Goal: Task Accomplishment & Management: Manage account settings

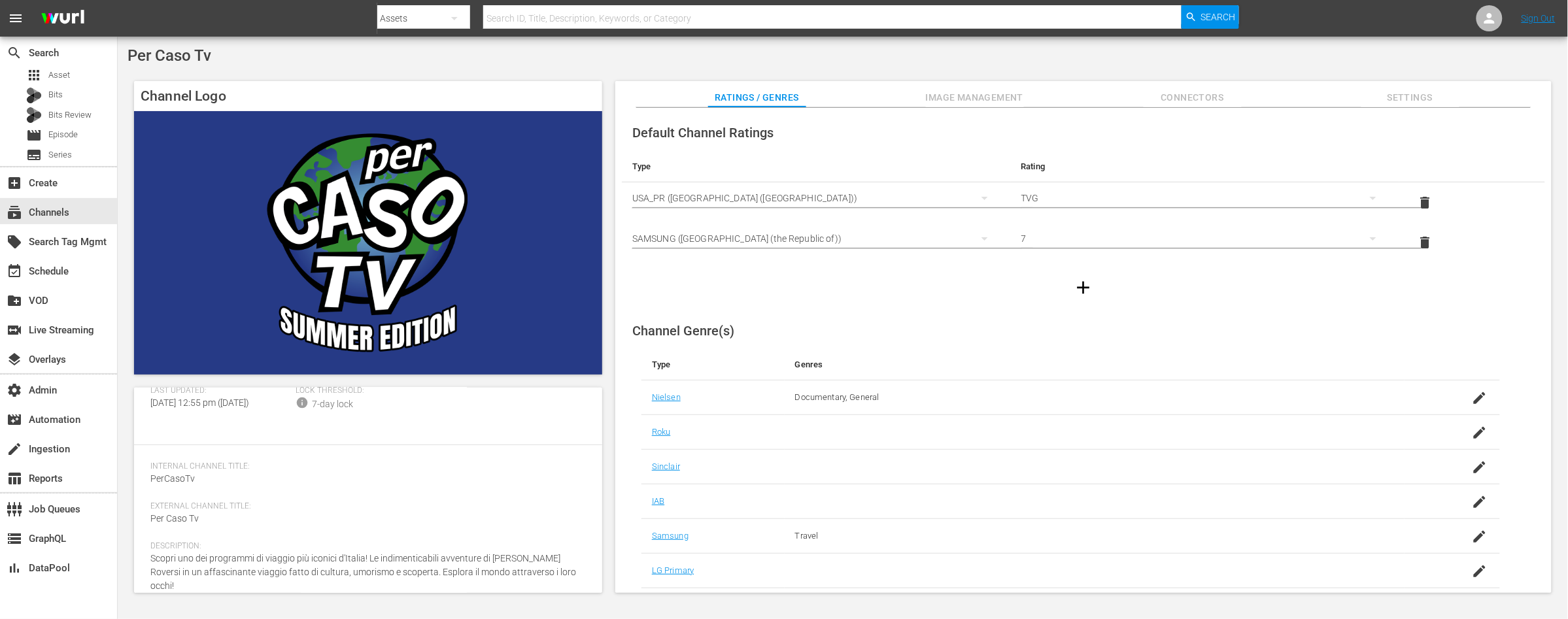
scroll to position [134, 0]
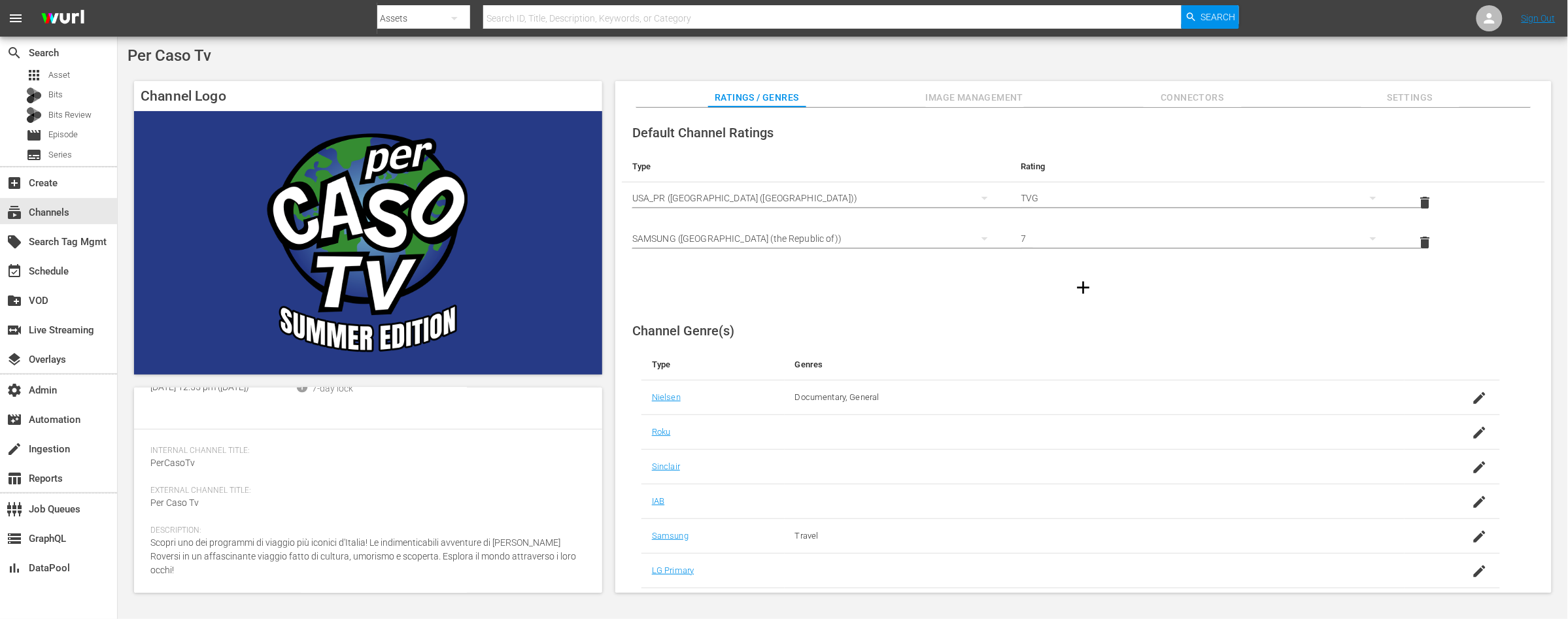
drag, startPoint x: 239, startPoint y: 570, endPoint x: 147, endPoint y: 550, distance: 94.1
click at [147, 550] on div "Channel Details edit [PERSON_NAME] ID: 2036 Slug: minerva_pictures_percasotv_1 …" at bounding box center [367, 490] width 468 height 205
copy span "Scopri uno dei programmi di viaggio più iconici d'Italia! Le indimenticabili av…"
click at [59, 274] on div "event_available Schedule" at bounding box center [37, 270] width 73 height 12
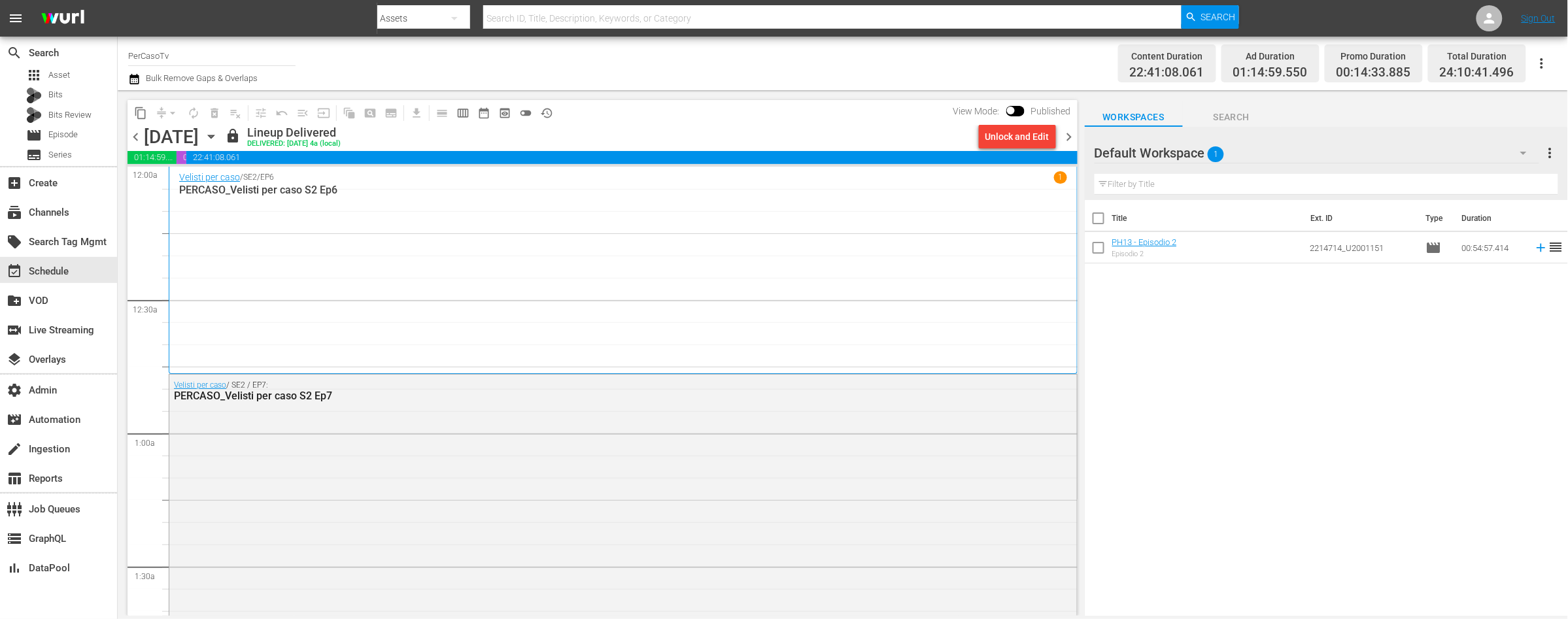
click at [1071, 135] on span "chevron_right" at bounding box center [1069, 136] width 16 height 16
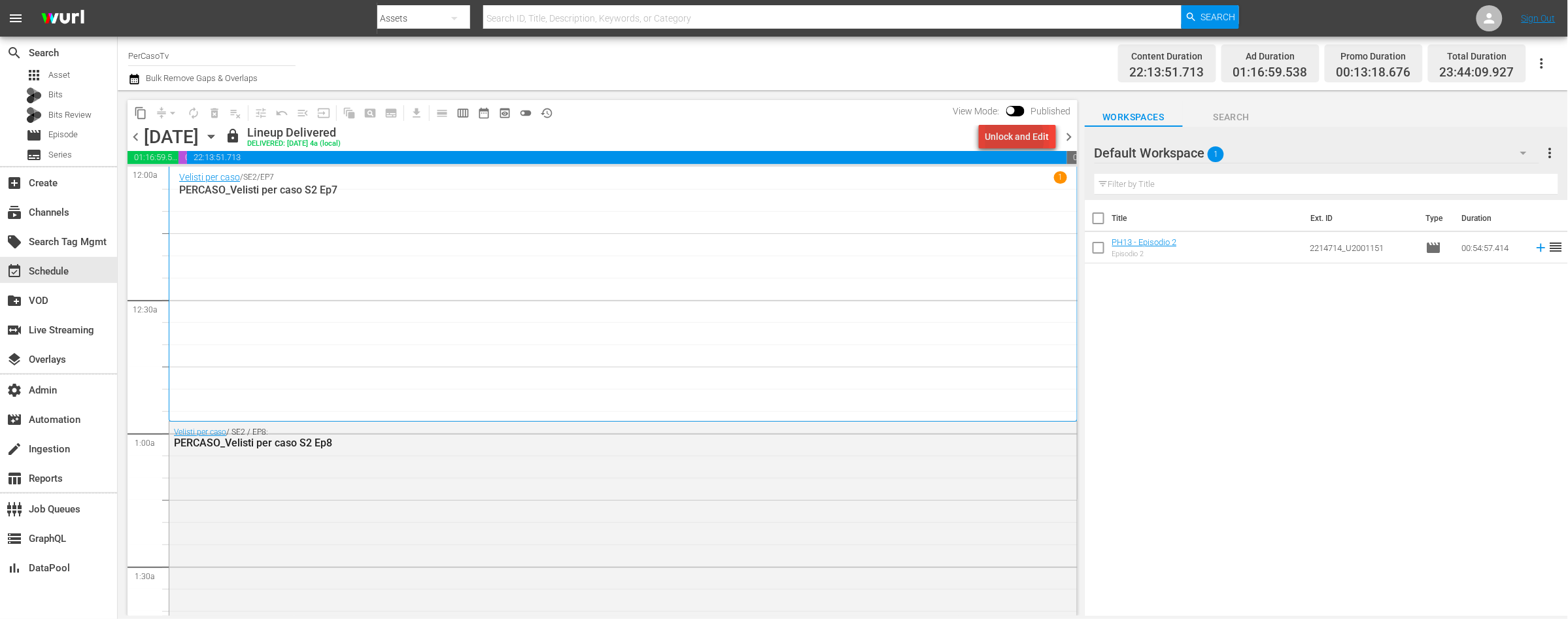
click at [1008, 138] on div "Unlock and Edit" at bounding box center [1018, 136] width 64 height 24
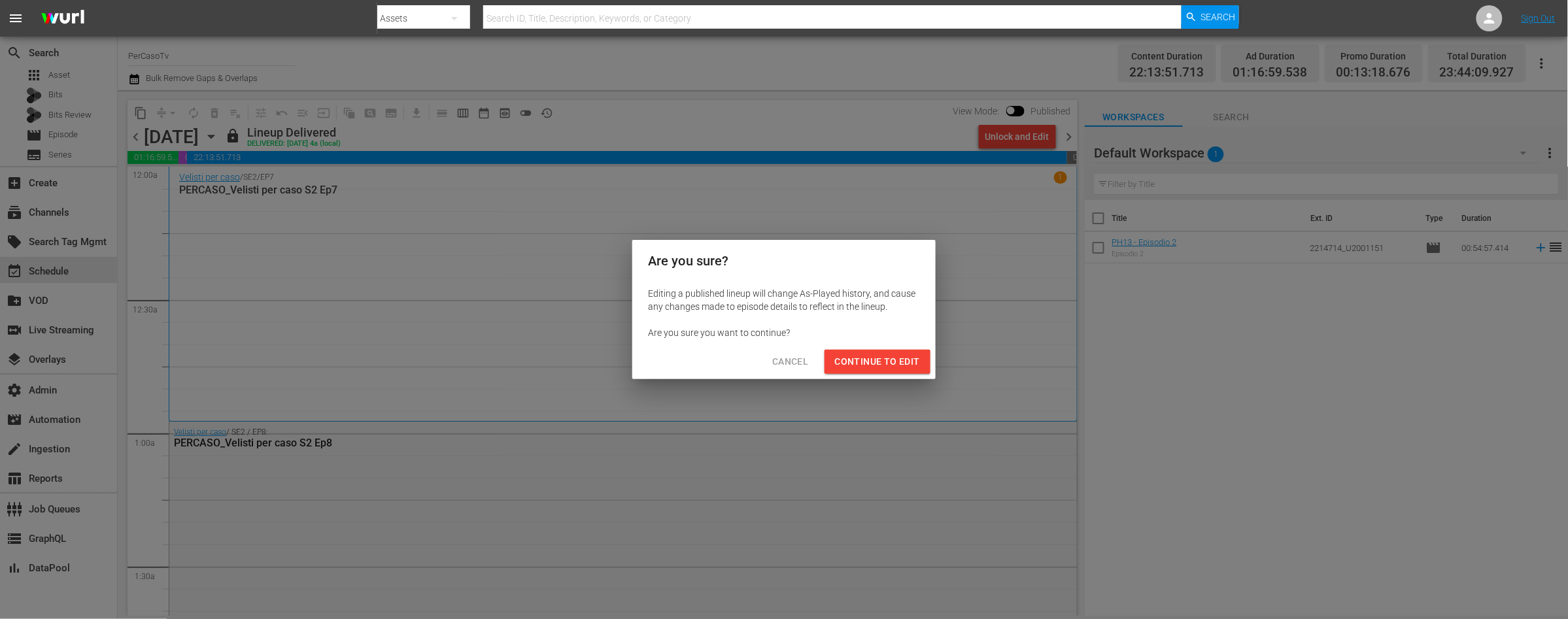
click at [859, 365] on span "Continue to Edit" at bounding box center [877, 361] width 85 height 16
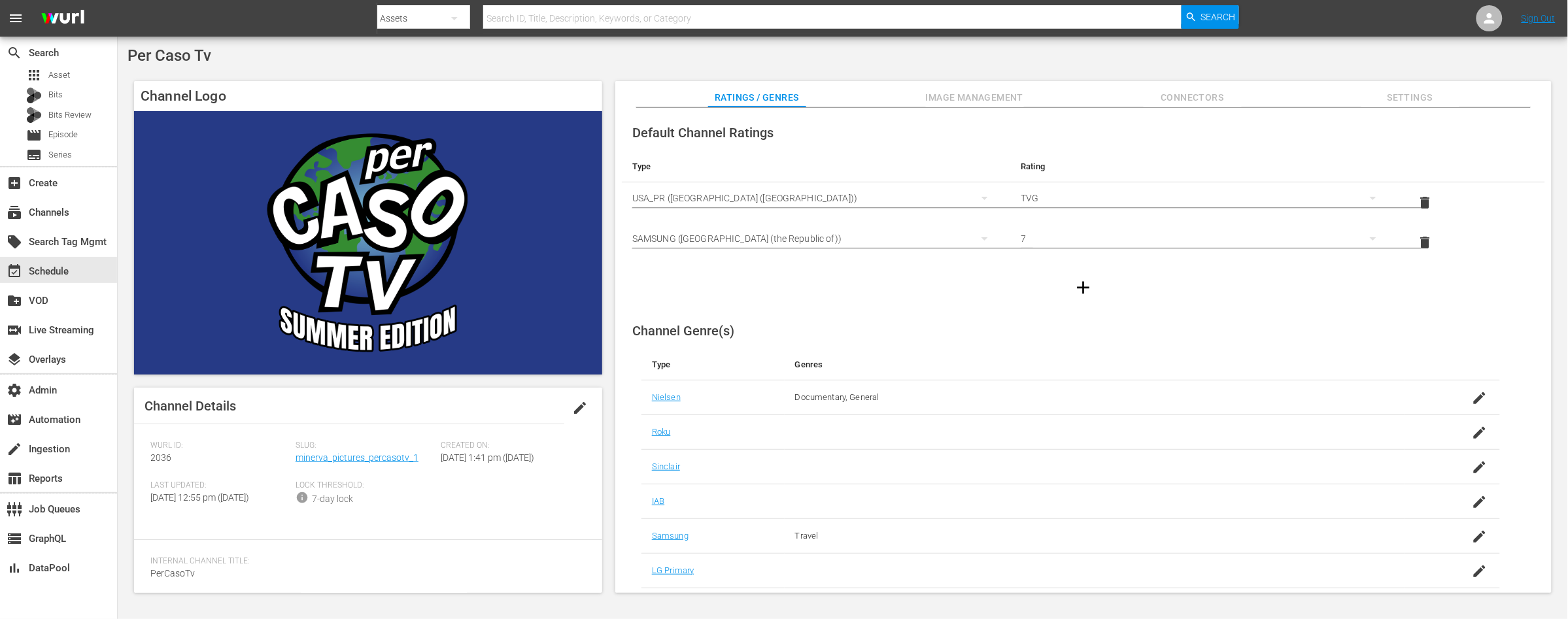
click at [1407, 97] on span "Settings" at bounding box center [1410, 98] width 98 height 16
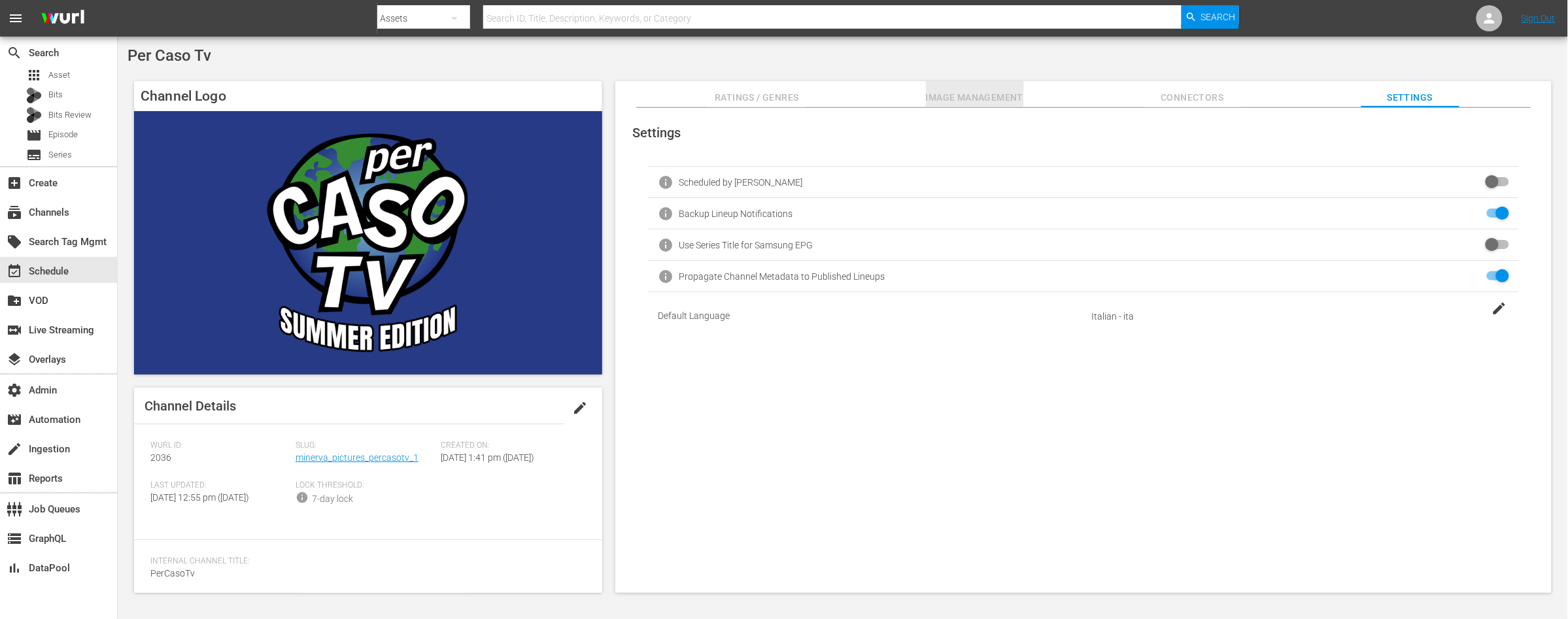
click at [978, 94] on span "Image Management" at bounding box center [974, 98] width 98 height 16
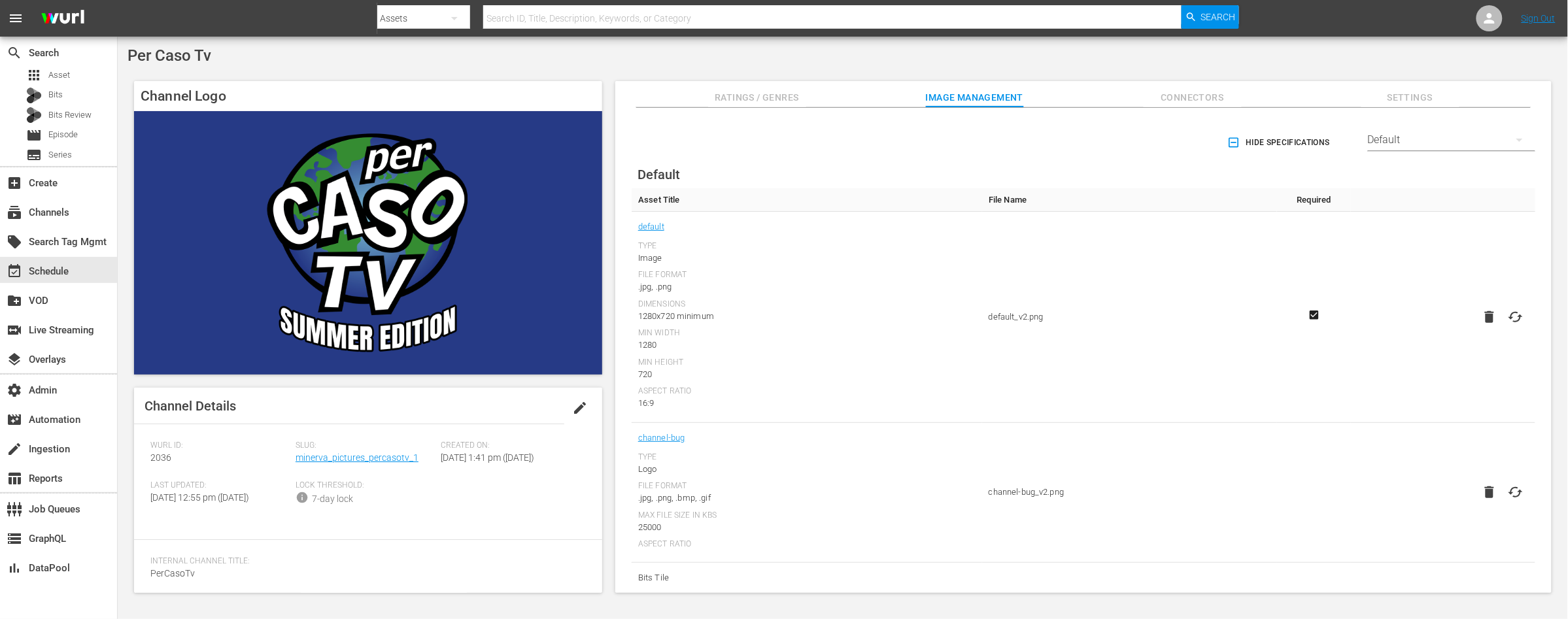
click at [1512, 319] on icon at bounding box center [1516, 317] width 16 height 16
click at [1503, 328] on input "file" at bounding box center [1502, 328] width 1 height 1
type input "C:\fakepath\Per_caso_TV3.png"
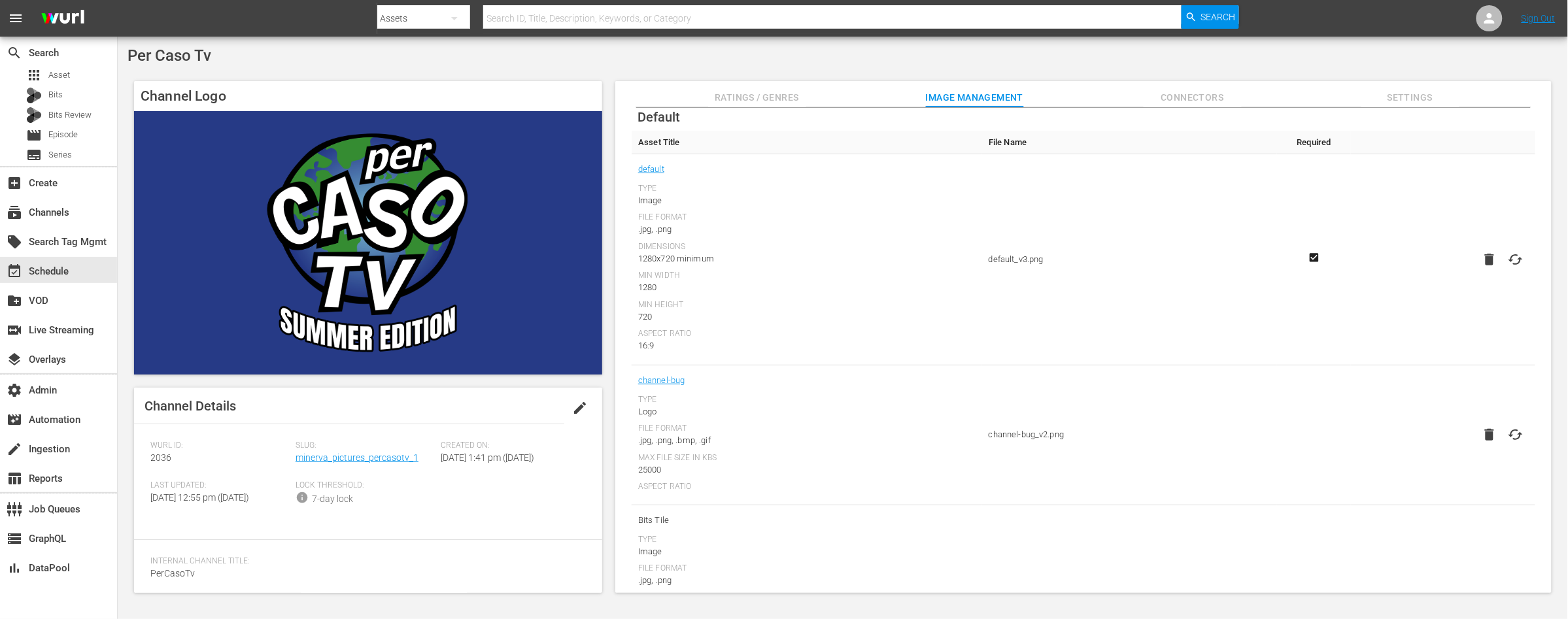
scroll to position [83, 0]
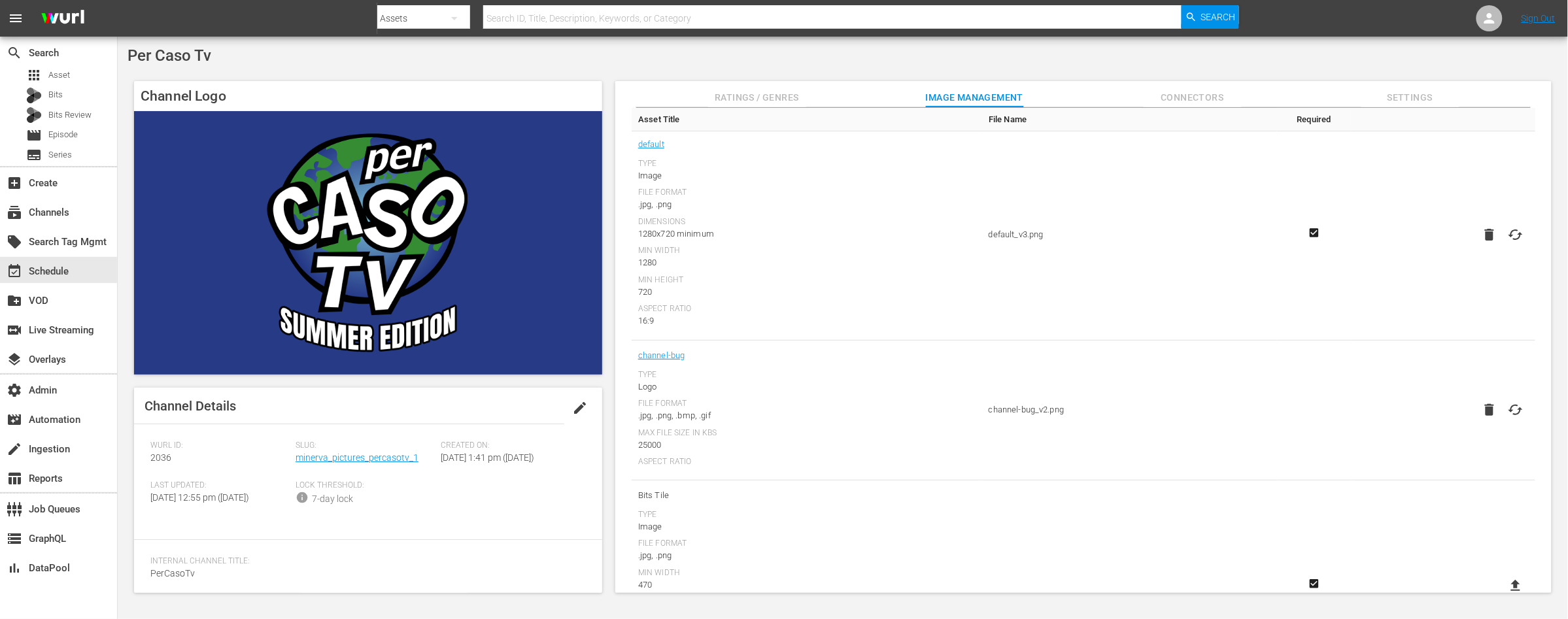
click at [1512, 412] on icon at bounding box center [1516, 410] width 16 height 16
click at [1503, 421] on input "file" at bounding box center [1502, 421] width 1 height 1
type input "C:\fakepath\PER_CASO_RAKUTEN4 1920x1080_transparent.png"
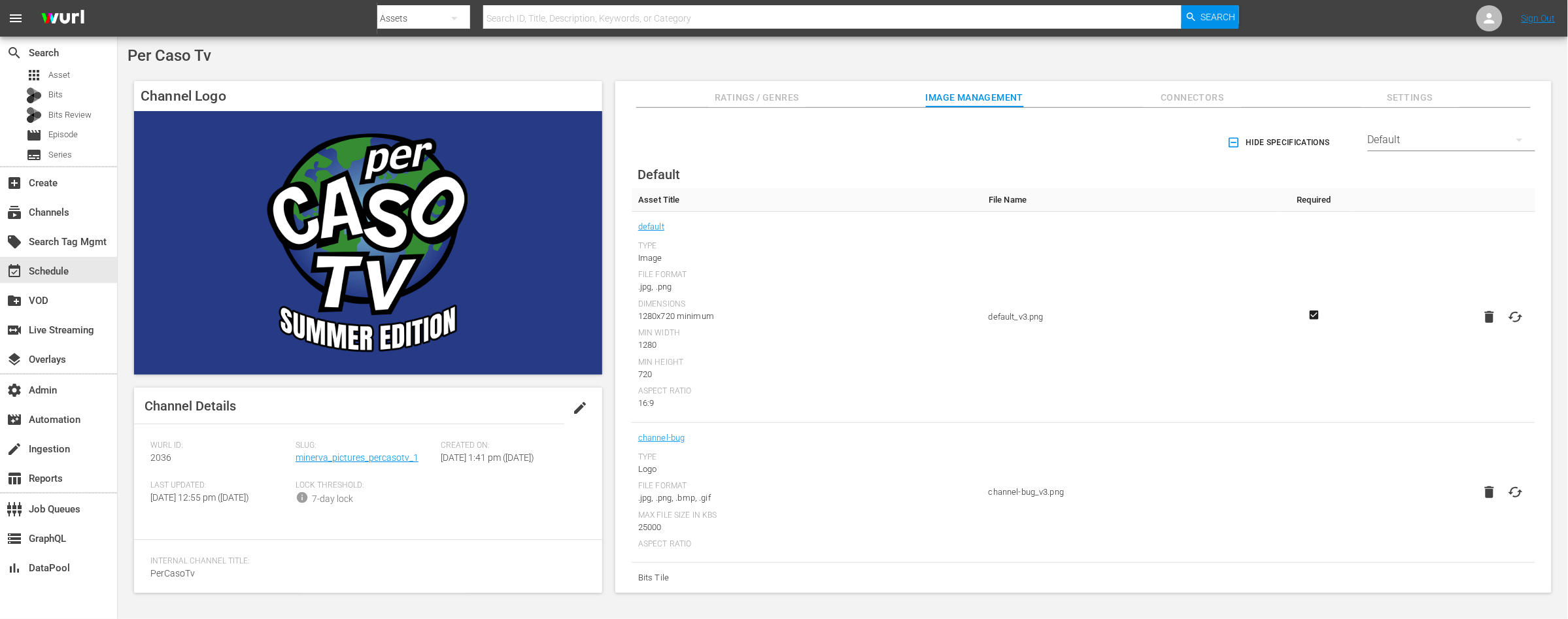
click at [1517, 139] on icon "button" at bounding box center [1519, 140] width 7 height 3
click at [1406, 190] on div "Samsung" at bounding box center [1449, 195] width 136 height 21
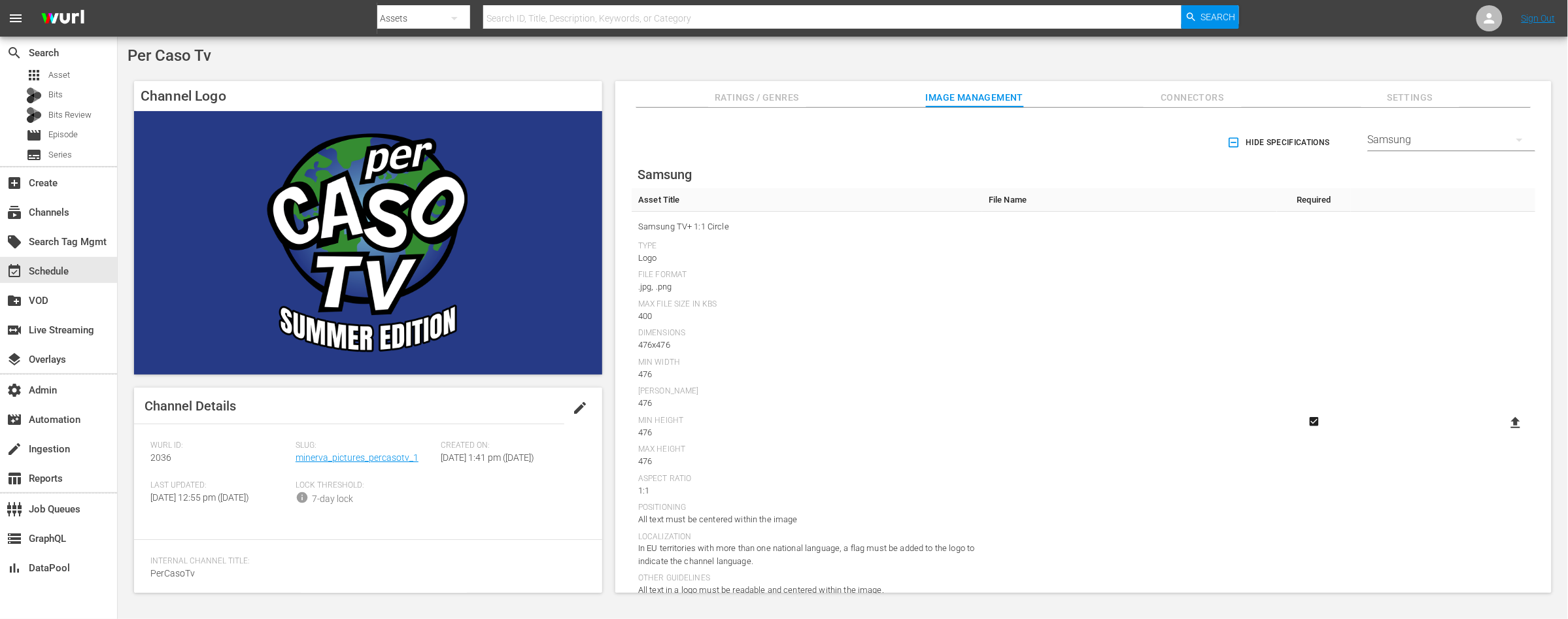
click at [1514, 421] on icon at bounding box center [1516, 422] width 9 height 11
click at [1503, 434] on input "file" at bounding box center [1502, 434] width 1 height 1
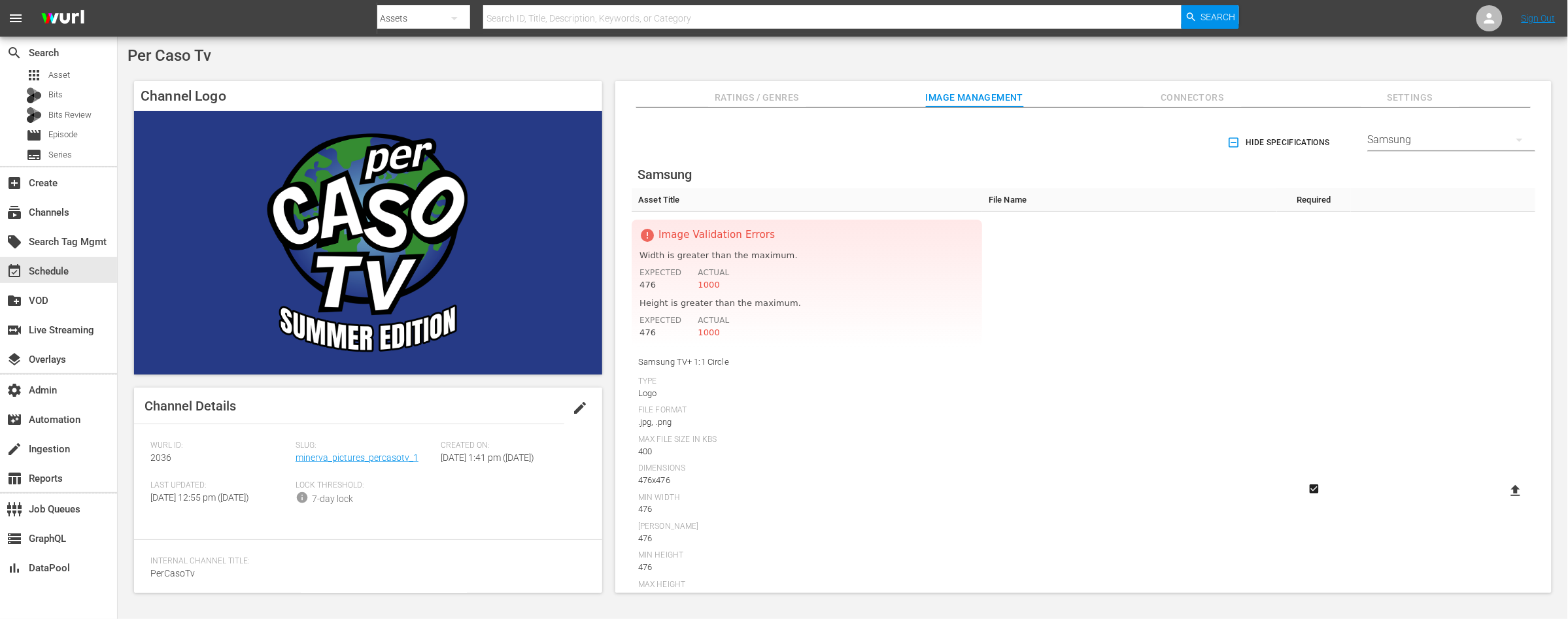
scroll to position [1, 0]
click at [1519, 490] on icon at bounding box center [1516, 490] width 16 height 16
click at [1503, 501] on input "file" at bounding box center [1502, 501] width 1 height 1
type input "C:\fakepath\Per_caso_TV1 circle 476x476.png"
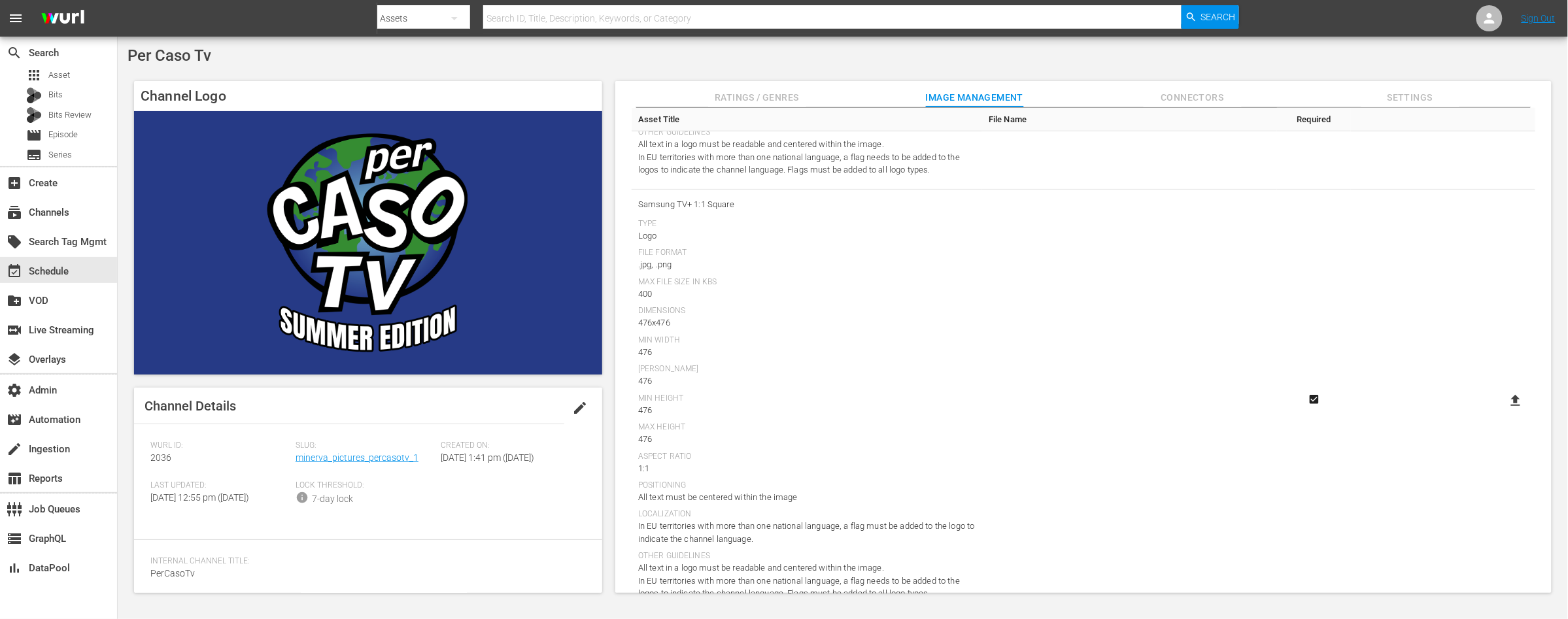
scroll to position [440, 0]
click at [1514, 406] on icon at bounding box center [1516, 406] width 9 height 11
click at [1503, 418] on input "file" at bounding box center [1502, 418] width 1 height 1
type input "C:\fakepath\Per_caso_TV2 square 476x476.png"
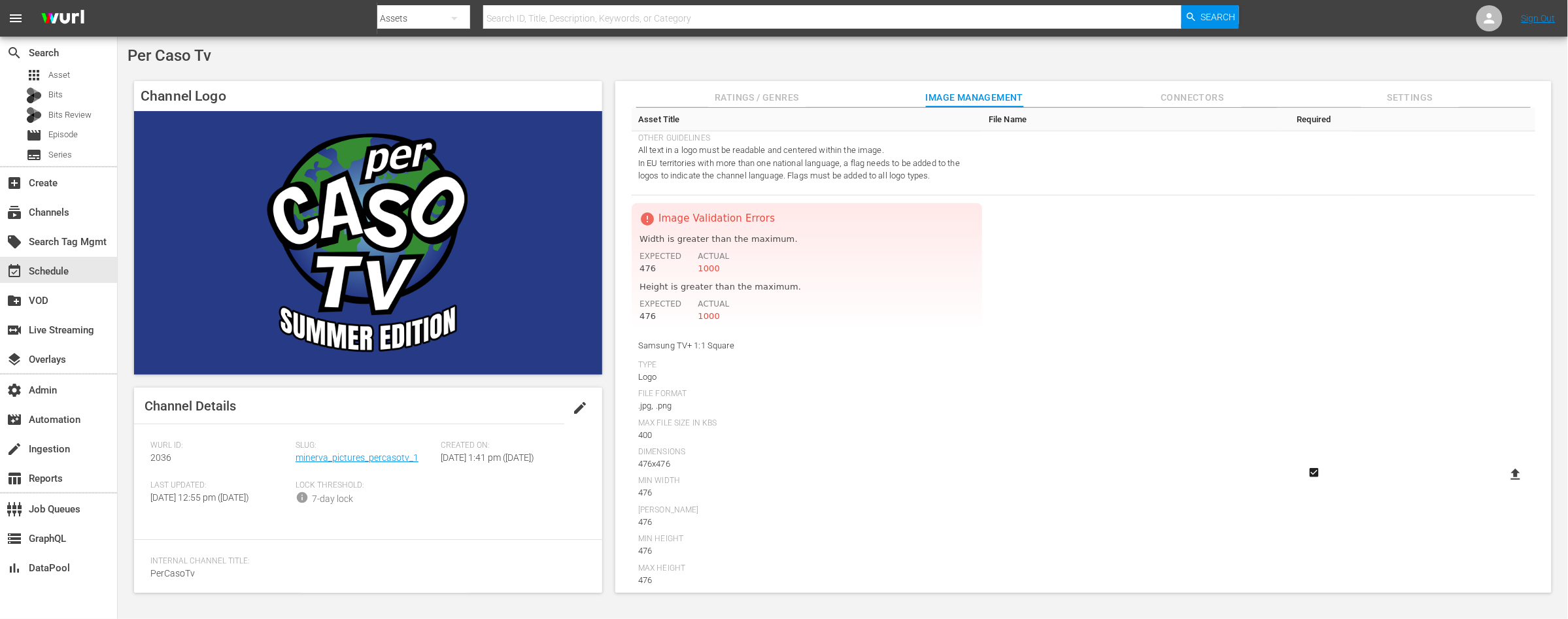
click at [1514, 472] on icon at bounding box center [1516, 473] width 9 height 11
click at [1503, 485] on input "file" at bounding box center [1502, 485] width 1 height 1
click at [1508, 474] on icon at bounding box center [1516, 474] width 16 height 16
click at [1503, 485] on input "file" at bounding box center [1502, 485] width 1 height 1
click at [1512, 475] on icon at bounding box center [1516, 473] width 9 height 11
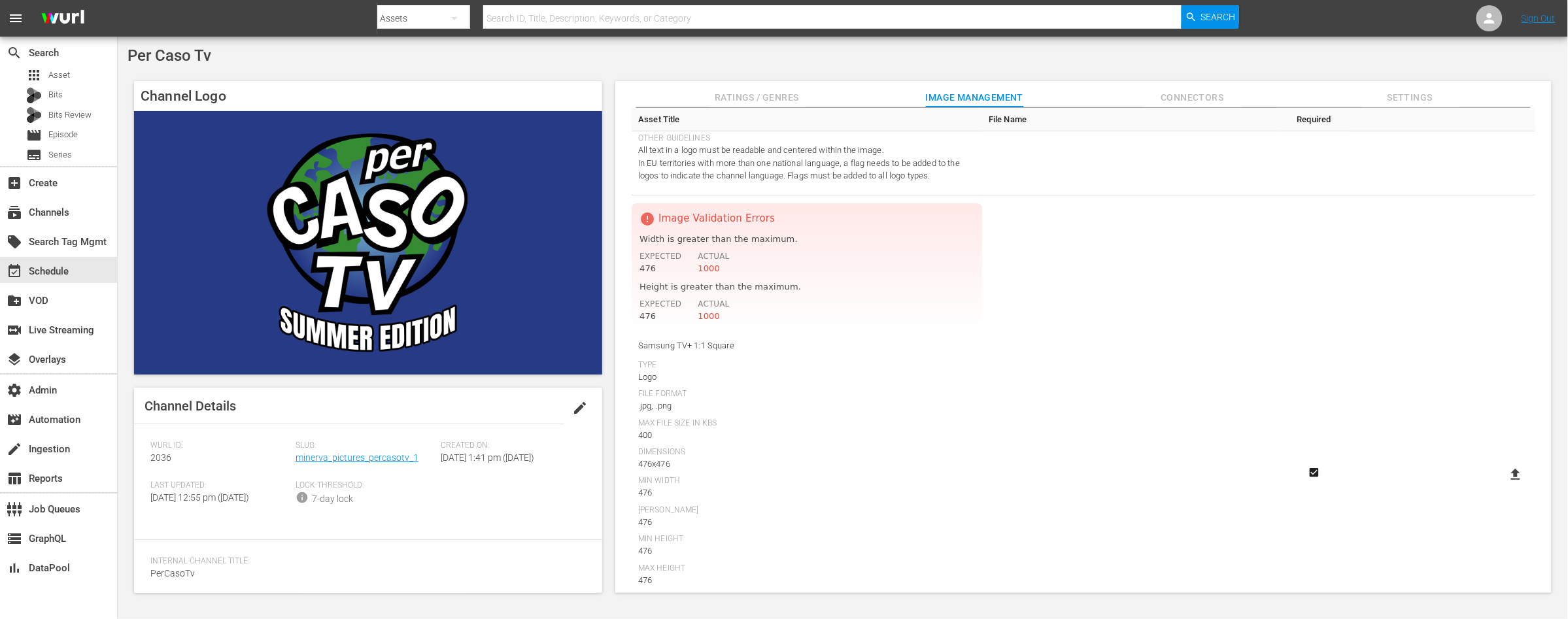
click at [1503, 485] on input "file" at bounding box center [1502, 485] width 1 height 1
type input "C:\fakepath\Per_caso_TV2 square 476x476.png"
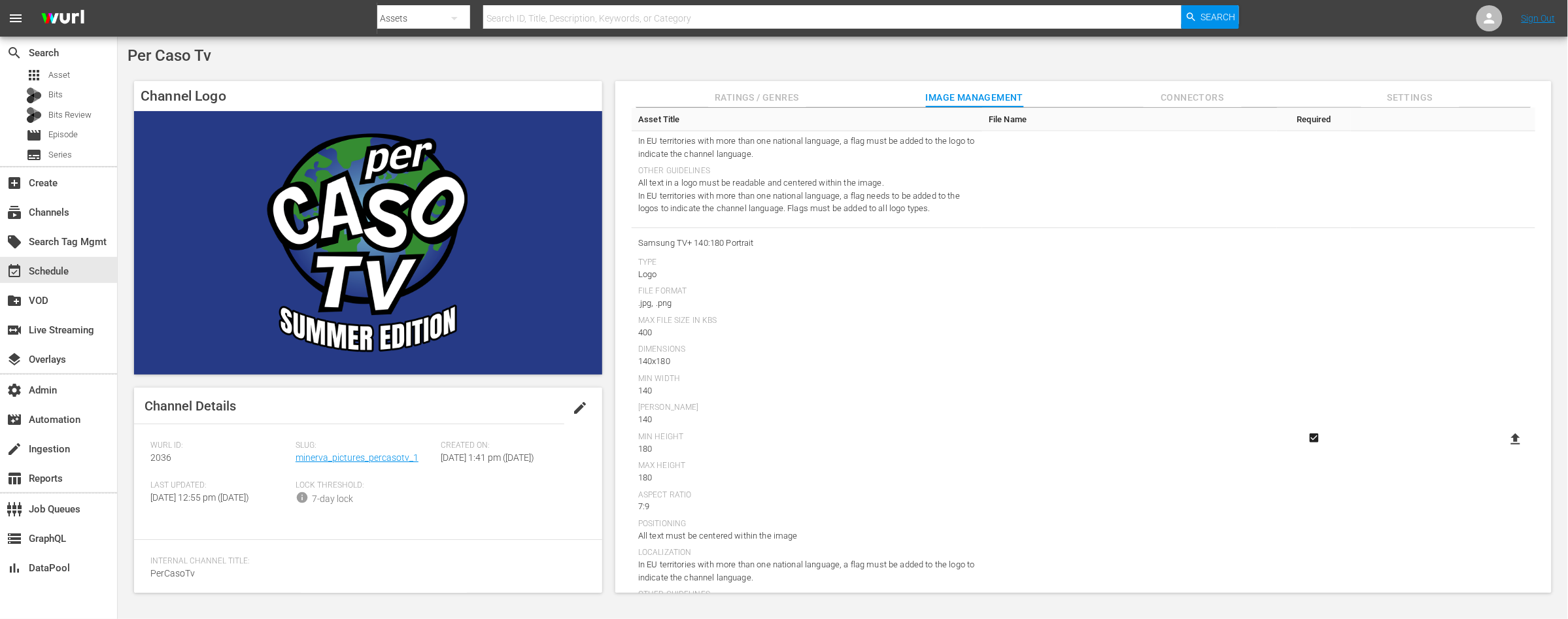
scroll to position [854, 0]
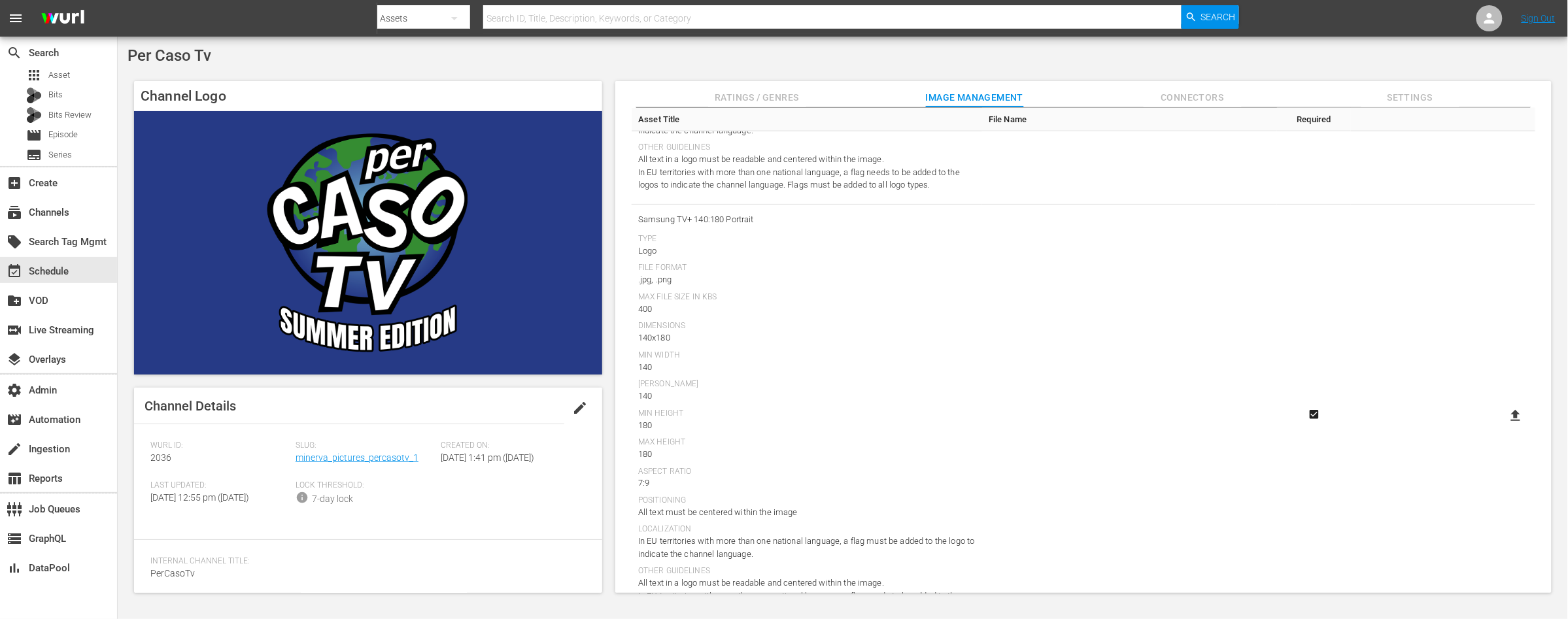
click at [1508, 417] on icon at bounding box center [1516, 416] width 16 height 16
click at [1503, 427] on input "file" at bounding box center [1502, 427] width 1 height 1
type input "C:\fakepath\Per_caso_TV5 140x180.png"
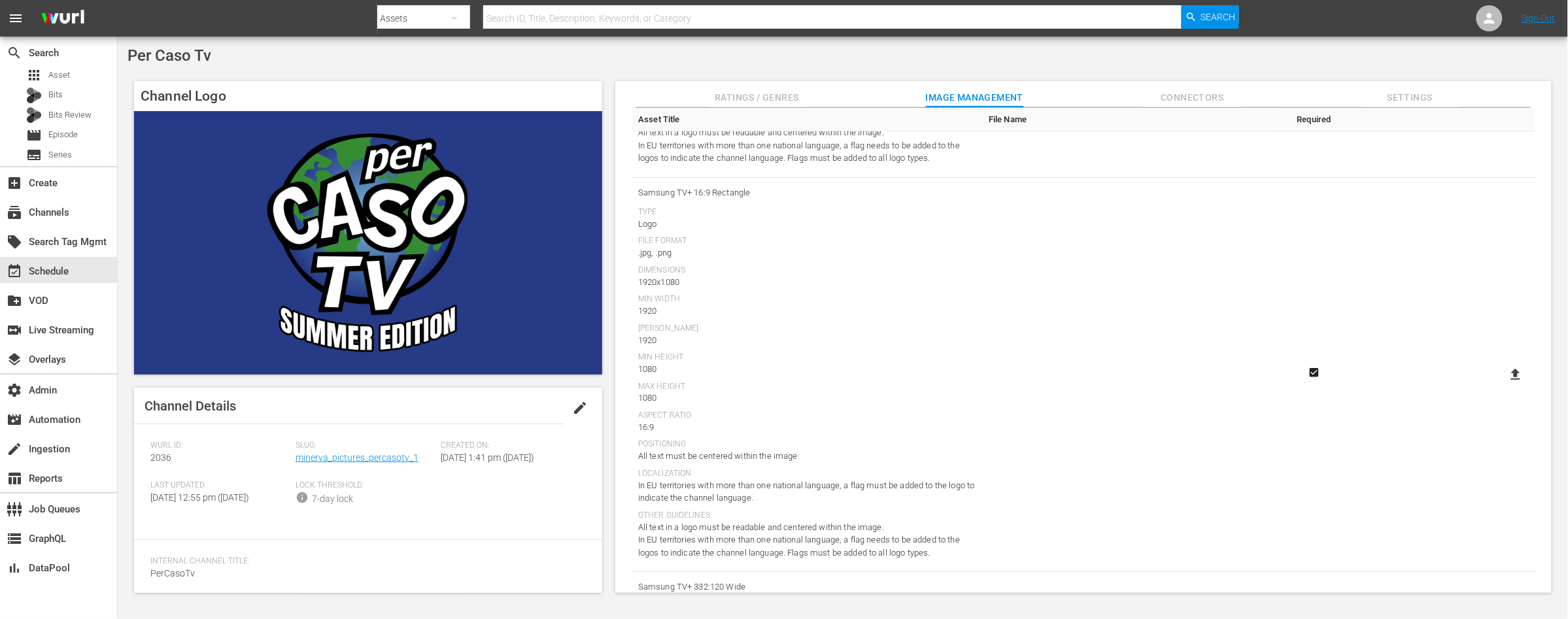
scroll to position [1321, 0]
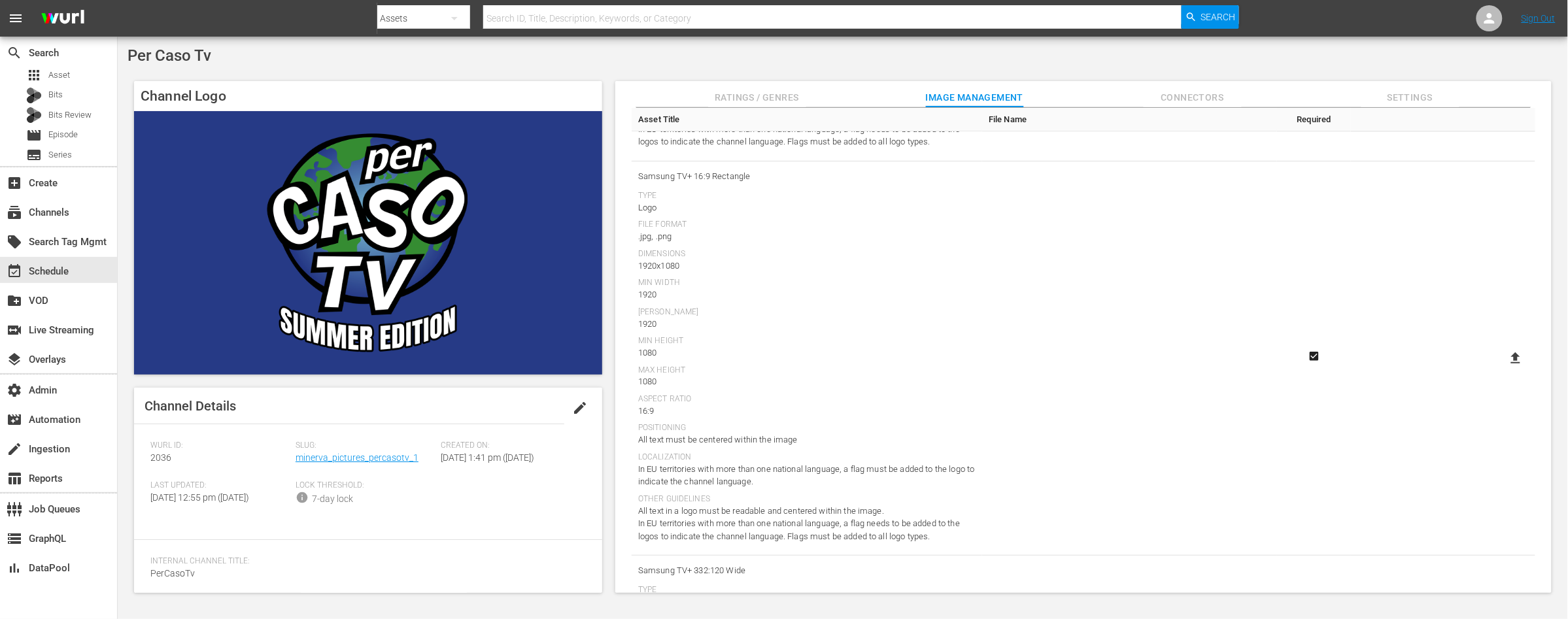
click at [1510, 353] on icon at bounding box center [1516, 358] width 16 height 16
click at [1503, 369] on input "file" at bounding box center [1502, 369] width 1 height 1
type input "C:\fakepath\Per_caso_TV3 1920x1080.png"
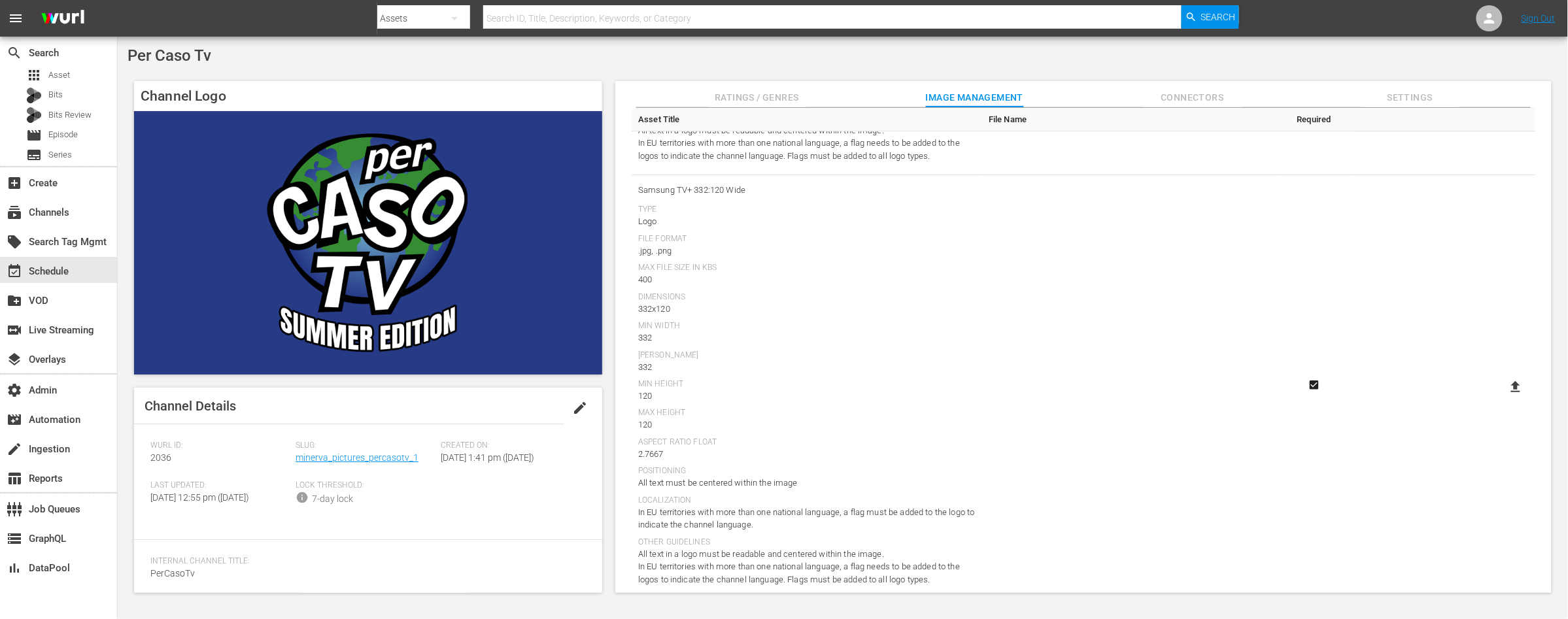
scroll to position [1707, 0]
click at [1510, 380] on icon at bounding box center [1516, 380] width 16 height 16
click at [1503, 391] on input "file" at bounding box center [1502, 391] width 1 height 1
type input "C:\fakepath\Per_caso_TV4 332x120.png"
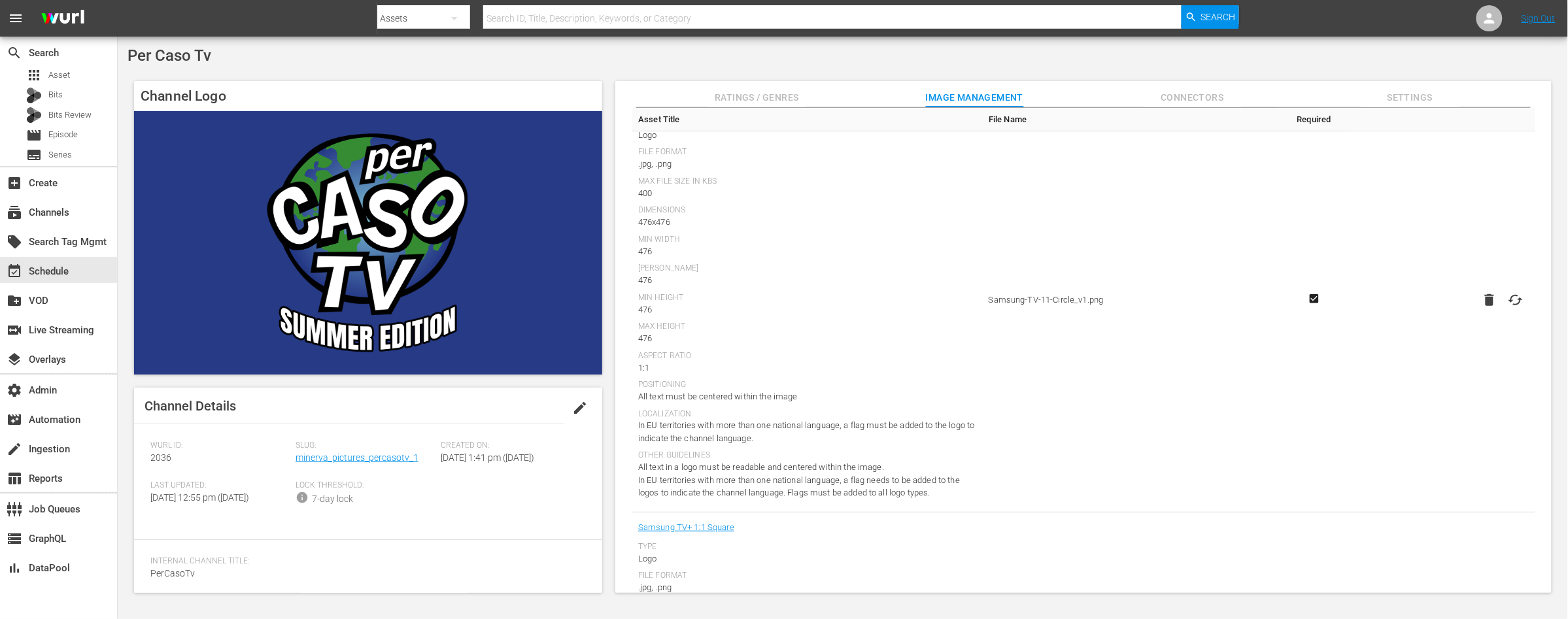
scroll to position [0, 0]
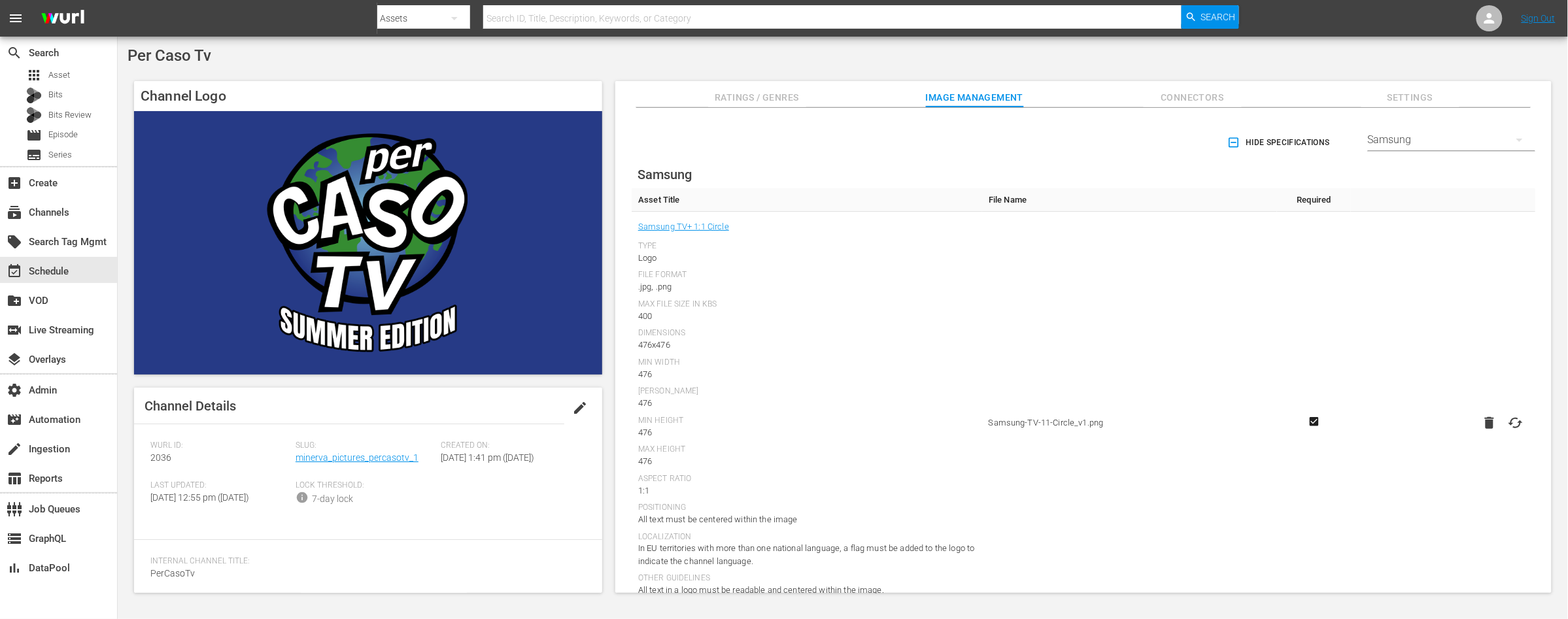
click at [1514, 140] on icon "button" at bounding box center [1519, 140] width 16 height 16
click at [1391, 424] on div "Plex" at bounding box center [1449, 424] width 136 height 21
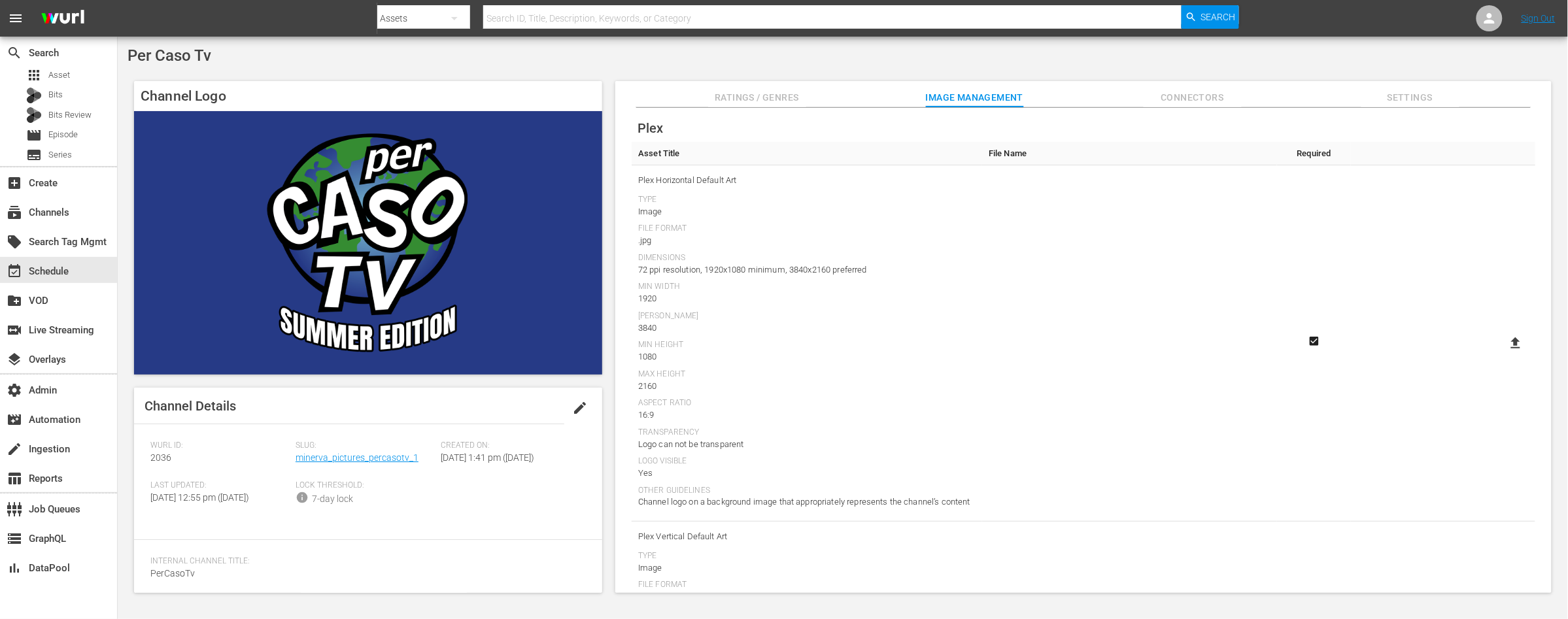
scroll to position [57, 0]
click at [1512, 330] on icon at bounding box center [1516, 332] width 9 height 11
click at [1503, 344] on input "file" at bounding box center [1502, 344] width 1 height 1
click at [1508, 334] on icon at bounding box center [1516, 332] width 16 height 16
click at [1503, 344] on input "file" at bounding box center [1502, 344] width 1 height 1
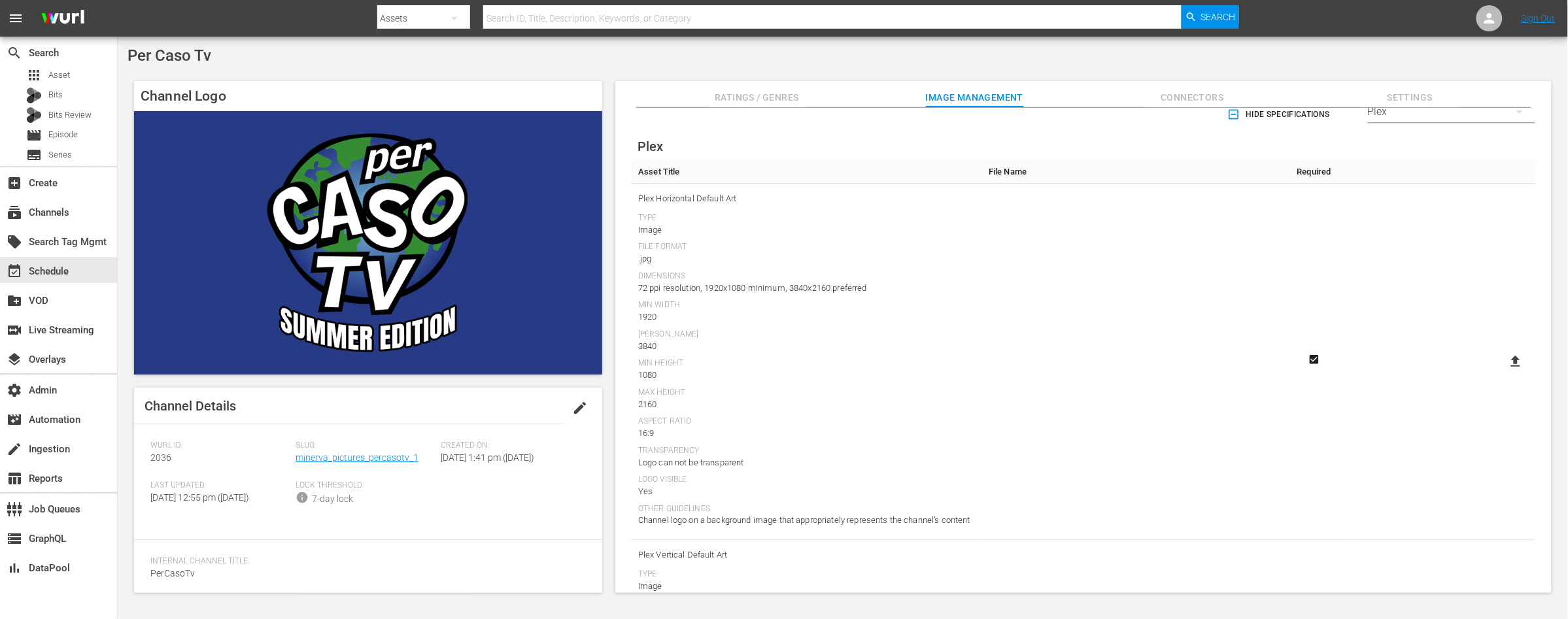
scroll to position [33, 0]
click at [1509, 357] on icon at bounding box center [1516, 357] width 16 height 16
click at [1503, 368] on input "file" at bounding box center [1502, 368] width 1 height 1
click at [1514, 350] on icon at bounding box center [1516, 357] width 16 height 16
click at [1503, 368] on input "file" at bounding box center [1502, 368] width 1 height 1
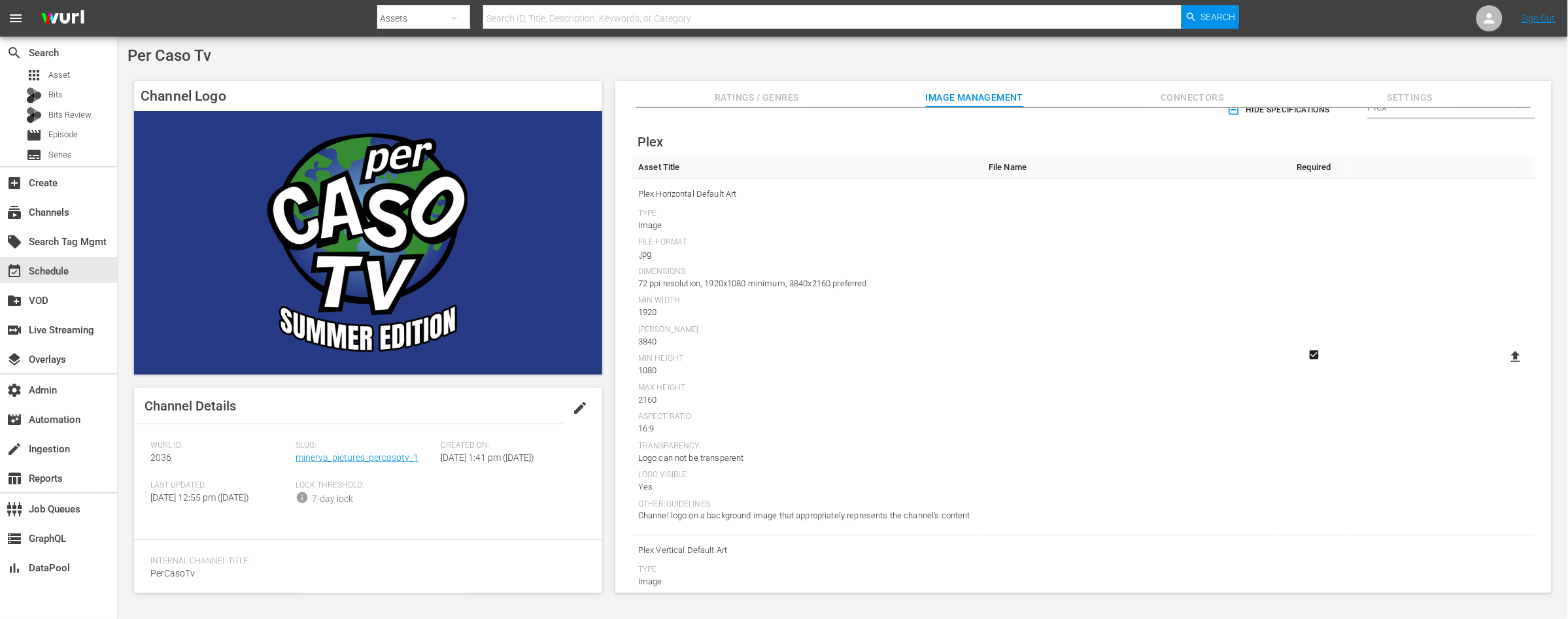
click at [1514, 359] on icon at bounding box center [1516, 356] width 9 height 11
click at [1503, 368] on input "file" at bounding box center [1502, 368] width 1 height 1
type input "C:\fakepath\PER_CASO_PLEX2 1920x1080.jpg"
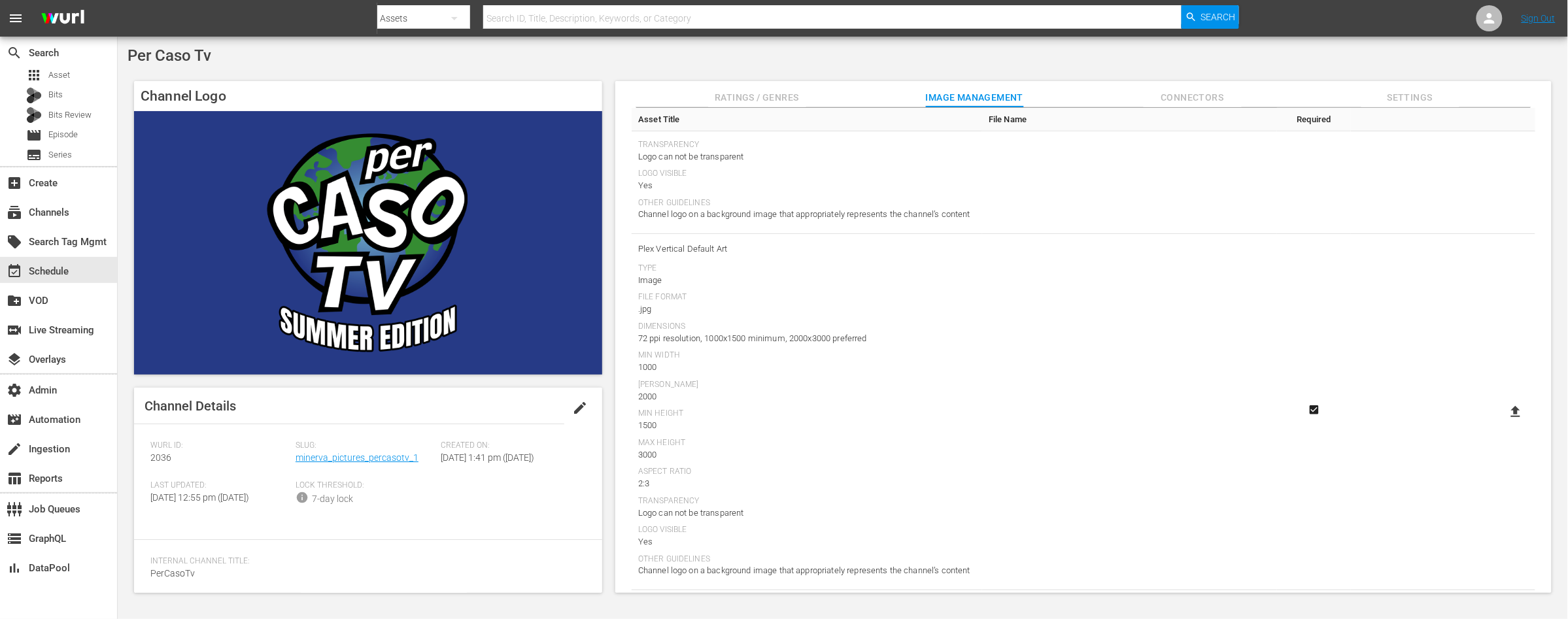
scroll to position [336, 0]
click at [1512, 409] on icon at bounding box center [1516, 409] width 9 height 11
click at [1503, 420] on input "file" at bounding box center [1502, 420] width 1 height 1
type input "C:\fakepath\PER_CASO_PLEX3 2000x3000.jpg"
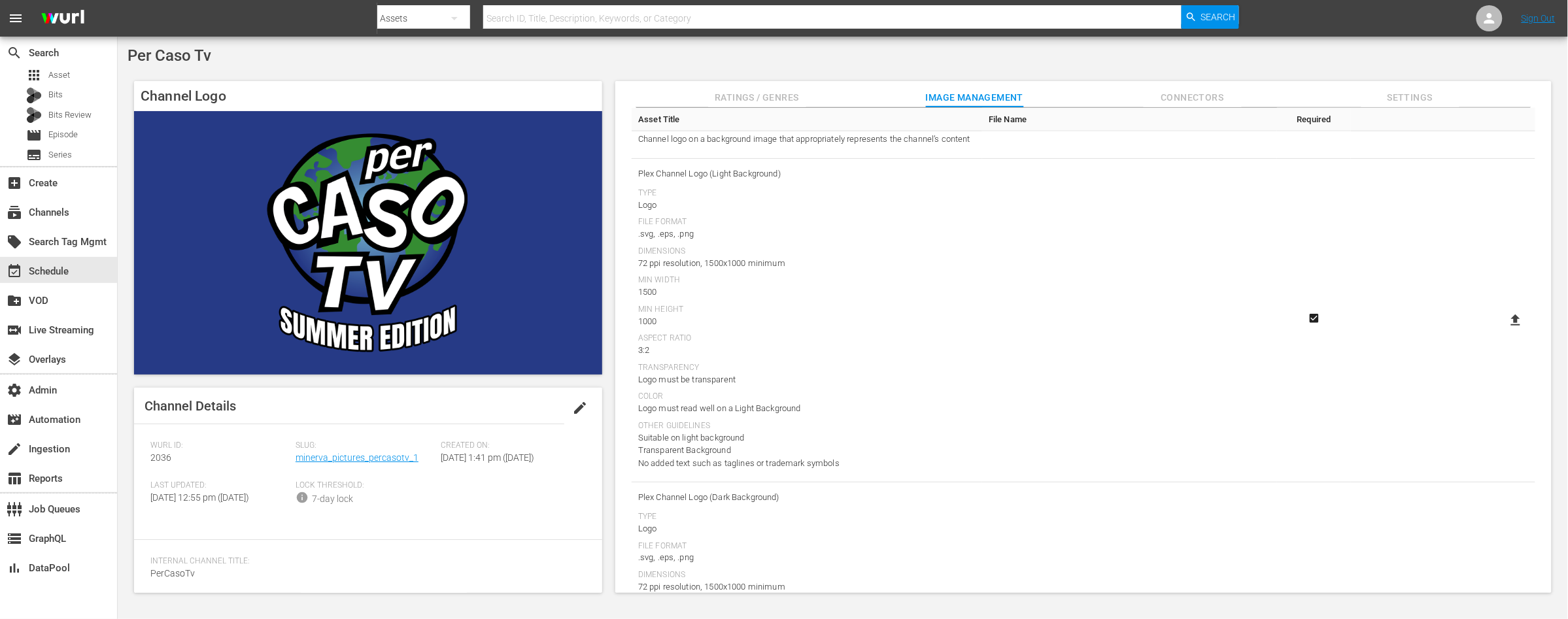
scroll to position [761, 0]
click at [1512, 323] on icon at bounding box center [1516, 323] width 9 height 11
click at [1503, 335] on input "file" at bounding box center [1502, 335] width 1 height 1
click at [1508, 322] on icon at bounding box center [1516, 324] width 16 height 16
click at [1503, 335] on input "file" at bounding box center [1502, 335] width 1 height 1
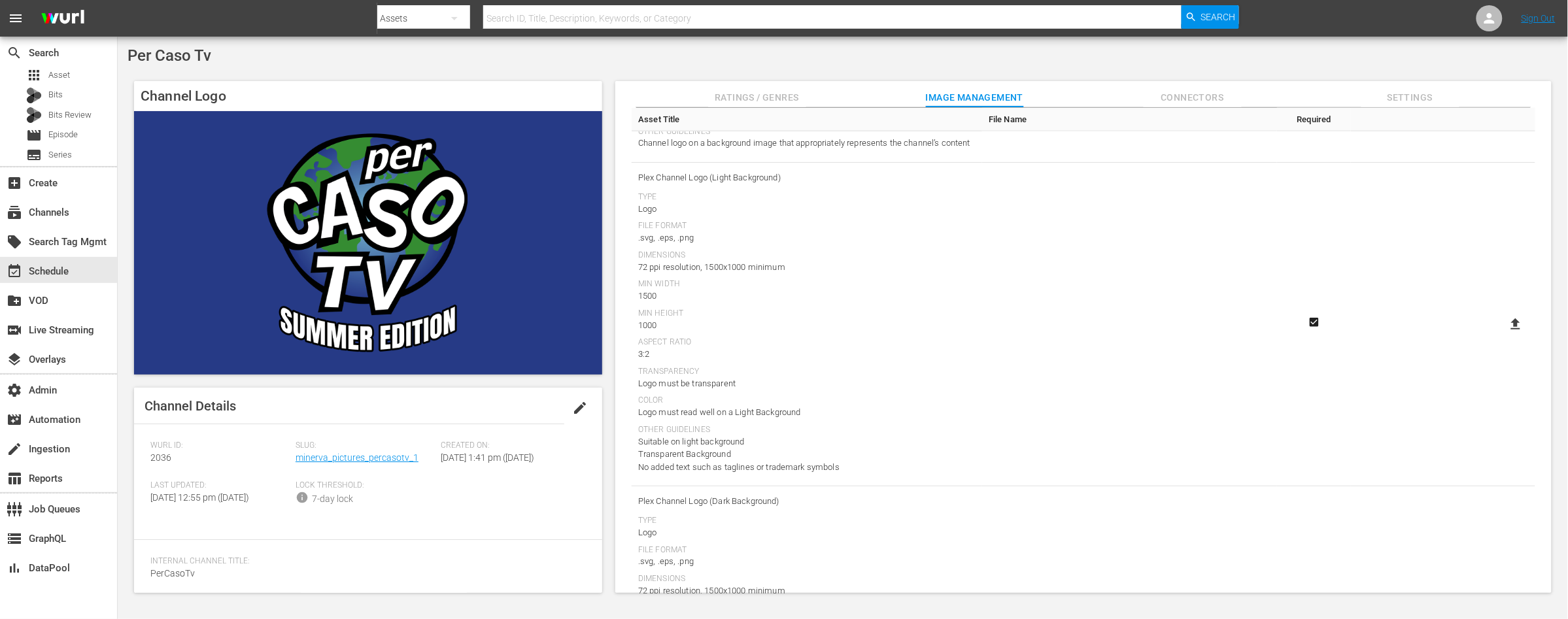
type input "C:\fakepath\PER_CASO_PLEX1 1500x1000.png"
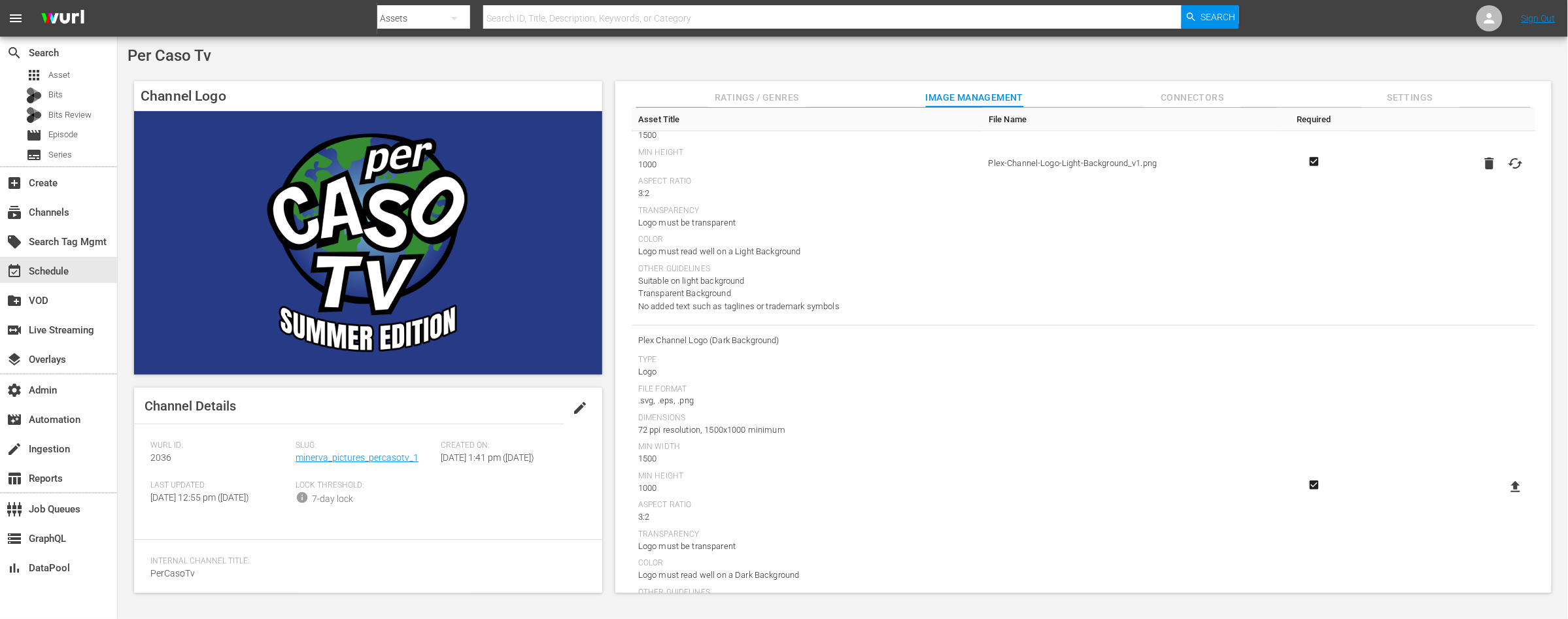
scroll to position [923, 0]
click at [1518, 488] on icon at bounding box center [1516, 485] width 16 height 16
click at [1503, 496] on input "file" at bounding box center [1502, 496] width 1 height 1
type input "C:\fakepath\PER_CASO_PLEX1 1500x1000.png"
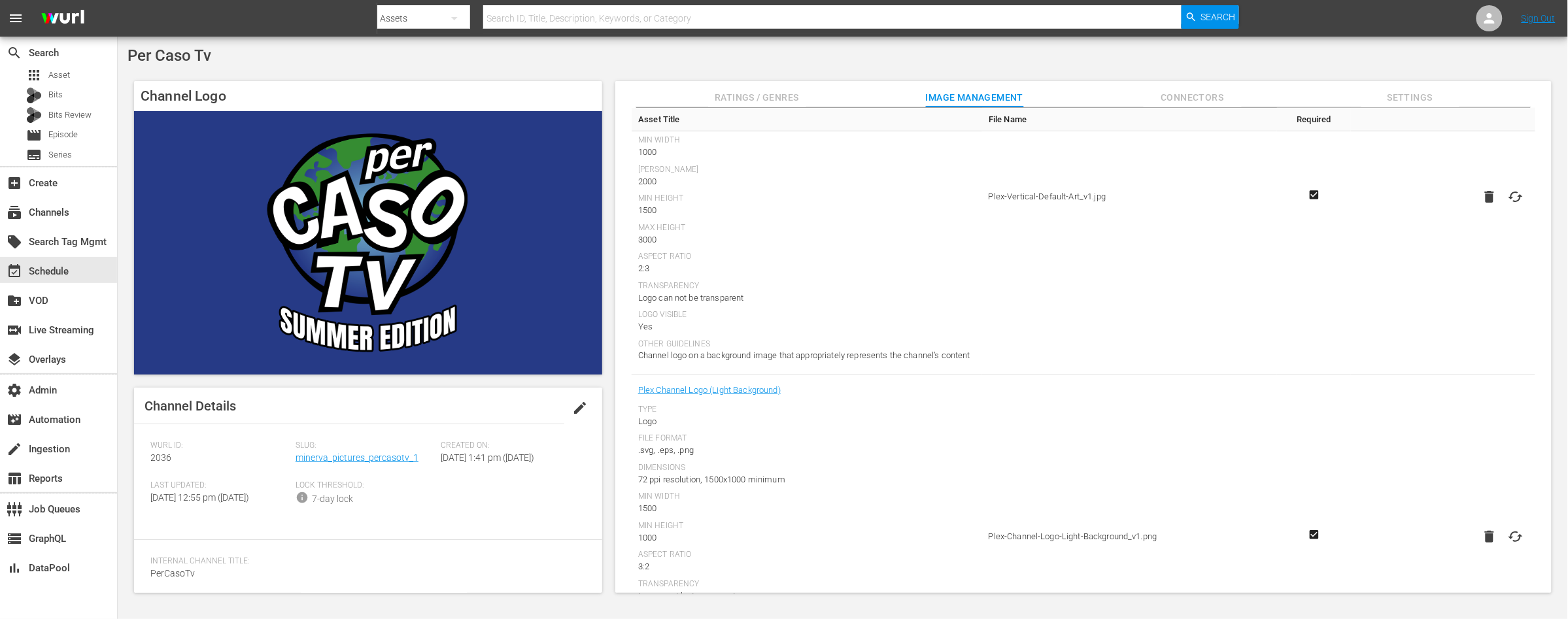
scroll to position [0, 0]
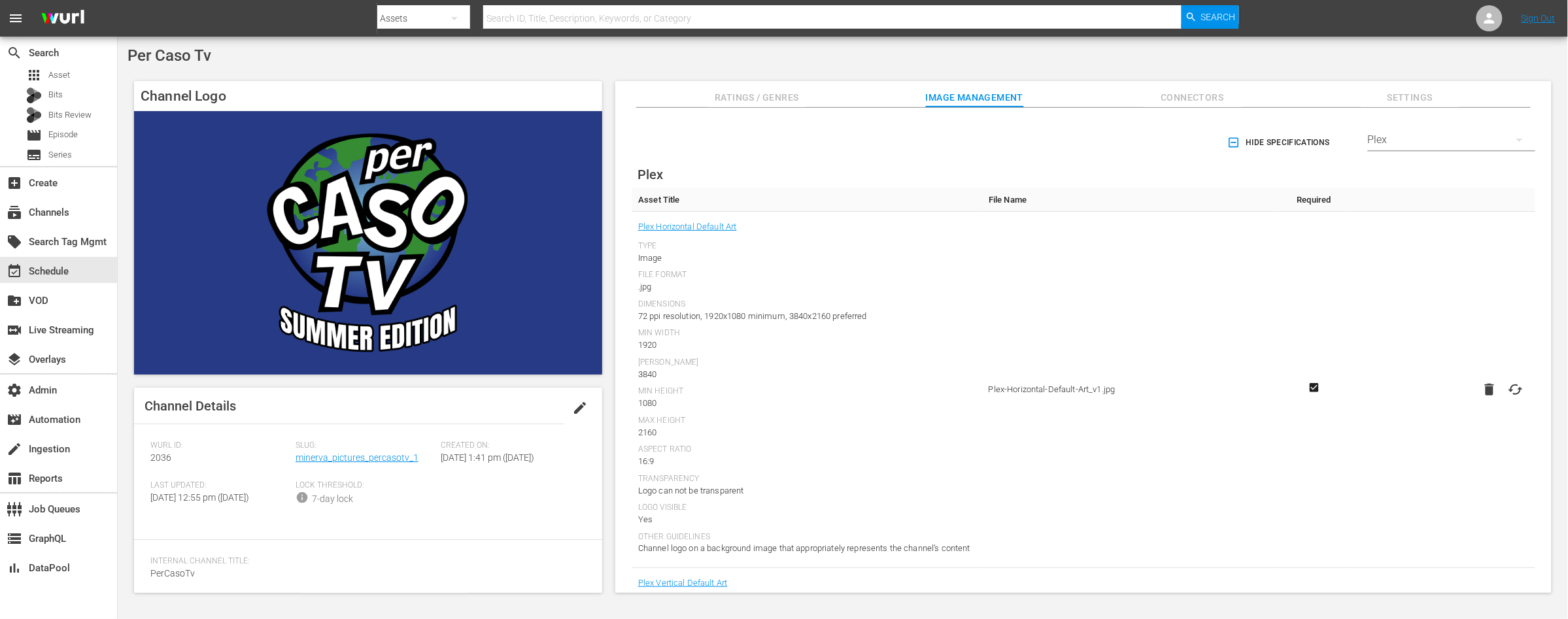
click at [1499, 142] on div "Plex" at bounding box center [1451, 140] width 167 height 37
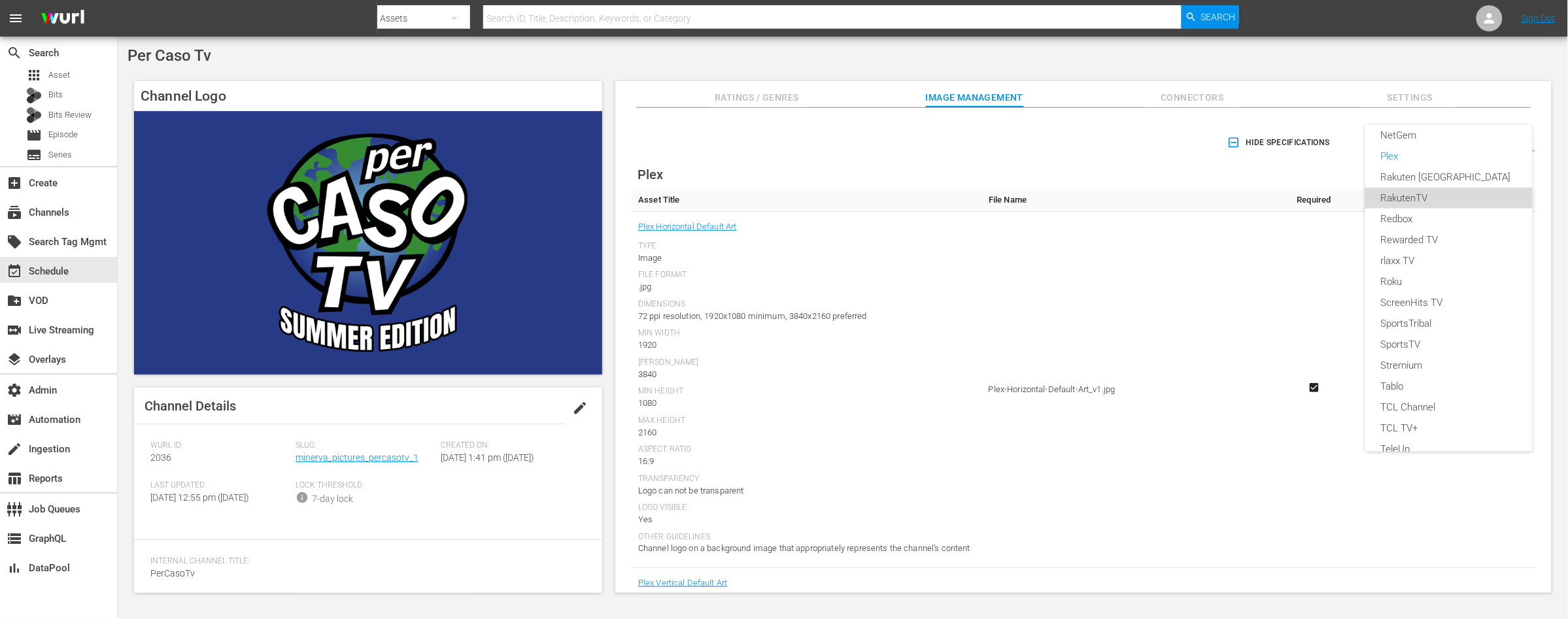
click at [1415, 196] on div "RakutenTV" at bounding box center [1449, 198] width 136 height 21
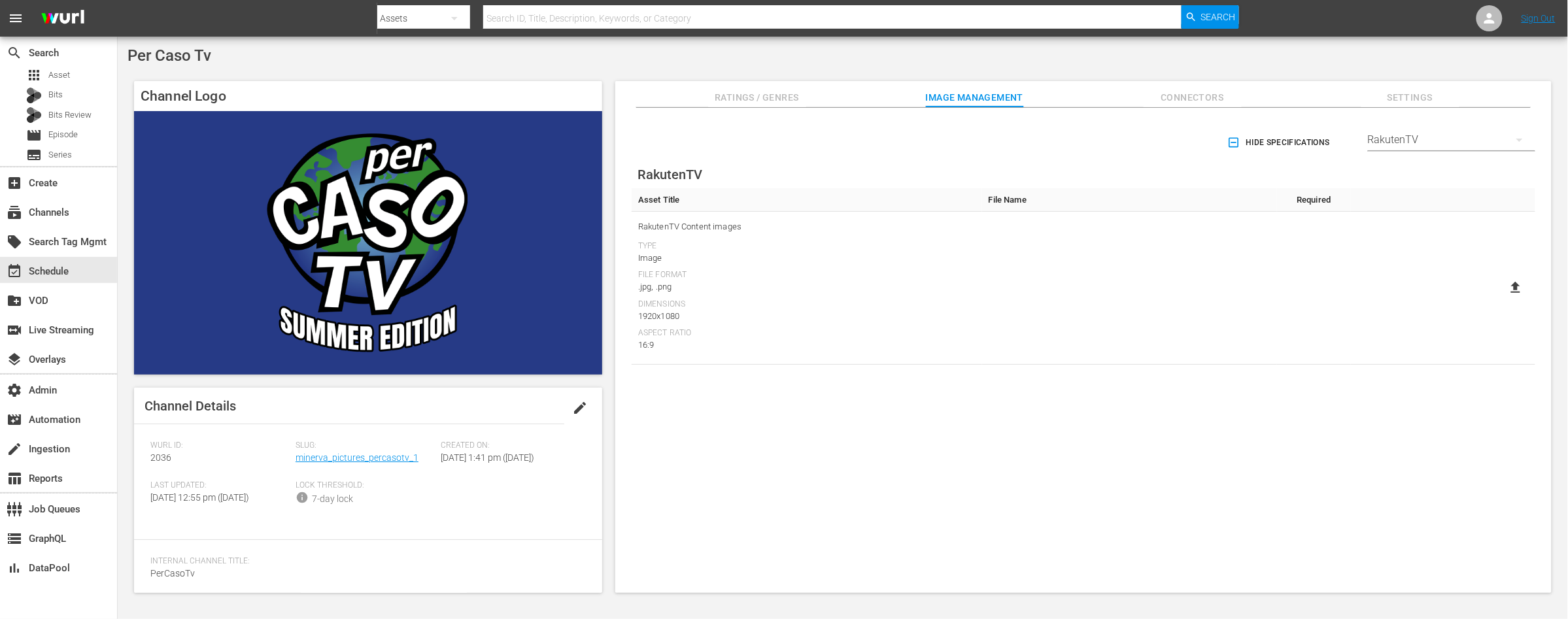
click at [1514, 288] on icon at bounding box center [1516, 287] width 9 height 11
click at [1503, 298] on input "file" at bounding box center [1502, 298] width 1 height 1
type input "C:\fakepath\PER_CASO_RAKUTEN1 1920x1080.jpg"
click at [1485, 141] on div "RakutenTV" at bounding box center [1451, 140] width 167 height 37
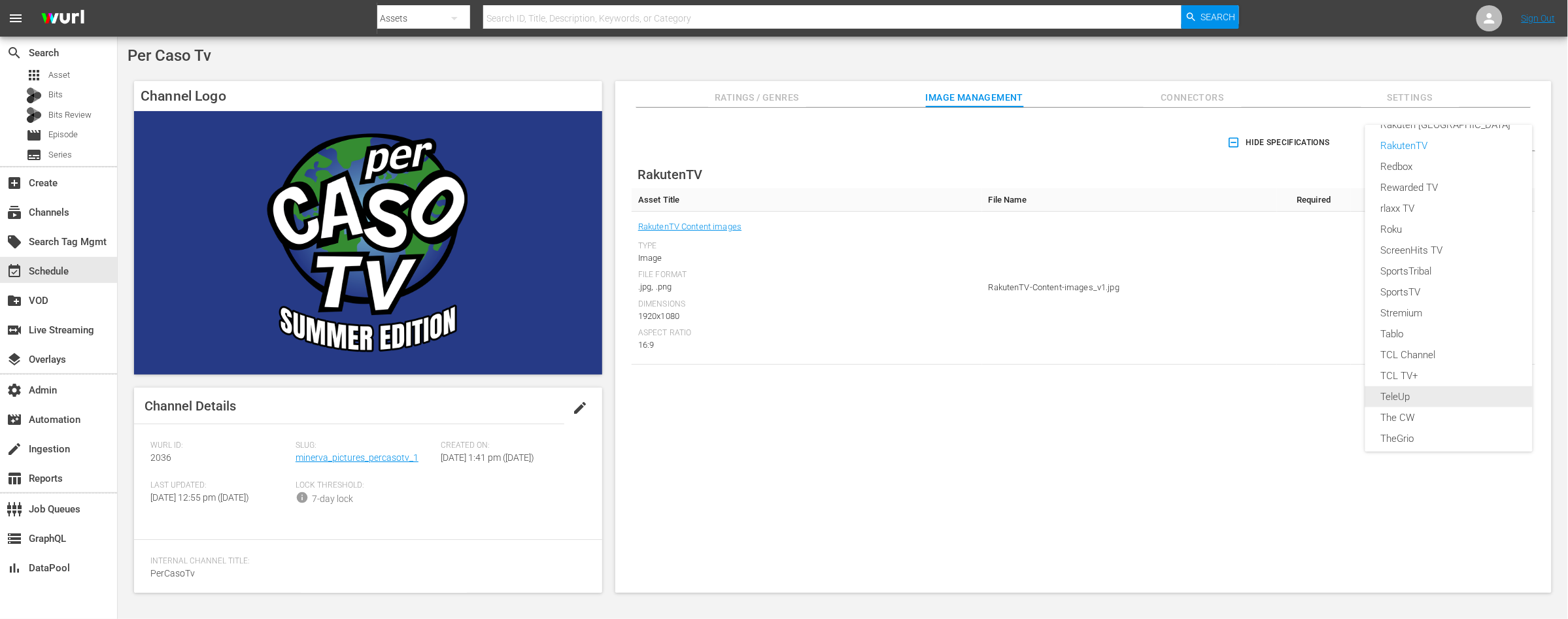
scroll to position [360, 0]
click at [1413, 216] on div "rlaxx TV" at bounding box center [1449, 218] width 136 height 21
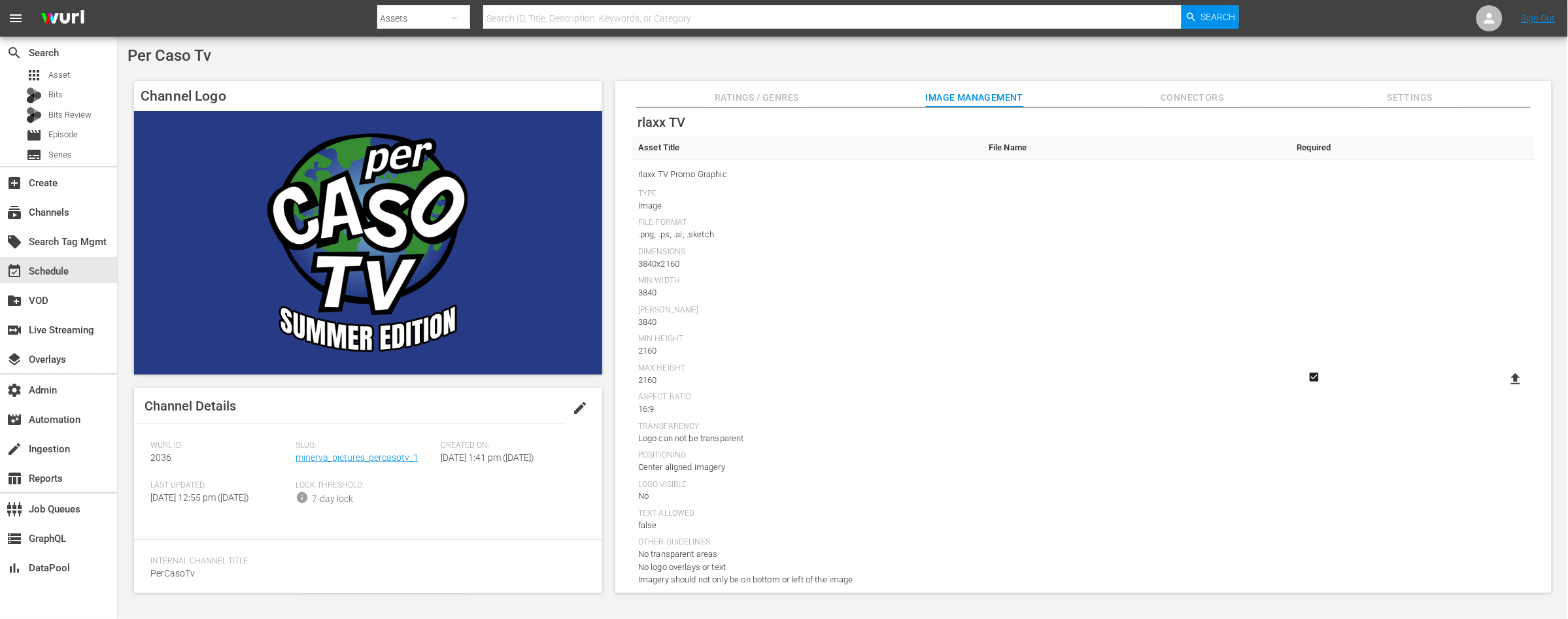
scroll to position [54, 0]
click at [1508, 377] on icon at bounding box center [1516, 378] width 16 height 16
click at [1503, 389] on input "file" at bounding box center [1502, 389] width 1 height 1
type input "C:\fakepath\PER_CASO_RLAXX5 3840x2160_no_logo.png"
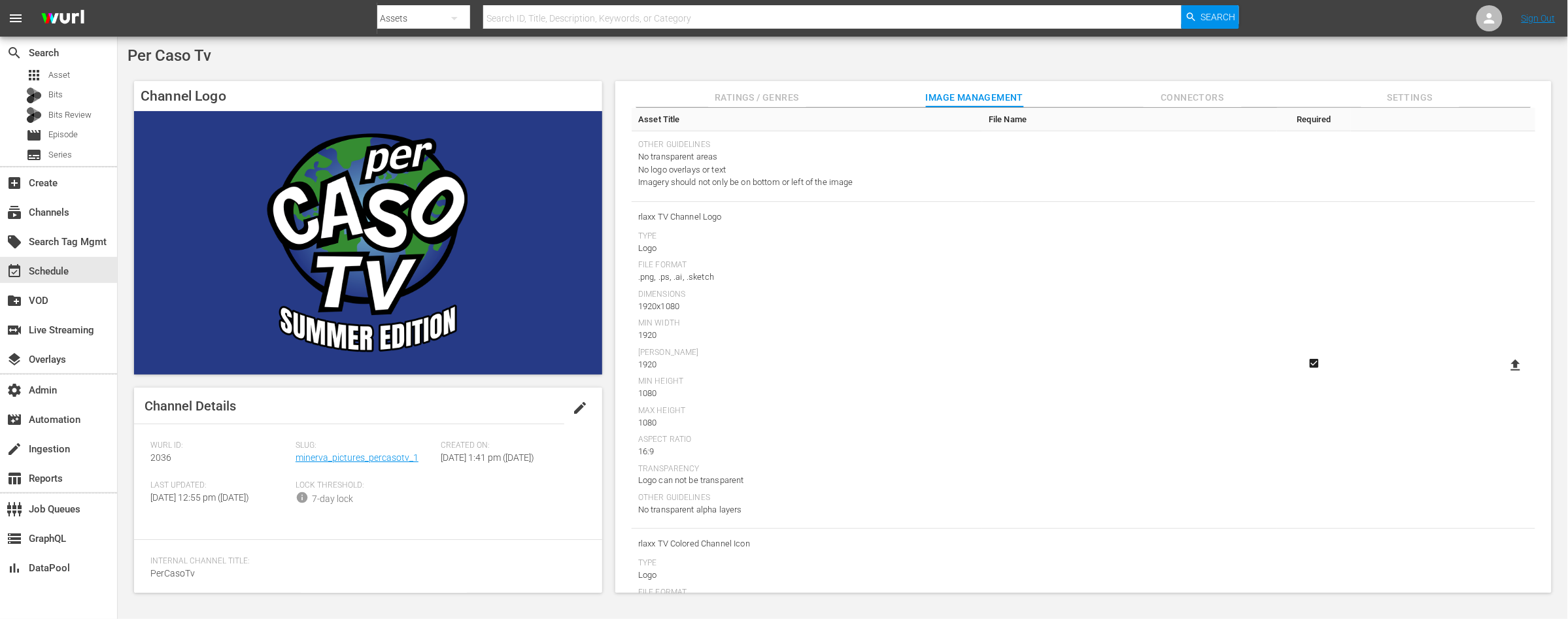
scroll to position [452, 0]
click at [1511, 363] on icon at bounding box center [1516, 363] width 9 height 11
click at [1503, 374] on input "file" at bounding box center [1502, 374] width 1 height 1
type input "C:\fakepath\PER_CASO_RLAXX4 1920x1080.png"
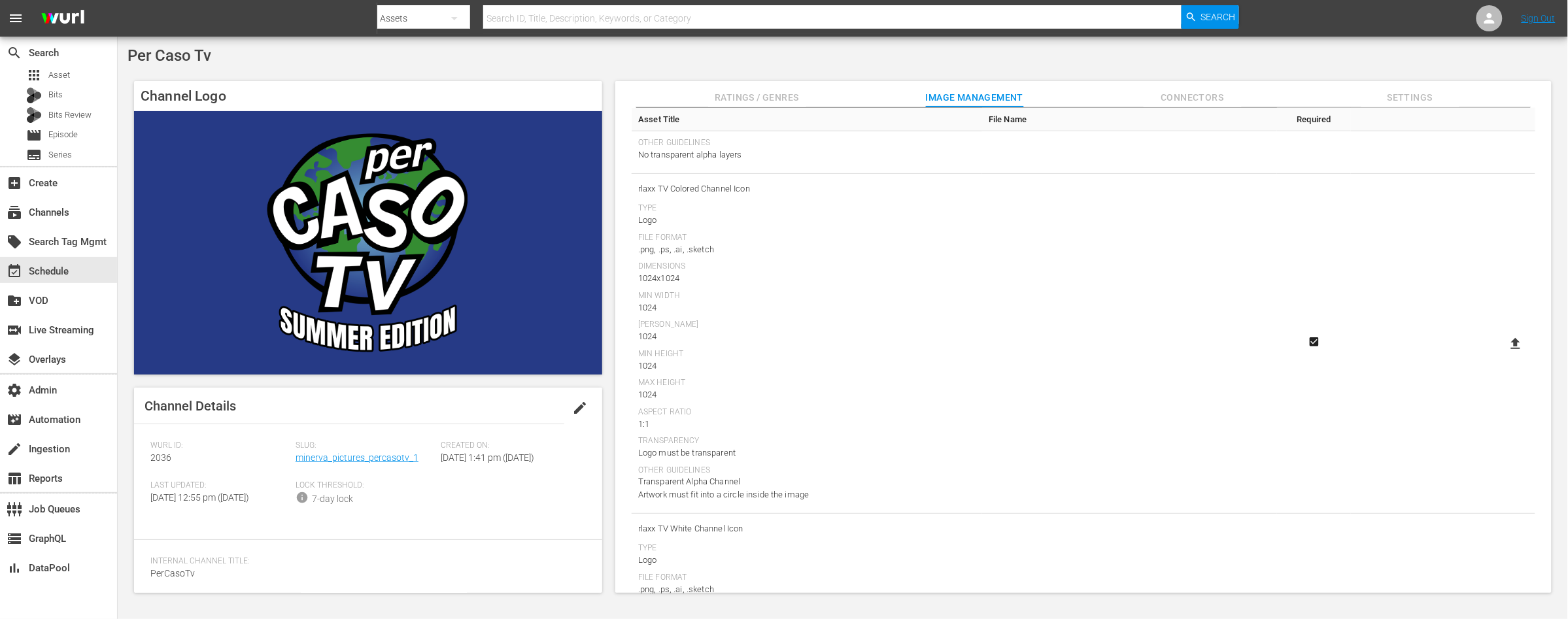
scroll to position [809, 0]
click at [1517, 338] on icon at bounding box center [1516, 340] width 16 height 16
click at [1503, 351] on input "file" at bounding box center [1502, 351] width 1 height 1
click at [1514, 346] on icon at bounding box center [1516, 346] width 16 height 16
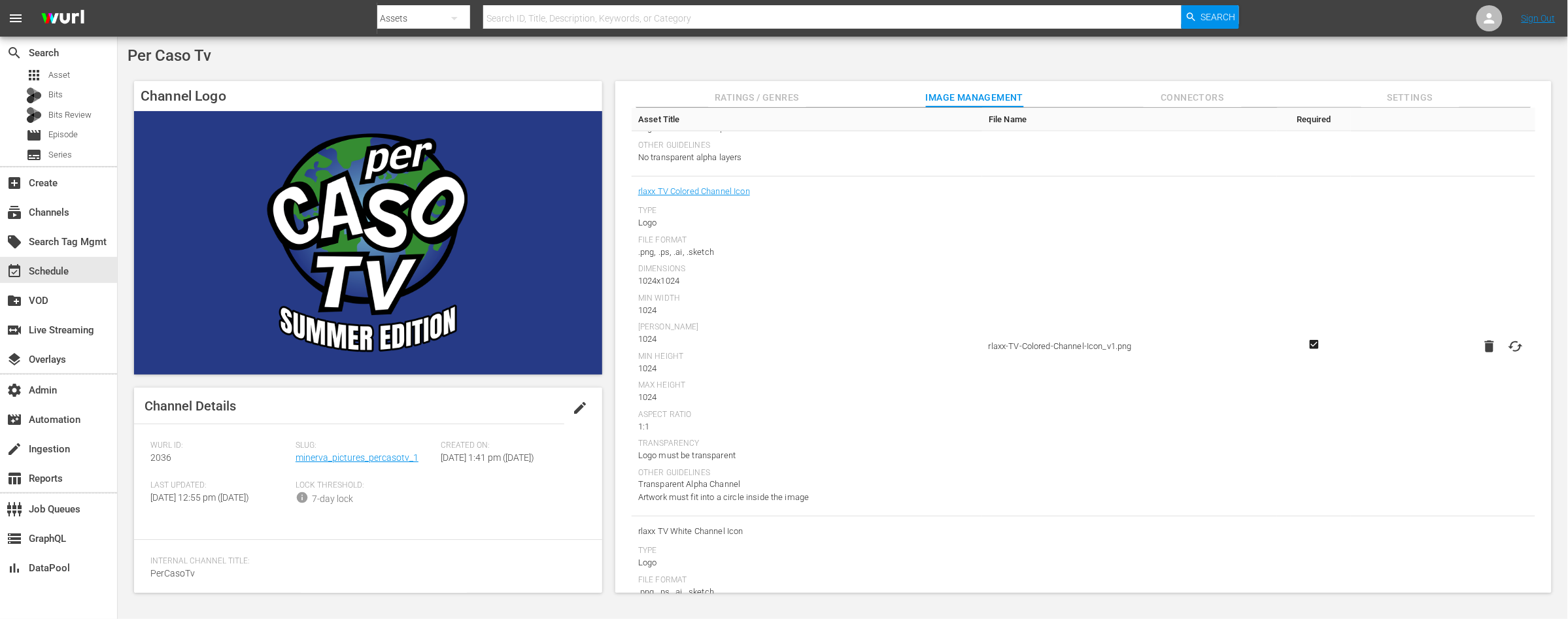
click at [1503, 357] on input "file" at bounding box center [1502, 357] width 1 height 1
type input "C:\fakepath\PER_CASO_RLAXX2 1024x1024_transparent.png"
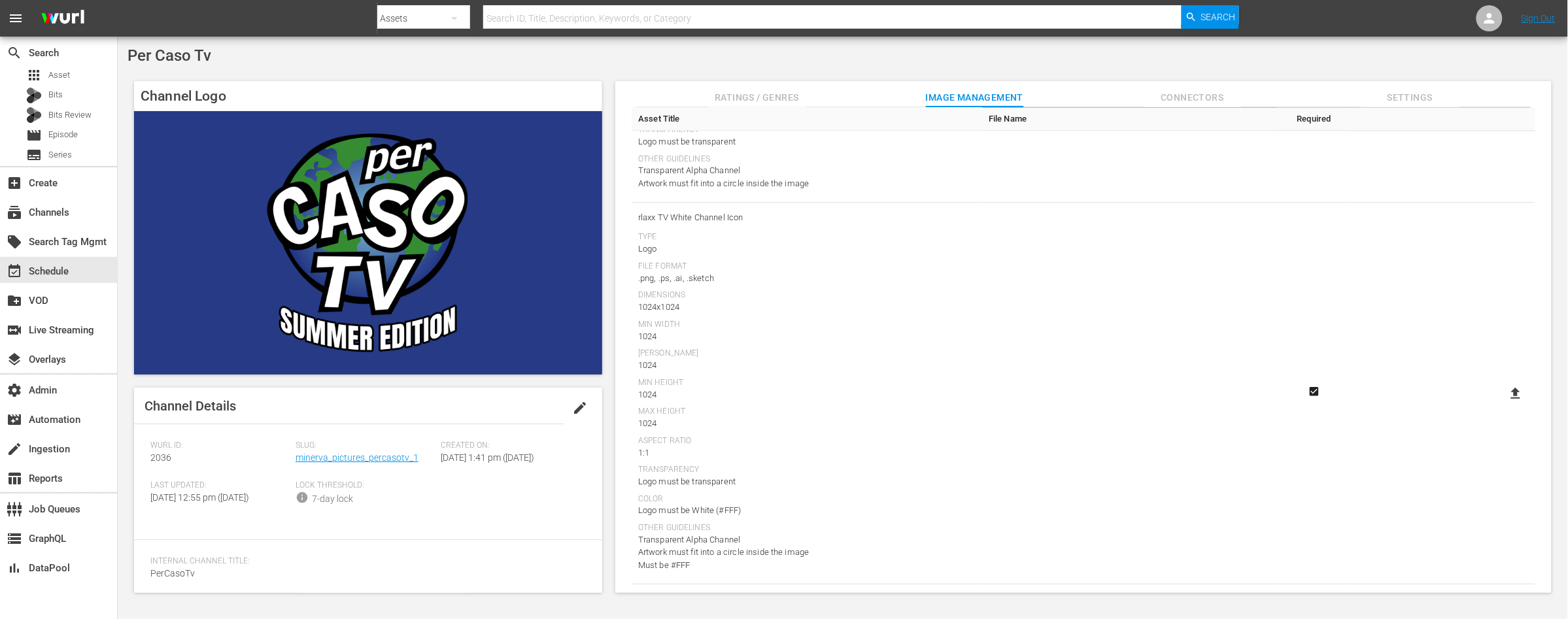
scroll to position [1121, 0]
click at [1510, 389] on icon at bounding box center [1516, 388] width 16 height 16
click at [1503, 399] on input "file" at bounding box center [1502, 399] width 1 height 1
type input "C:\fakepath\PER_CASO_RLAXX1 1024x1024.png"
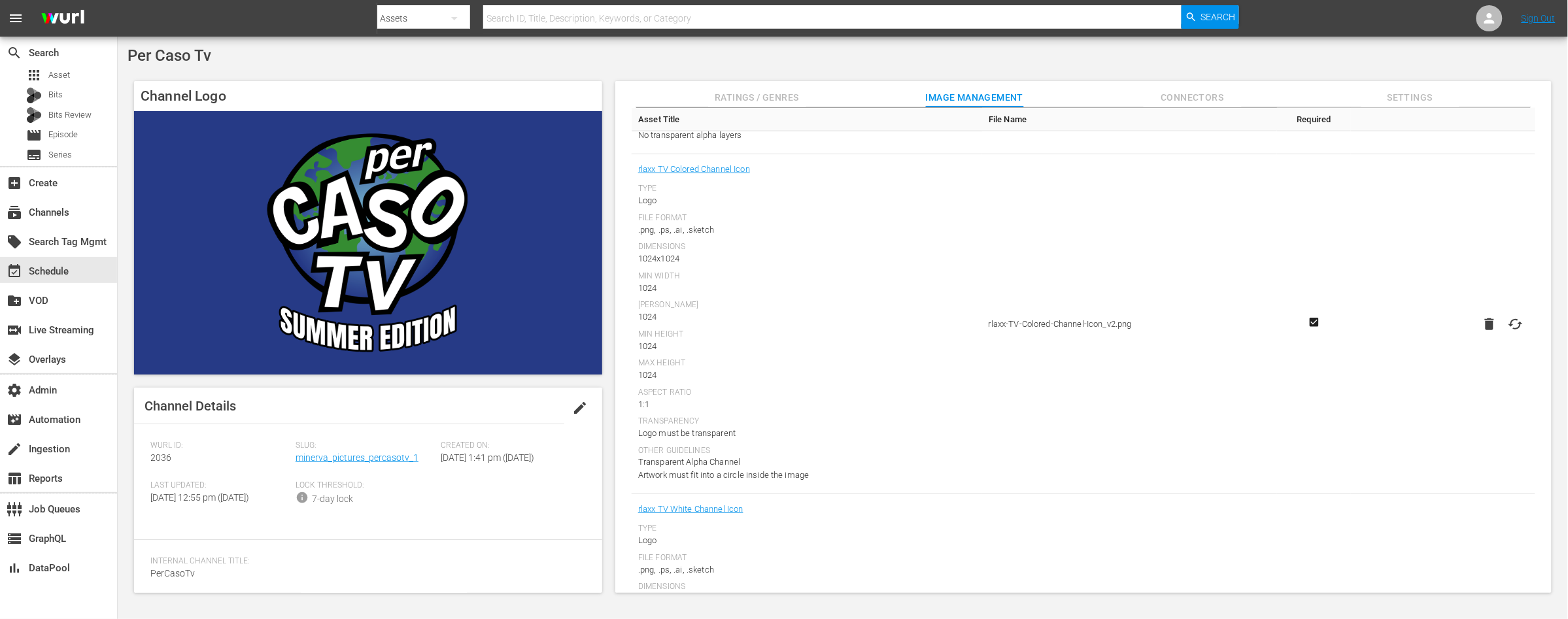
scroll to position [820, 0]
click at [1514, 330] on icon at bounding box center [1516, 328] width 16 height 16
click at [1503, 339] on input "file" at bounding box center [1502, 339] width 1 height 1
type input "C:\fakepath\PER_CASO_RLAXX1 1024x1024.png"
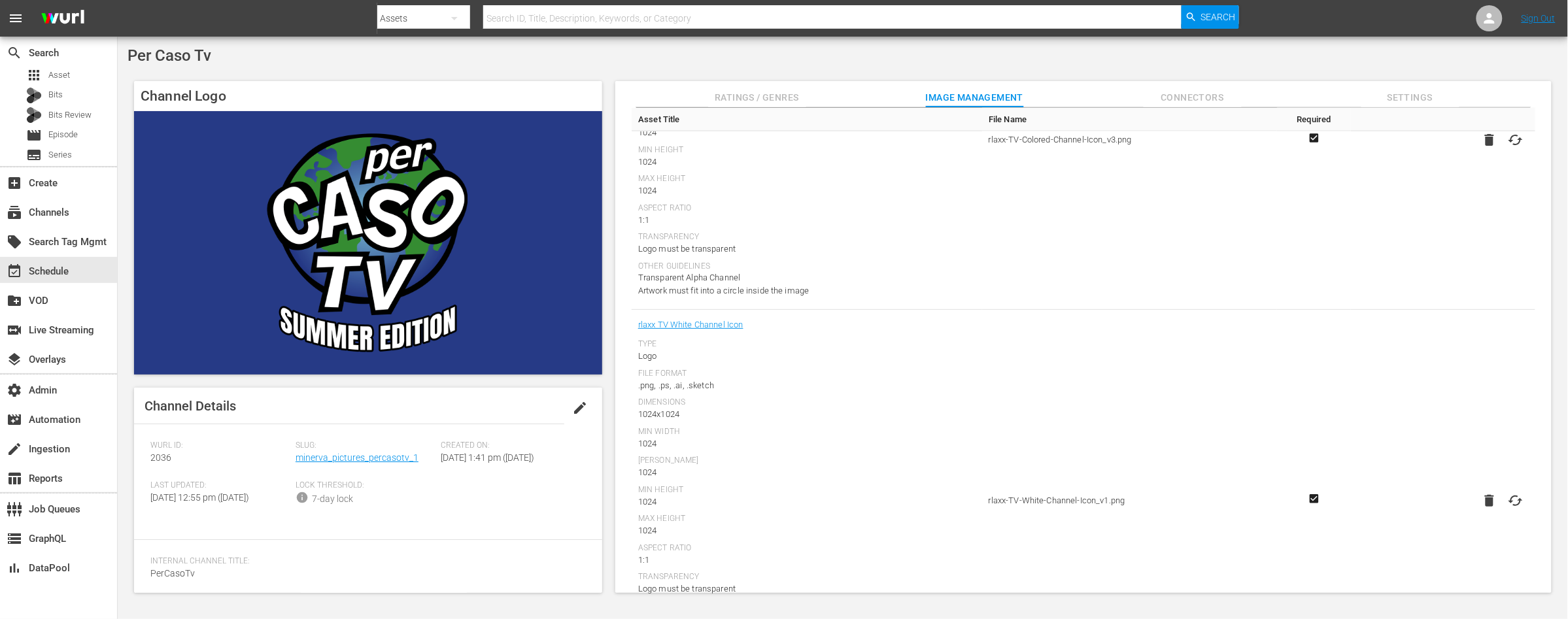
scroll to position [1016, 0]
click at [1513, 493] on icon at bounding box center [1516, 492] width 16 height 16
click at [1503, 504] on input "file" at bounding box center [1502, 504] width 1 height 1
type input "C:\fakepath\PER_CASO_RLAXX2 1024x1024_transparent.png"
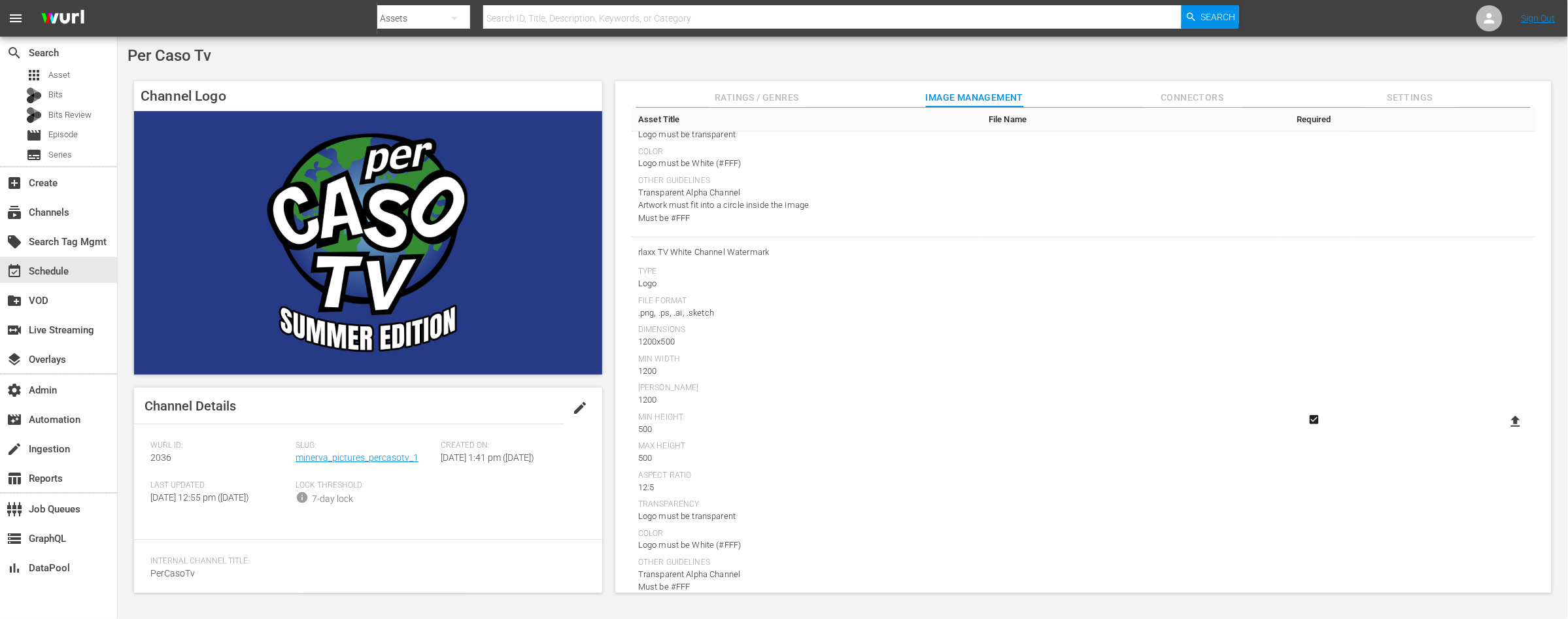
scroll to position [1491, 0]
click at [1514, 397] on icon at bounding box center [1516, 392] width 9 height 11
click at [1503, 404] on input "file" at bounding box center [1502, 404] width 1 height 1
type input "C:\fakepath\PER_CASO_RLAXX3 1200x500.png"
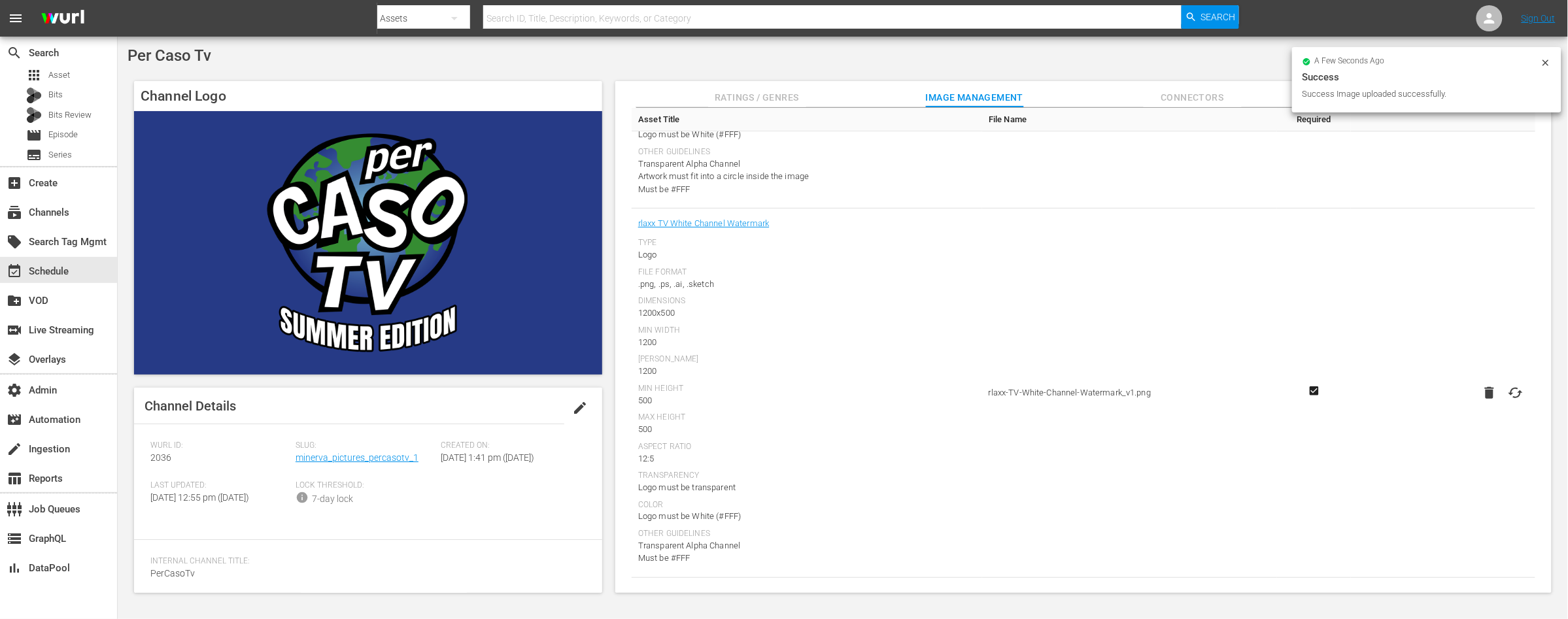
drag, startPoint x: 1055, startPoint y: 286, endPoint x: 1063, endPoint y: 287, distance: 8.1
click at [1055, 286] on td "rlaxx-TV-White-Channel-Watermark_v1.png" at bounding box center [1129, 393] width 295 height 369
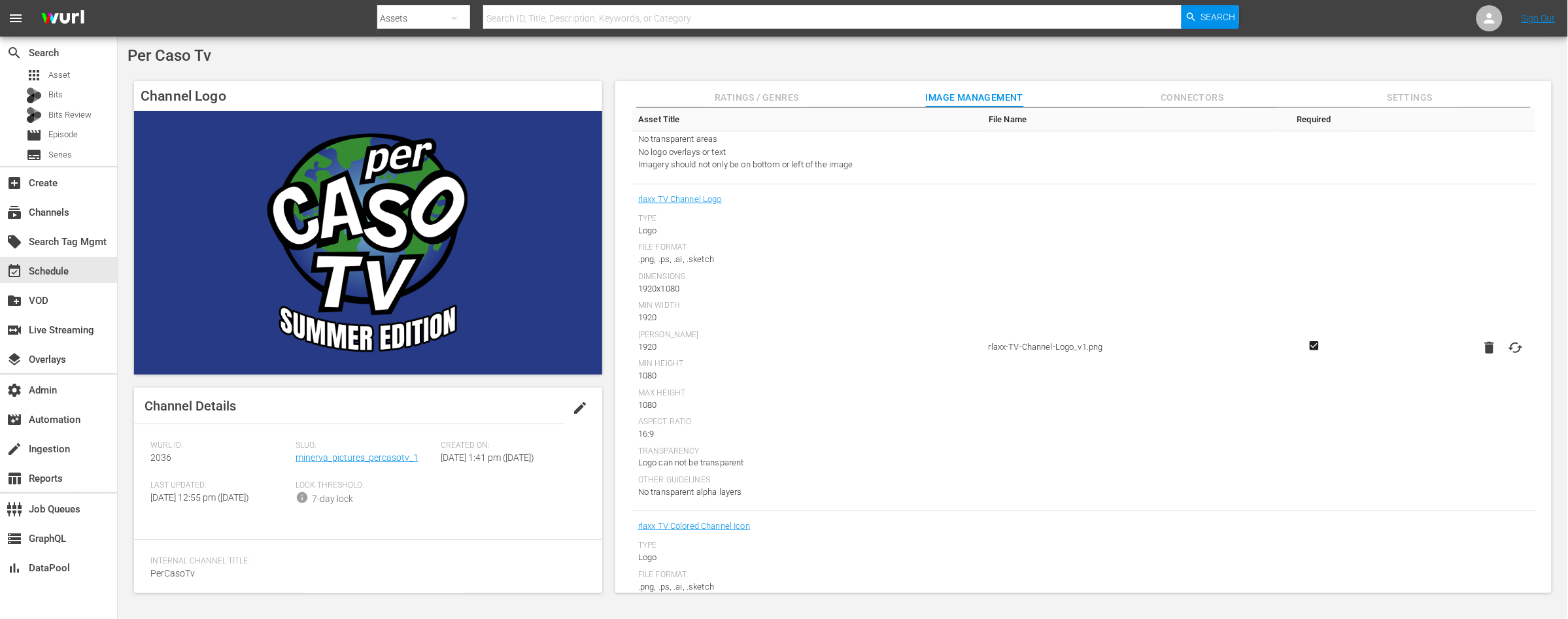
scroll to position [0, 0]
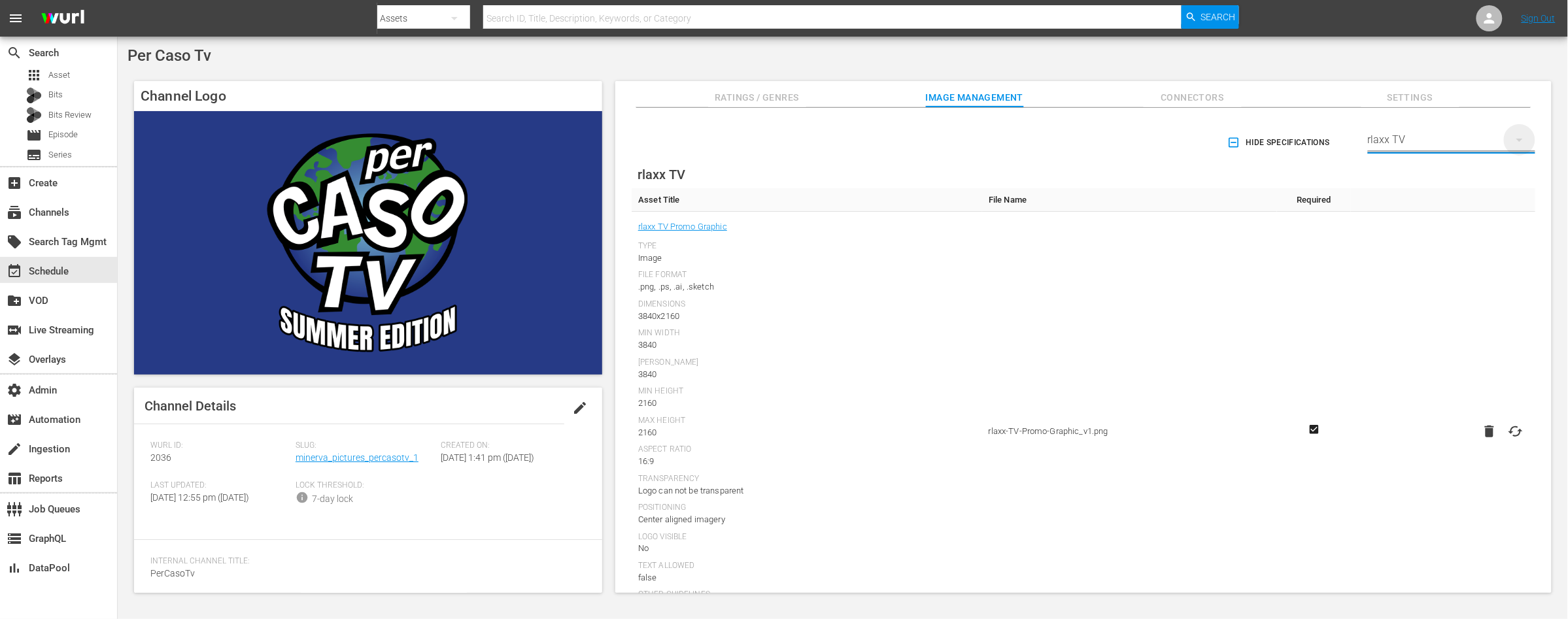
click at [1512, 148] on div "button" at bounding box center [1519, 144] width 16 height 24
click at [1412, 304] on div "TCL Channel" at bounding box center [1449, 302] width 136 height 21
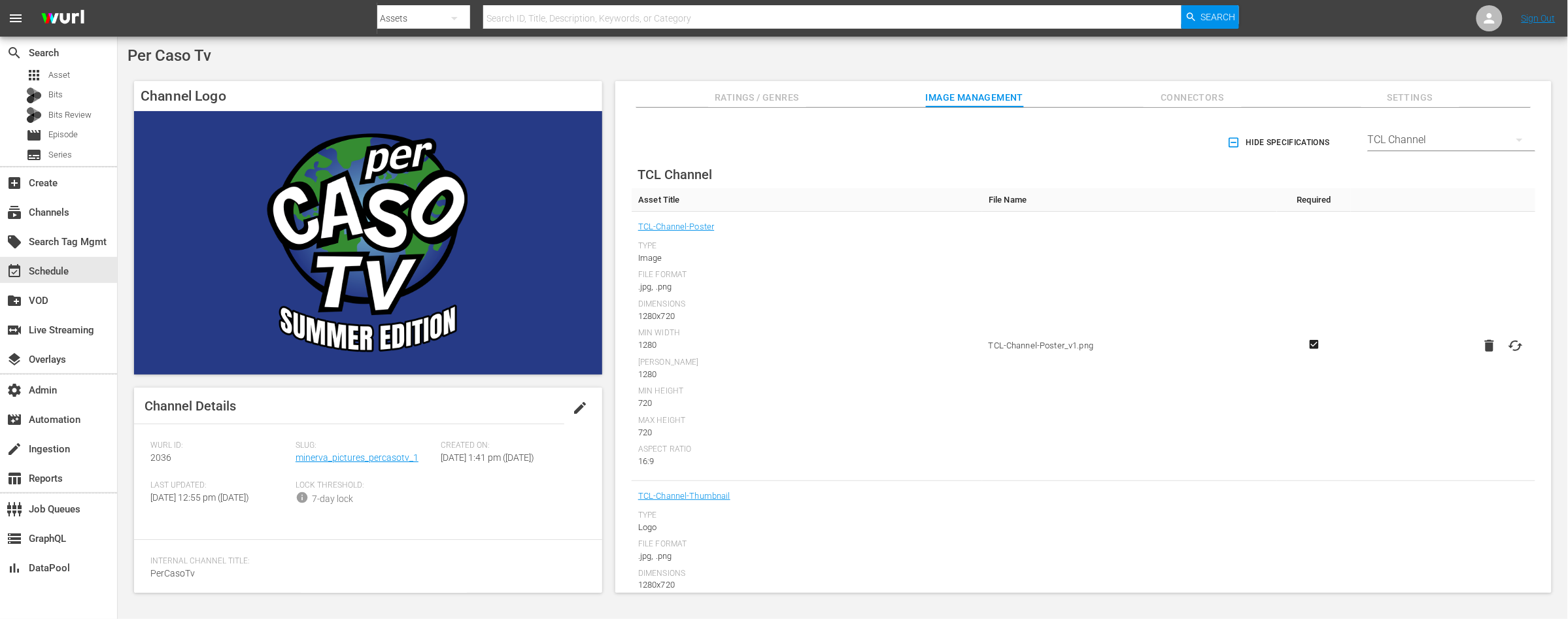
click at [1513, 346] on icon at bounding box center [1516, 346] width 16 height 16
click at [1503, 357] on input "file" at bounding box center [1502, 357] width 1 height 1
click at [1516, 349] on icon at bounding box center [1516, 346] width 14 height 10
click at [1503, 357] on input "file" at bounding box center [1502, 357] width 1 height 1
type input "C:\fakepath\PER_CASO_TCL1 1280x720.png"
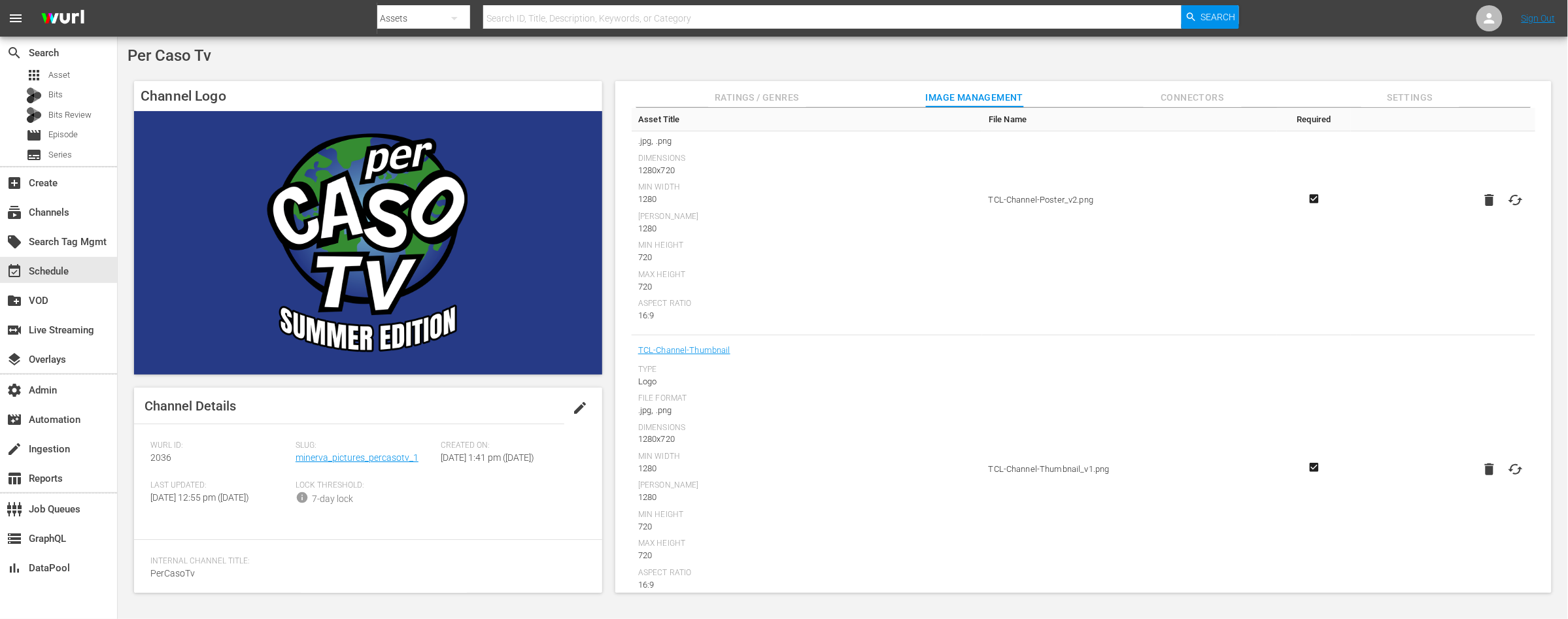
scroll to position [172, 0]
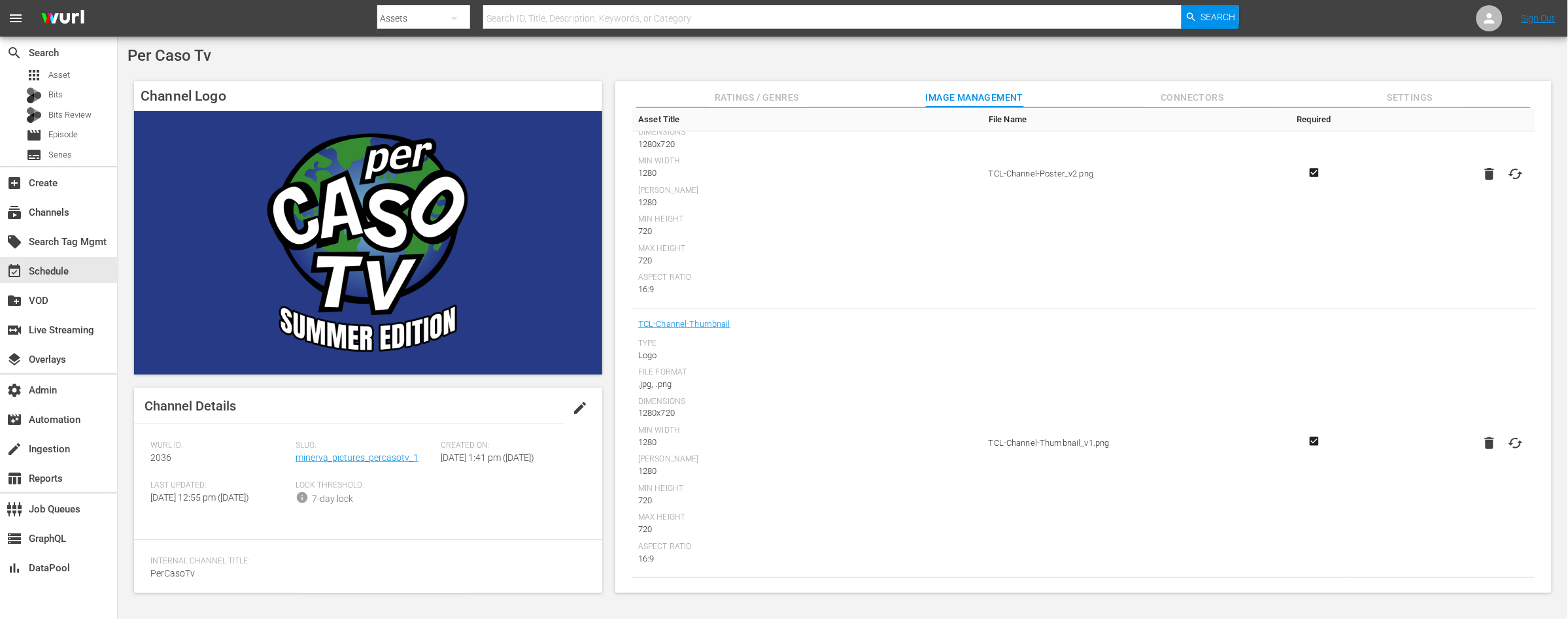
click at [1514, 440] on icon at bounding box center [1516, 443] width 16 height 16
click at [1503, 454] on input "file" at bounding box center [1502, 454] width 1 height 1
type input "C:\fakepath\PER_CASO_TCL1 1280x720.png"
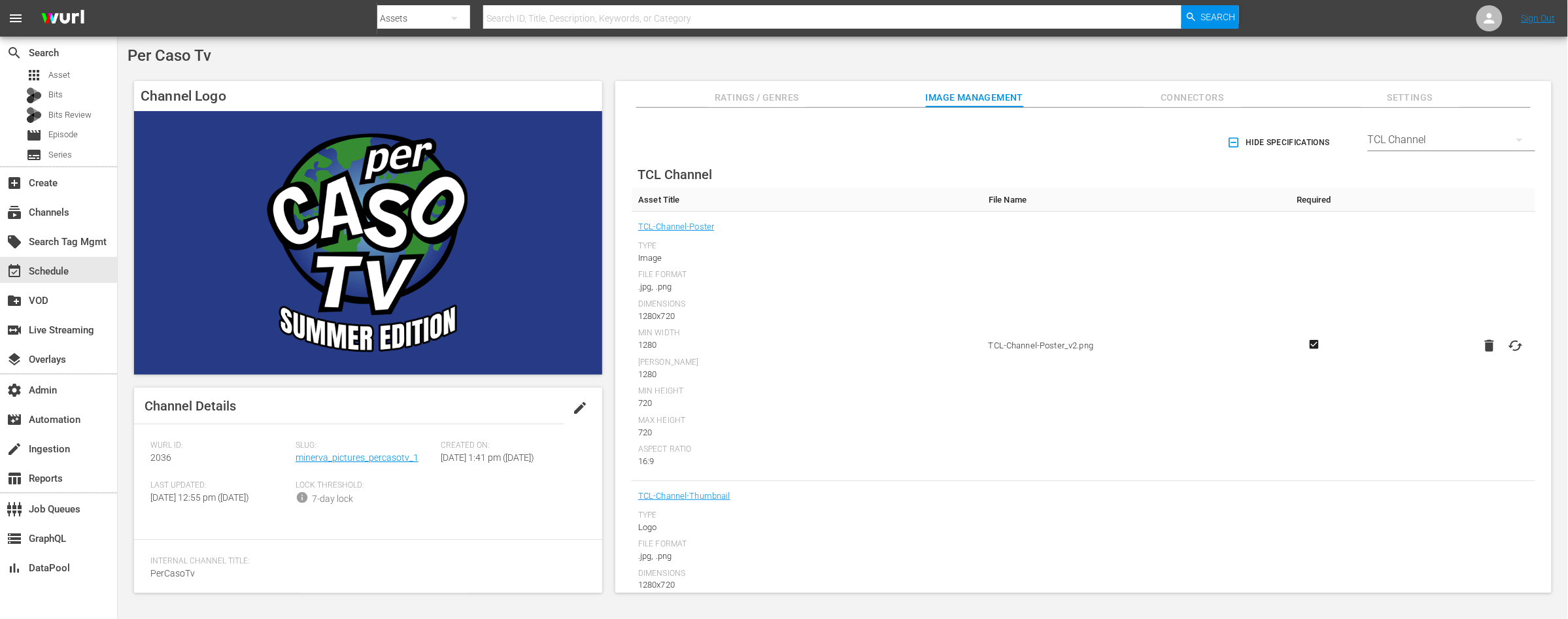
click at [1516, 139] on icon "button" at bounding box center [1519, 140] width 7 height 3
click at [1514, 140] on div "Enabled Streamers Default Samsung All Streamers [PERSON_NAME] TV Free Movies Pl…" at bounding box center [784, 310] width 1568 height 619
click at [1512, 142] on icon "button" at bounding box center [1519, 140] width 16 height 16
click at [1415, 408] on div "Xiaomi MiTV+" at bounding box center [1449, 410] width 136 height 21
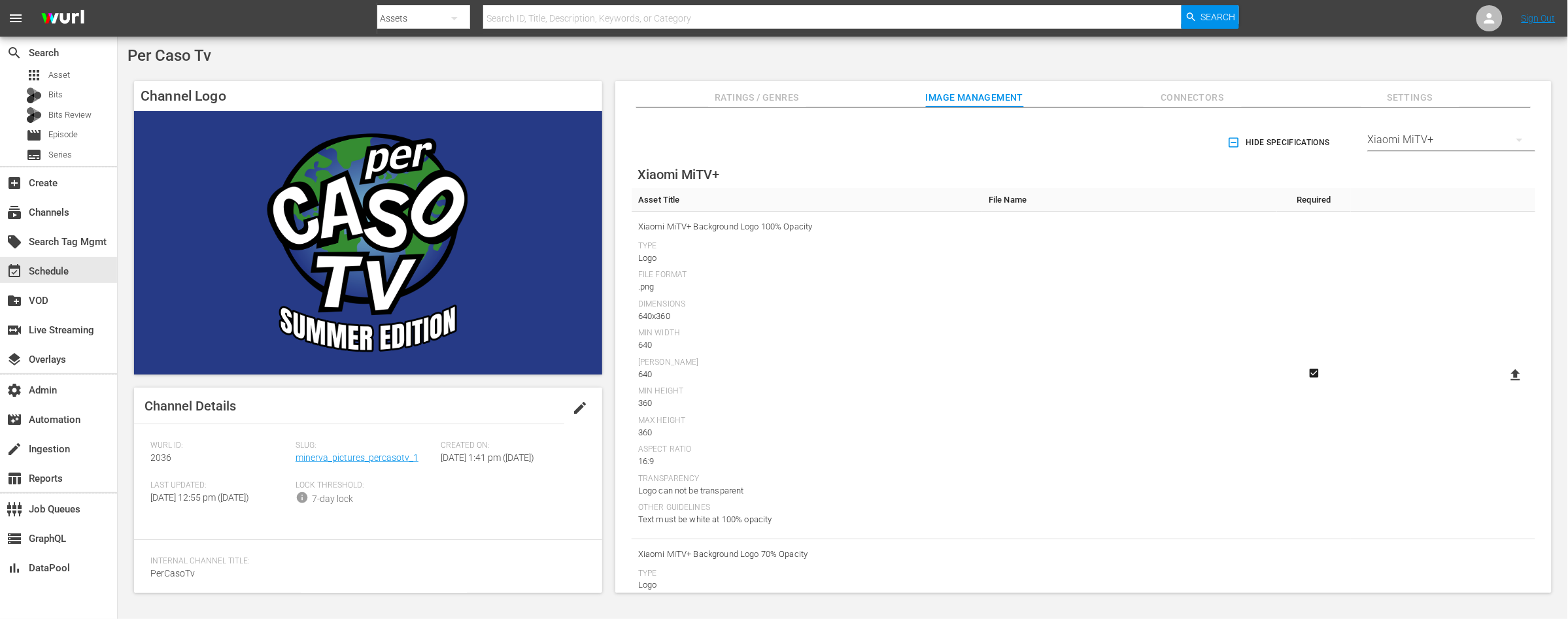
click at [1512, 379] on icon at bounding box center [1516, 375] width 16 height 16
click at [1503, 386] on input "file" at bounding box center [1502, 386] width 1 height 1
click at [1515, 374] on icon at bounding box center [1516, 374] width 9 height 11
click at [1503, 386] on input "file" at bounding box center [1502, 386] width 1 height 1
type input "C:\fakepath\PER_CASO_XIAOMI1 640x360.png"
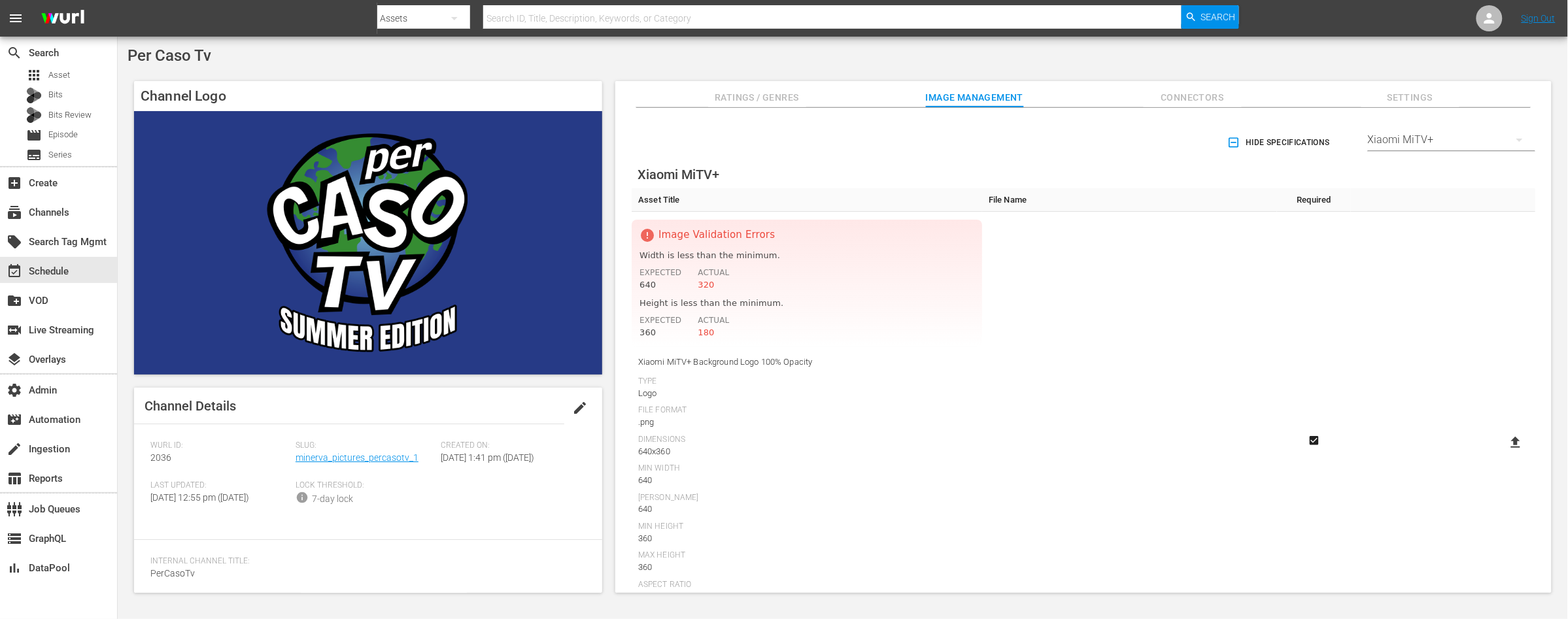
click at [1514, 444] on icon at bounding box center [1516, 442] width 9 height 11
click at [1503, 454] on input "file" at bounding box center [1502, 454] width 1 height 1
click at [1508, 447] on icon at bounding box center [1516, 443] width 16 height 16
click at [1503, 454] on input "file" at bounding box center [1502, 454] width 1 height 1
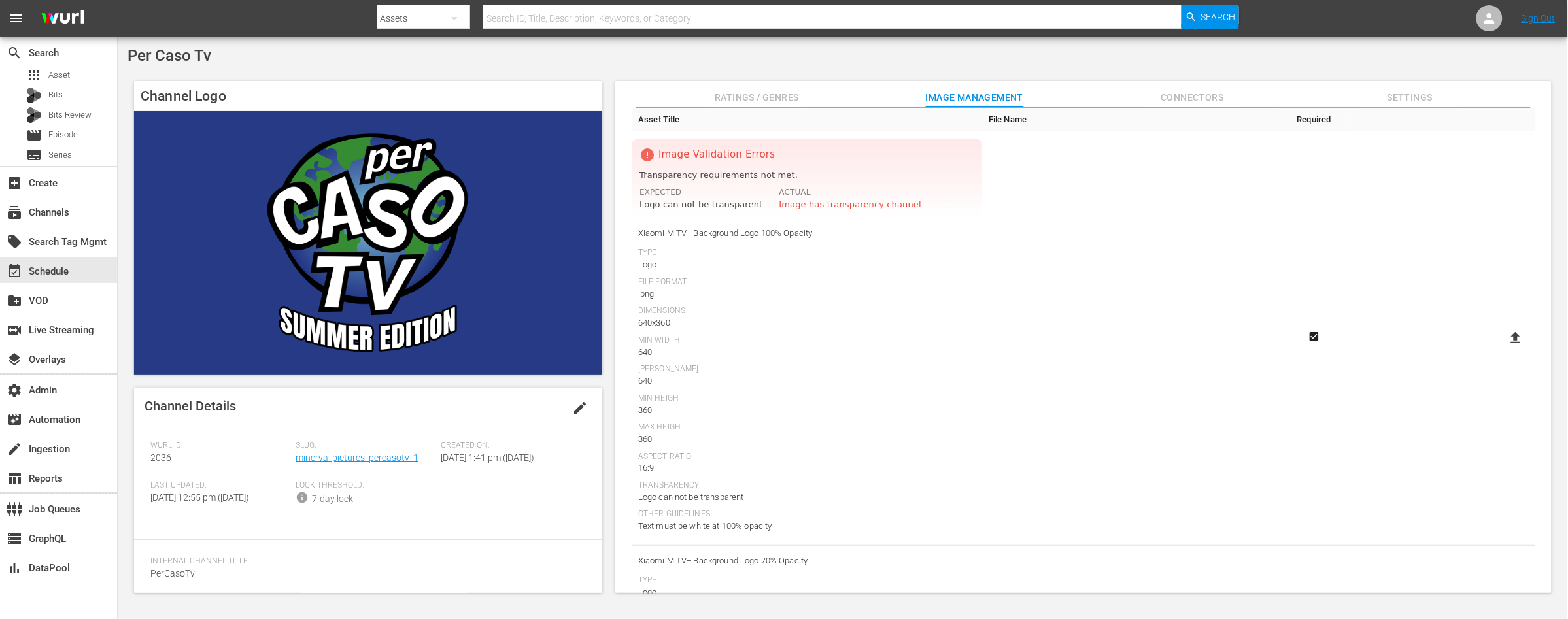
scroll to position [90, 0]
click at [1510, 329] on icon at bounding box center [1516, 329] width 16 height 16
click at [1503, 340] on input "file" at bounding box center [1502, 340] width 1 height 1
type input "C:\fakepath\PER_CASO_XIAOMI1 640x360_not_transparent.png"
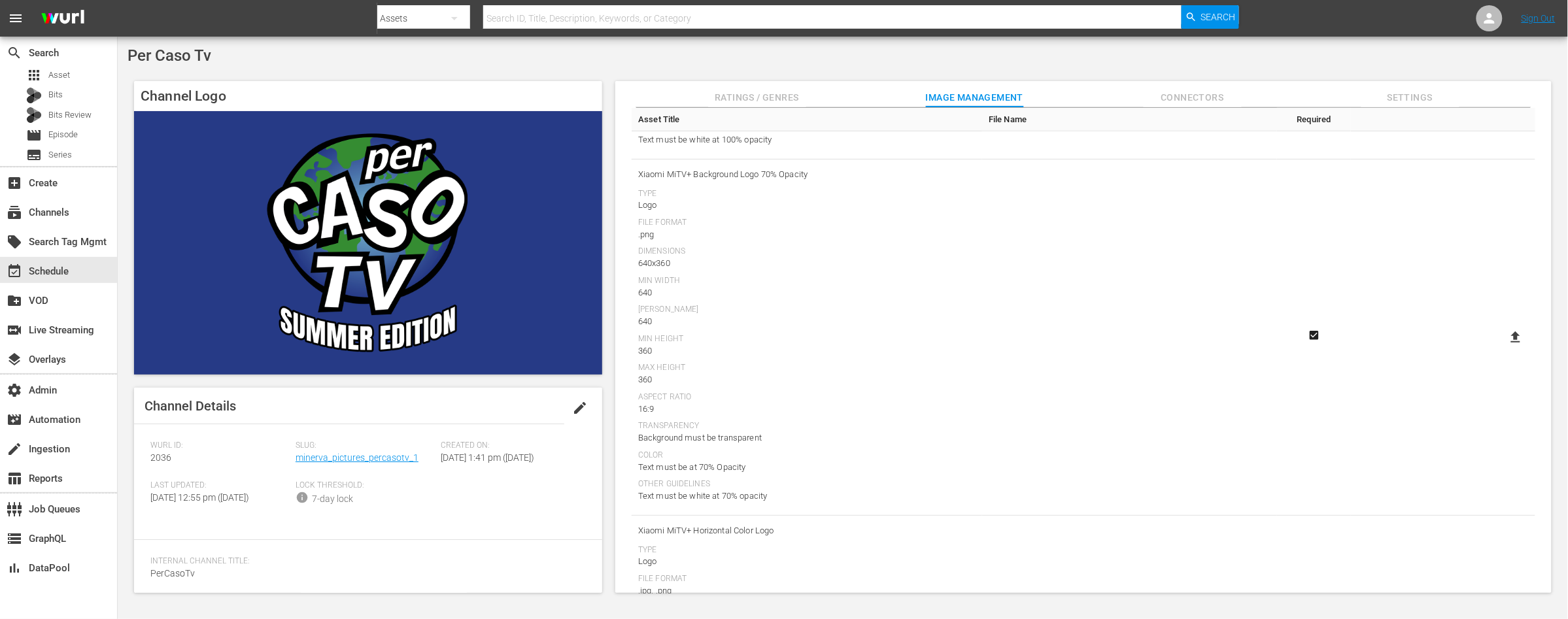
scroll to position [384, 0]
click at [1516, 338] on icon at bounding box center [1516, 333] width 16 height 16
click at [1503, 344] on input "file" at bounding box center [1502, 344] width 1 height 1
type input "C:\fakepath\PER_CASO_XIAOMI1 640x360.png"
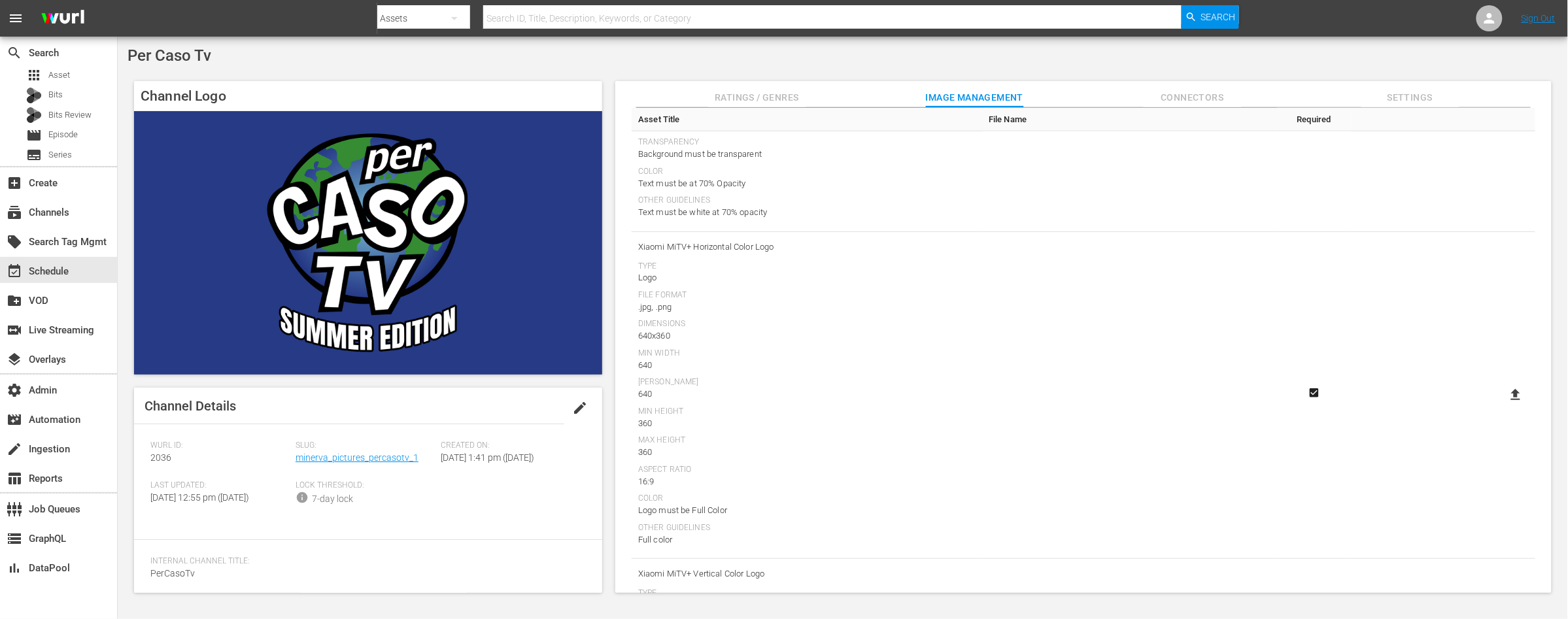
scroll to position [673, 0]
click at [1508, 388] on icon at bounding box center [1516, 385] width 16 height 16
click at [1503, 396] on input "file" at bounding box center [1502, 396] width 1 height 1
type input "C:\fakepath\PER_CASO_XIAOMI1 640x360.png"
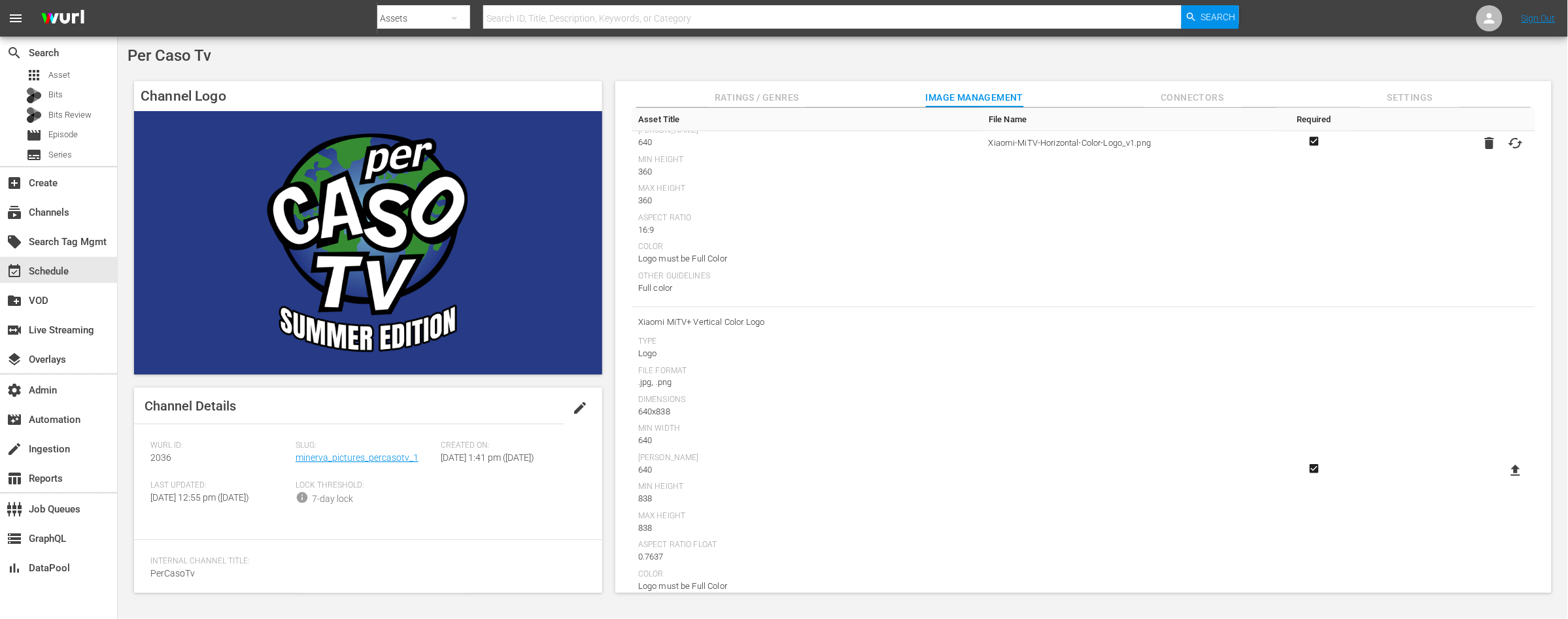
scroll to position [972, 0]
click at [1511, 412] on icon at bounding box center [1516, 413] width 9 height 11
click at [1503, 425] on input "file" at bounding box center [1502, 425] width 1 height 1
type input "C:\fakepath\PER_CASO_XIAOMI4 640x838.png"
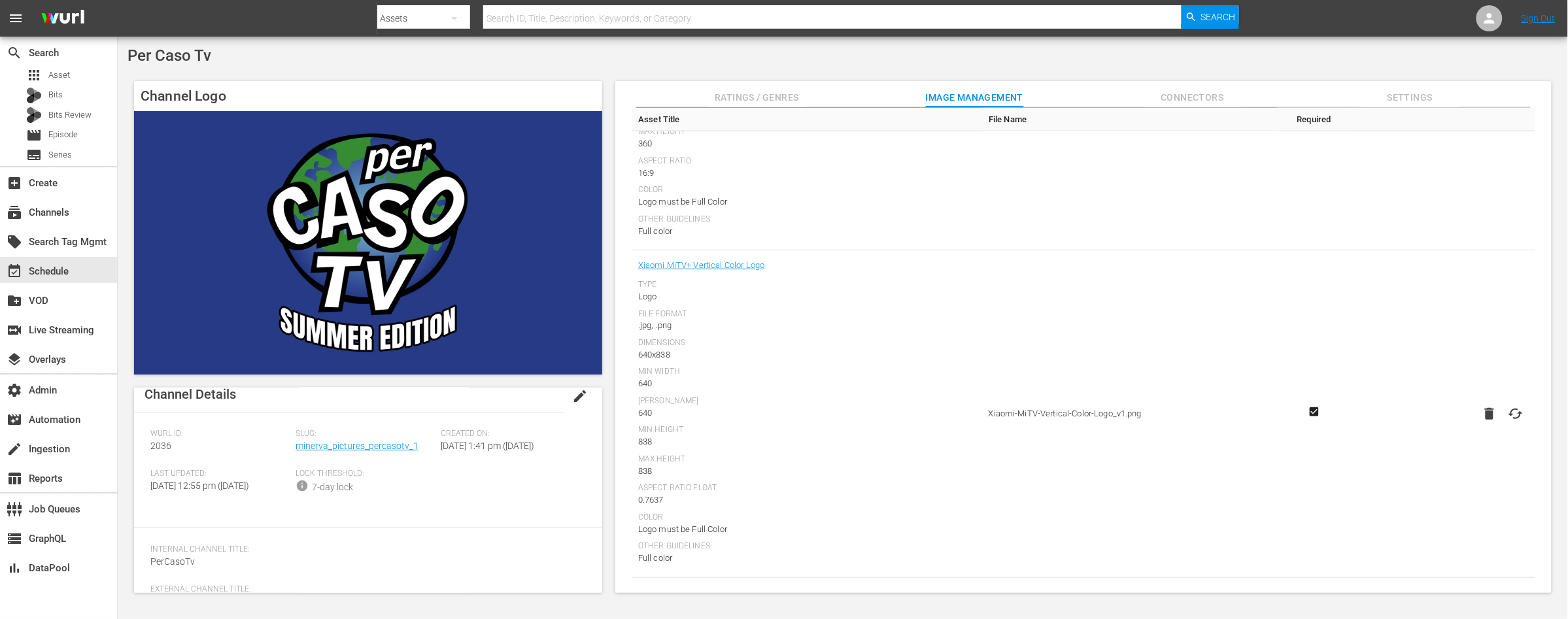
scroll to position [0, 0]
click at [572, 409] on span "edit" at bounding box center [580, 408] width 16 height 16
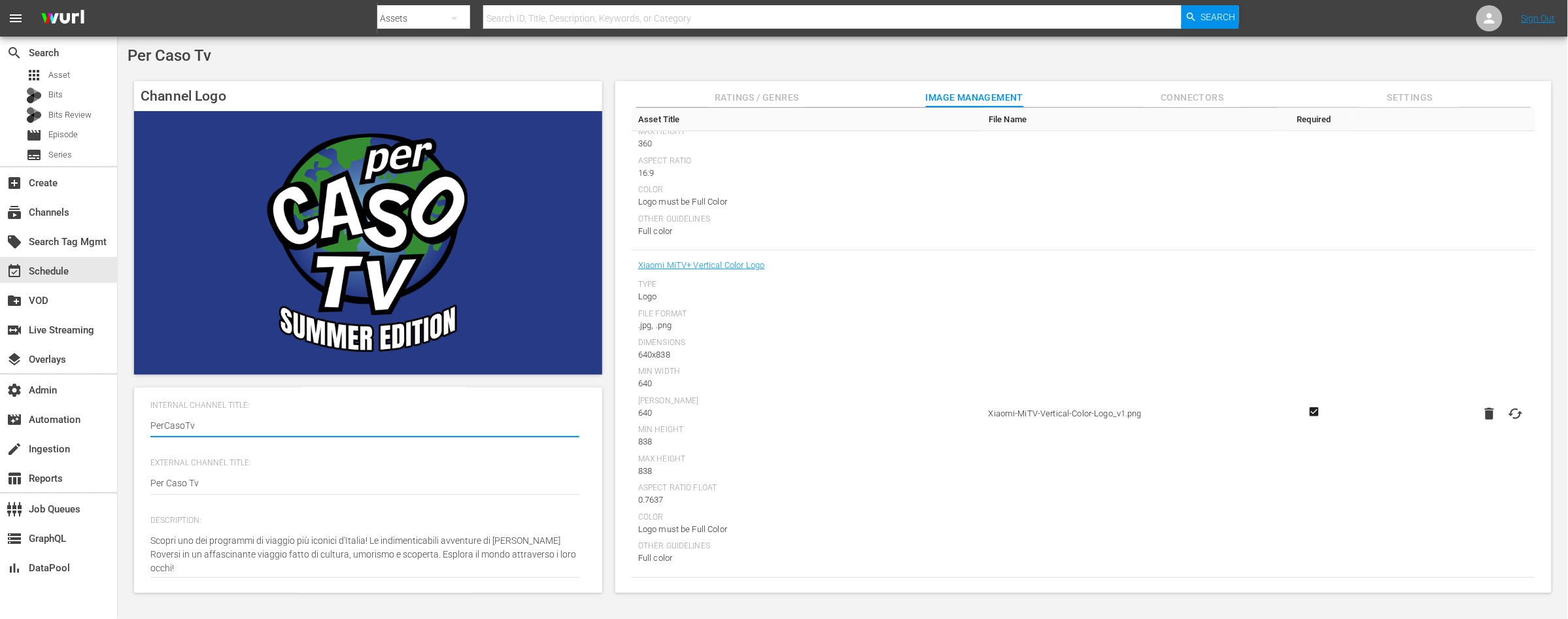
scroll to position [184, 0]
type textarea "Scopri uno dei programmi di viaggio più iconici d'Italia! Le indimenticabili av…"
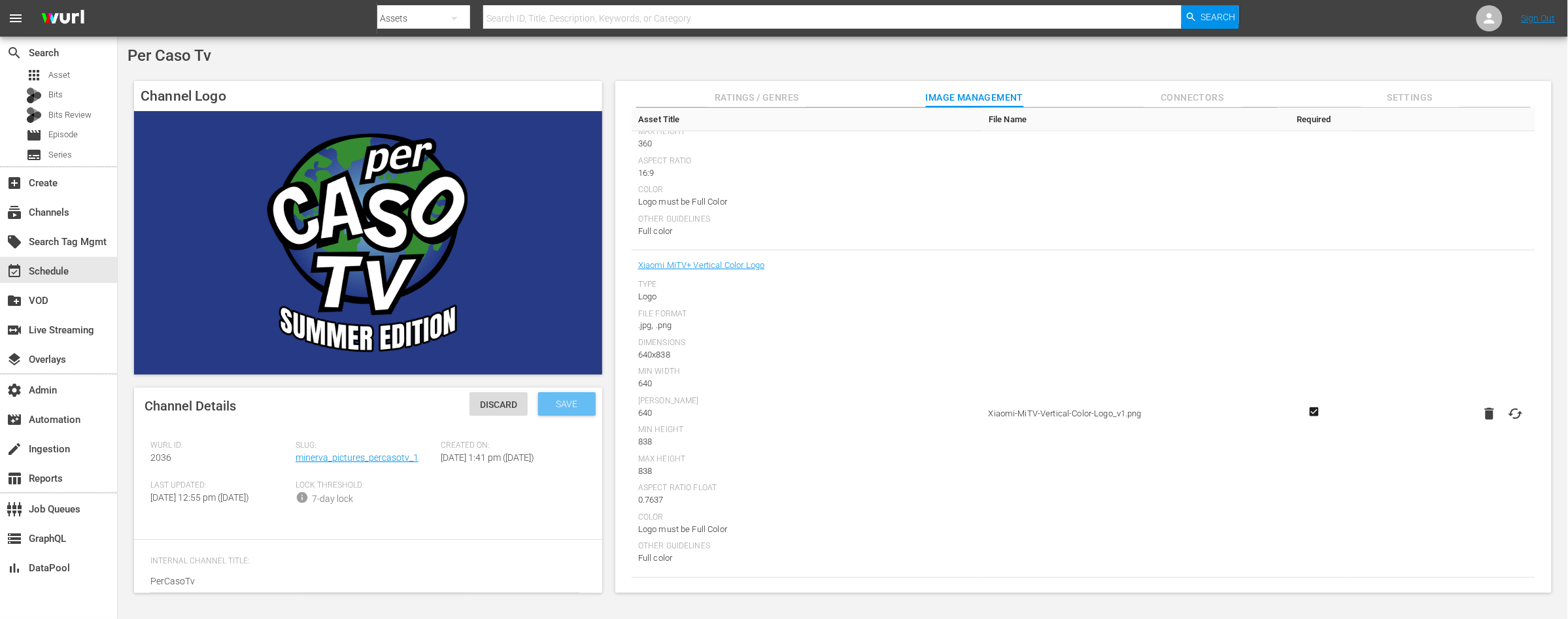
type textarea "Scopri uno dei programmi di viaggio più iconici d'Italia! Le indimenticabili av…"
click at [573, 402] on span "Save" at bounding box center [567, 404] width 43 height 10
click at [1489, 19] on icon at bounding box center [1489, 18] width 16 height 16
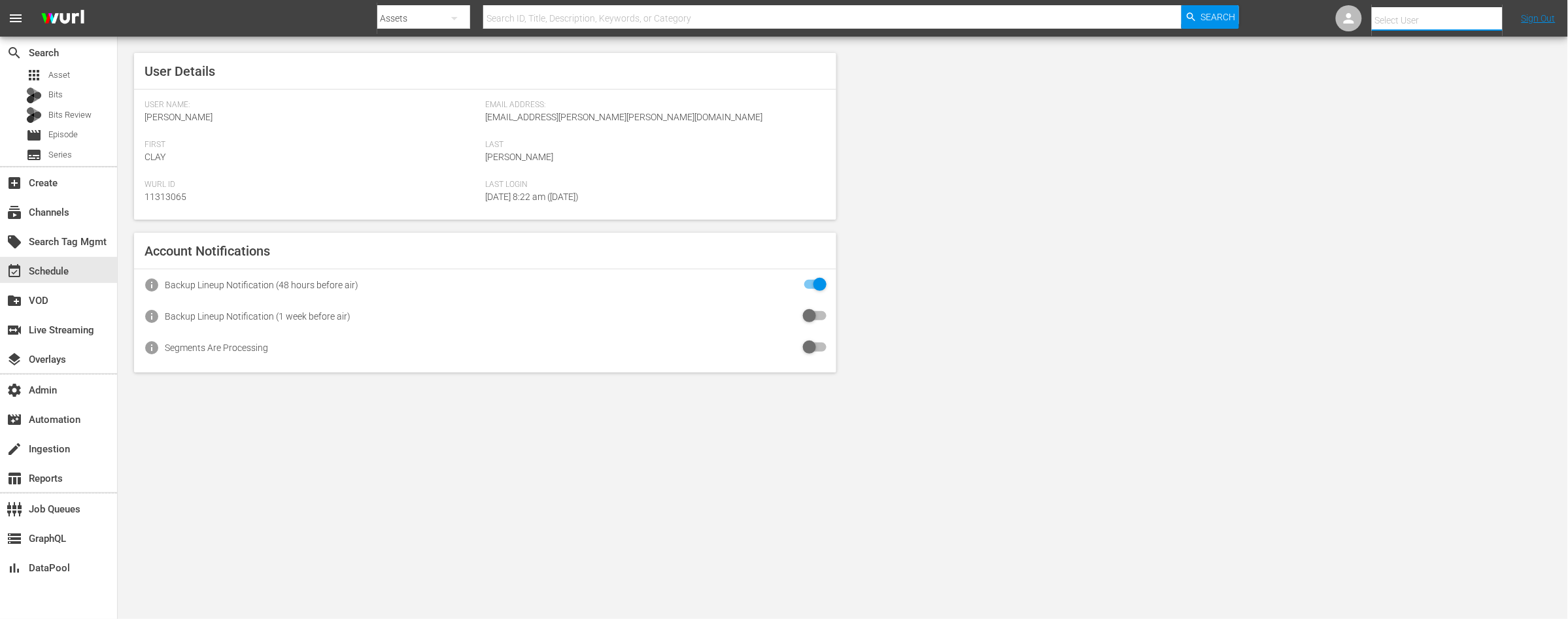
click at [1410, 16] on input "text" at bounding box center [1455, 20] width 167 height 31
click at [1371, 82] on div "[PERSON_NAME] <[PERSON_NAME][EMAIL_ADDRESS][DOMAIN_NAME]>" at bounding box center [1427, 88] width 204 height 31
type input "[PERSON_NAME] (11312727)"
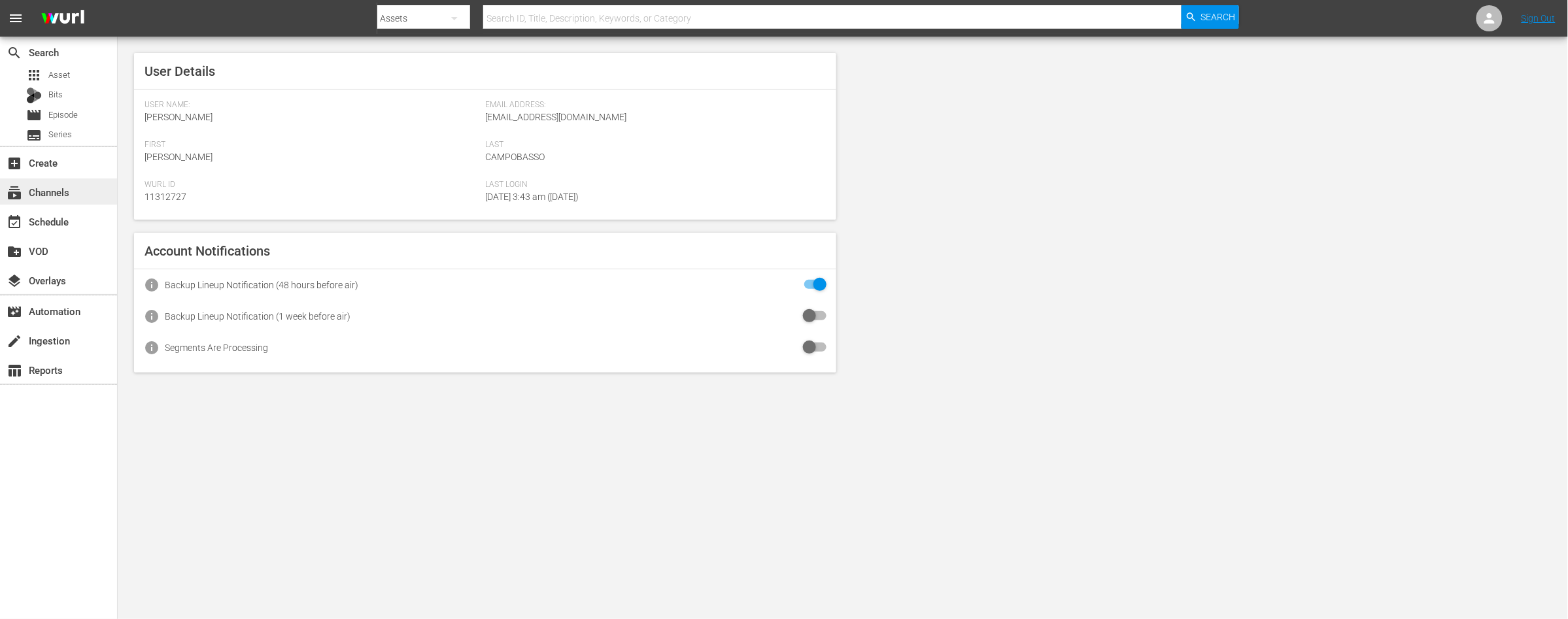
click at [70, 197] on div "subscriptions Channels" at bounding box center [58, 191] width 117 height 26
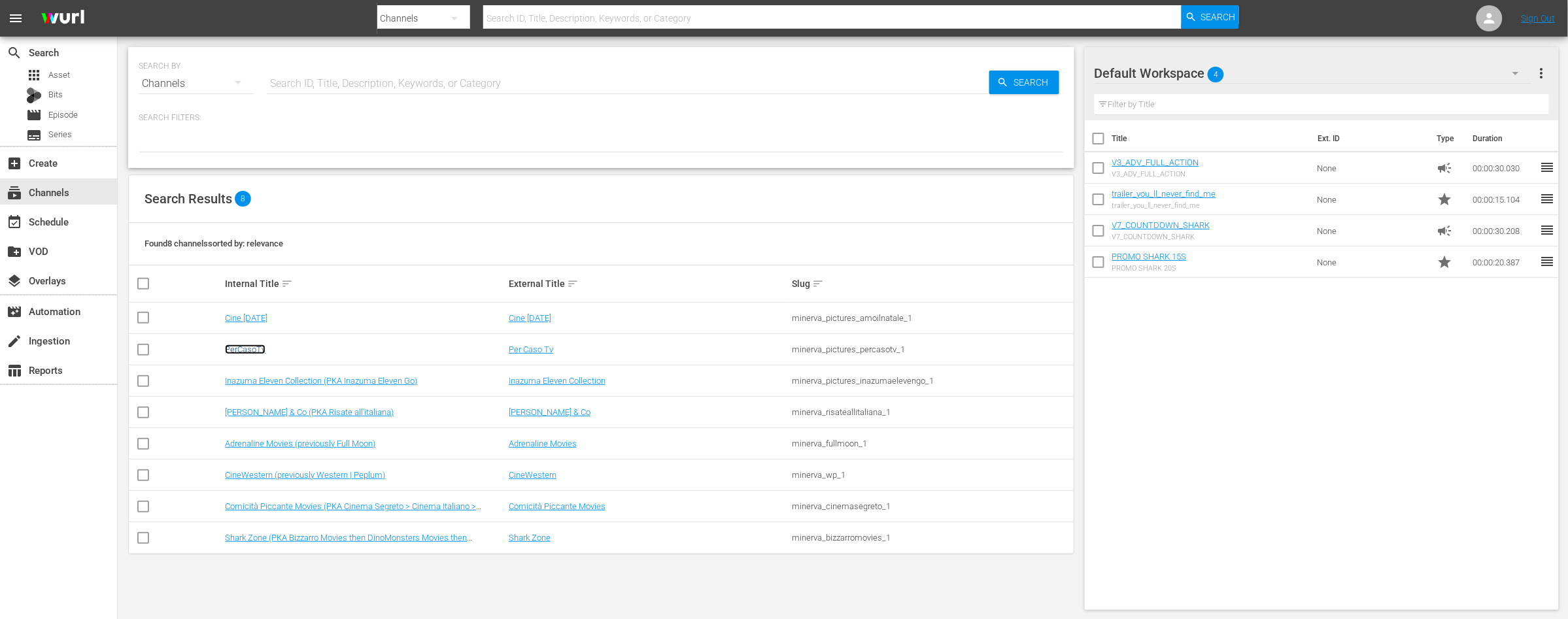
click at [248, 353] on link "PerCasoTv" at bounding box center [245, 349] width 41 height 10
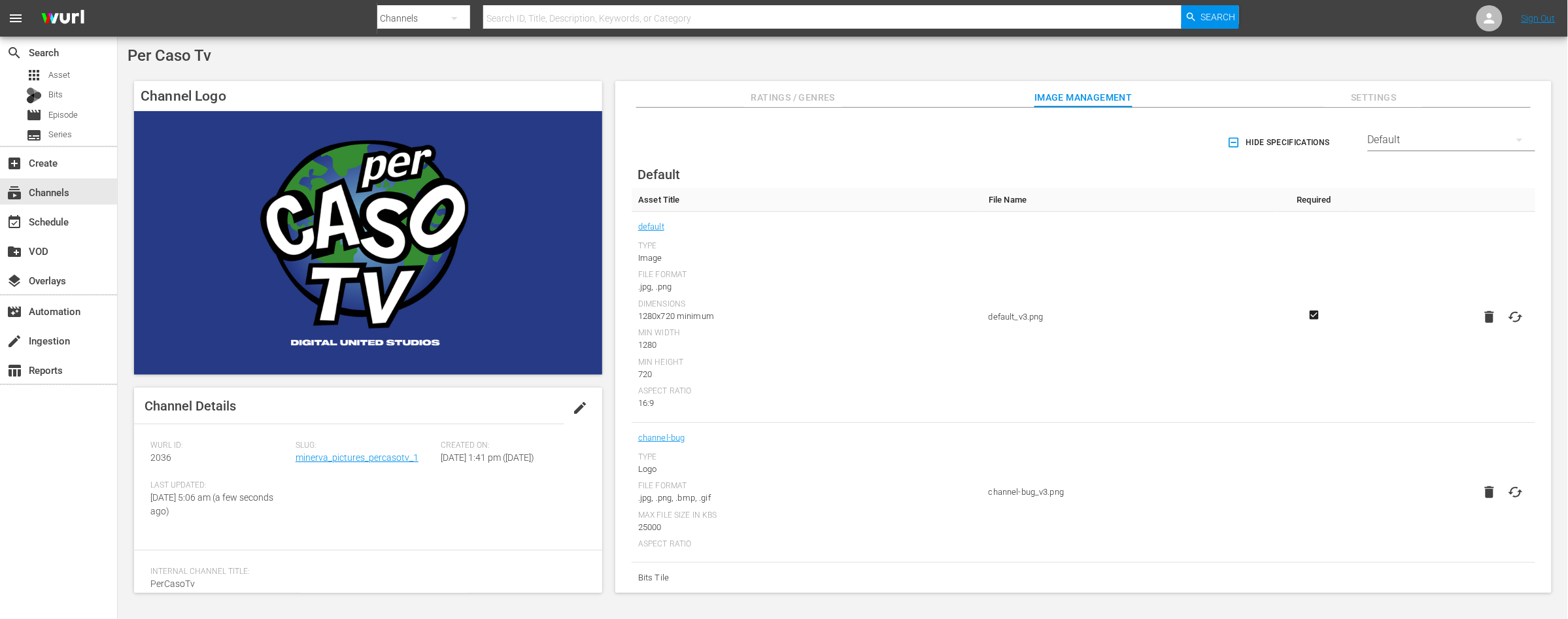
click at [1491, 146] on div "Default" at bounding box center [1451, 140] width 167 height 37
click at [1400, 337] on div "TCL Channel" at bounding box center [1449, 335] width 136 height 21
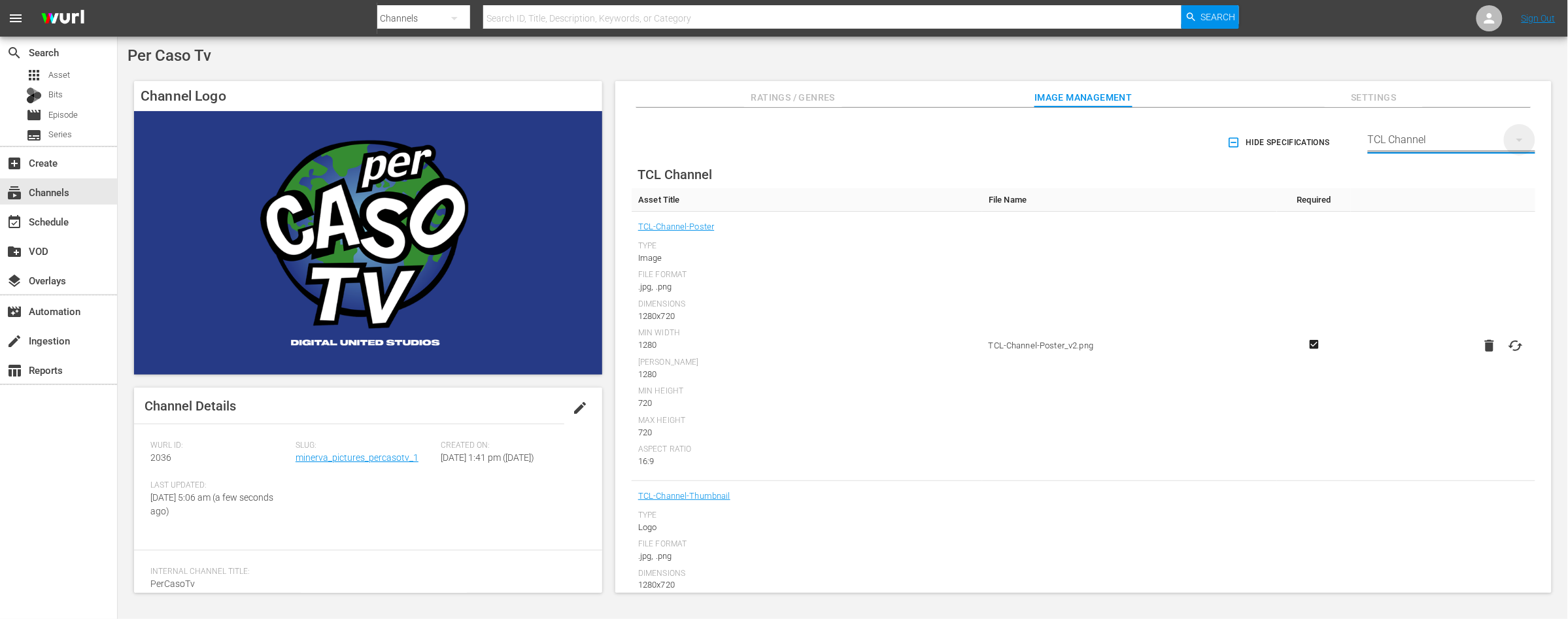
click at [1512, 135] on icon "button" at bounding box center [1519, 140] width 16 height 16
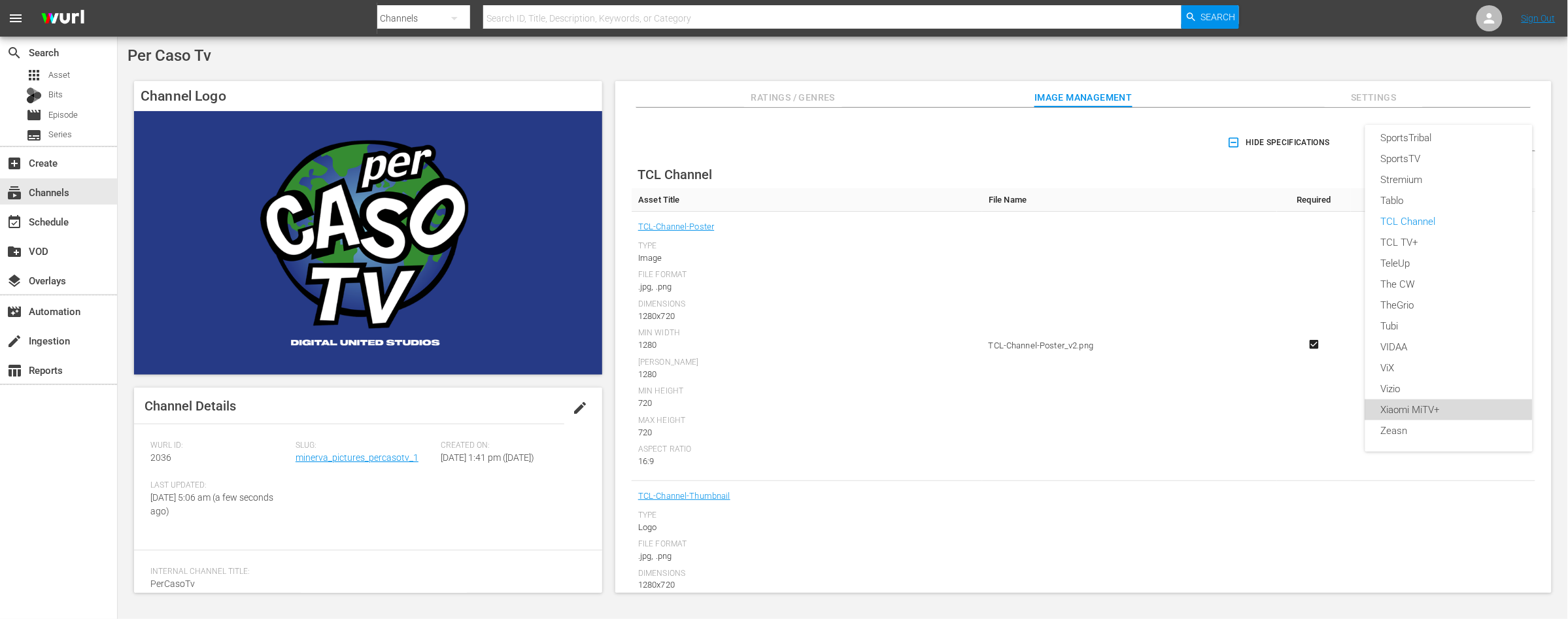
click at [1428, 409] on div "Xiaomi MiTV+" at bounding box center [1449, 410] width 136 height 21
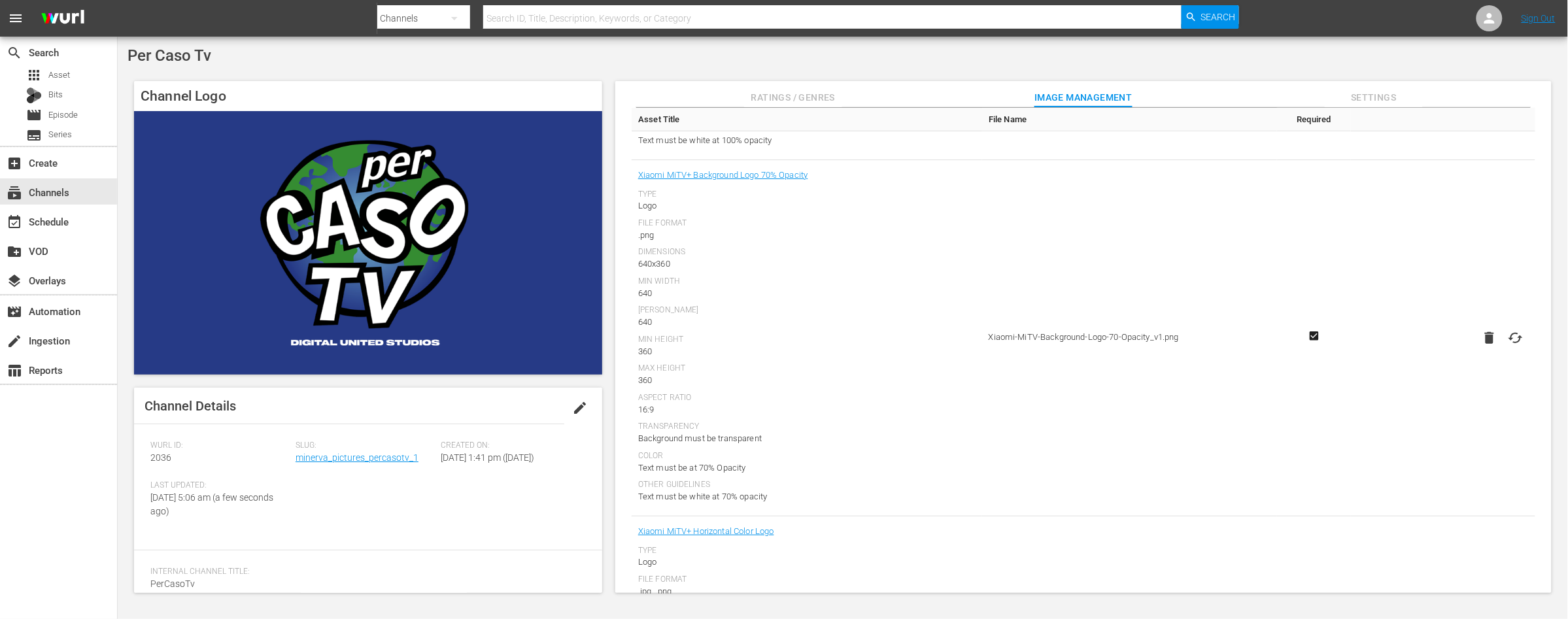
scroll to position [0, 0]
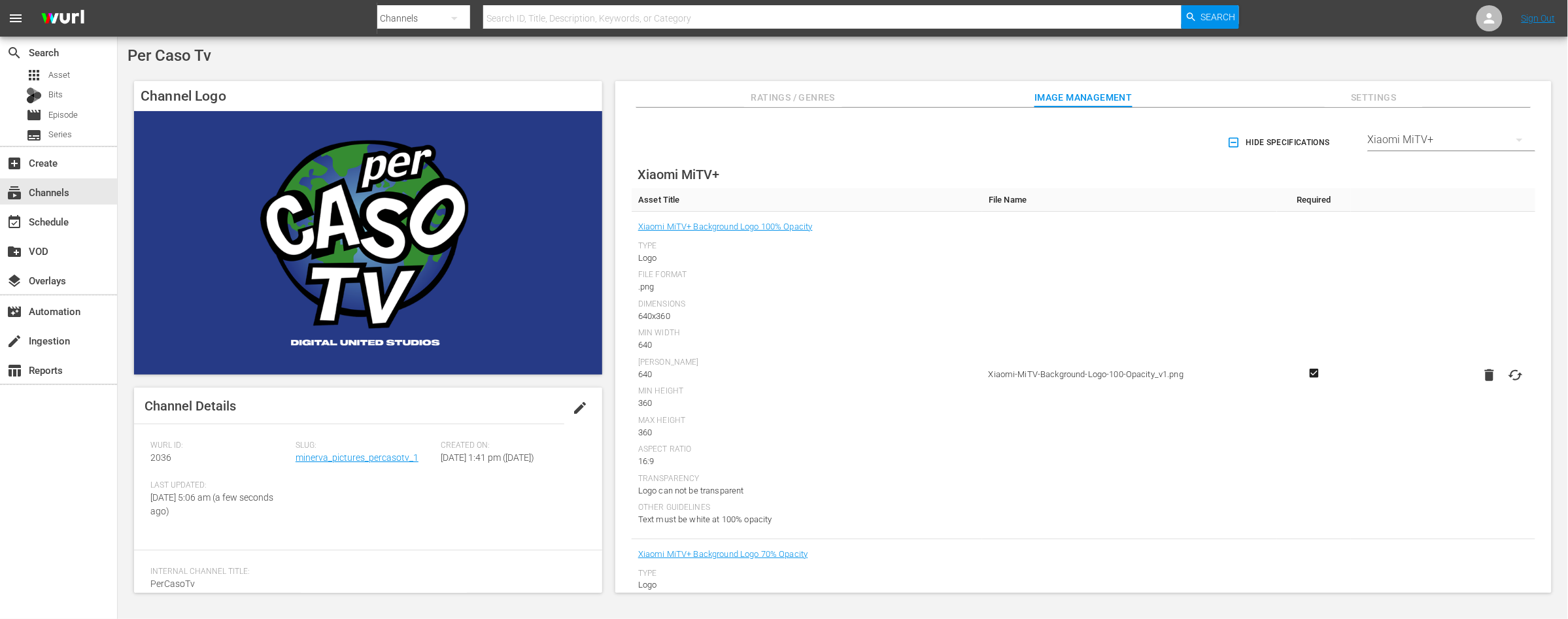
click at [1280, 60] on div "Per Caso Tv" at bounding box center [842, 56] width 1430 height 18
click at [1490, 22] on icon at bounding box center [1489, 18] width 10 height 10
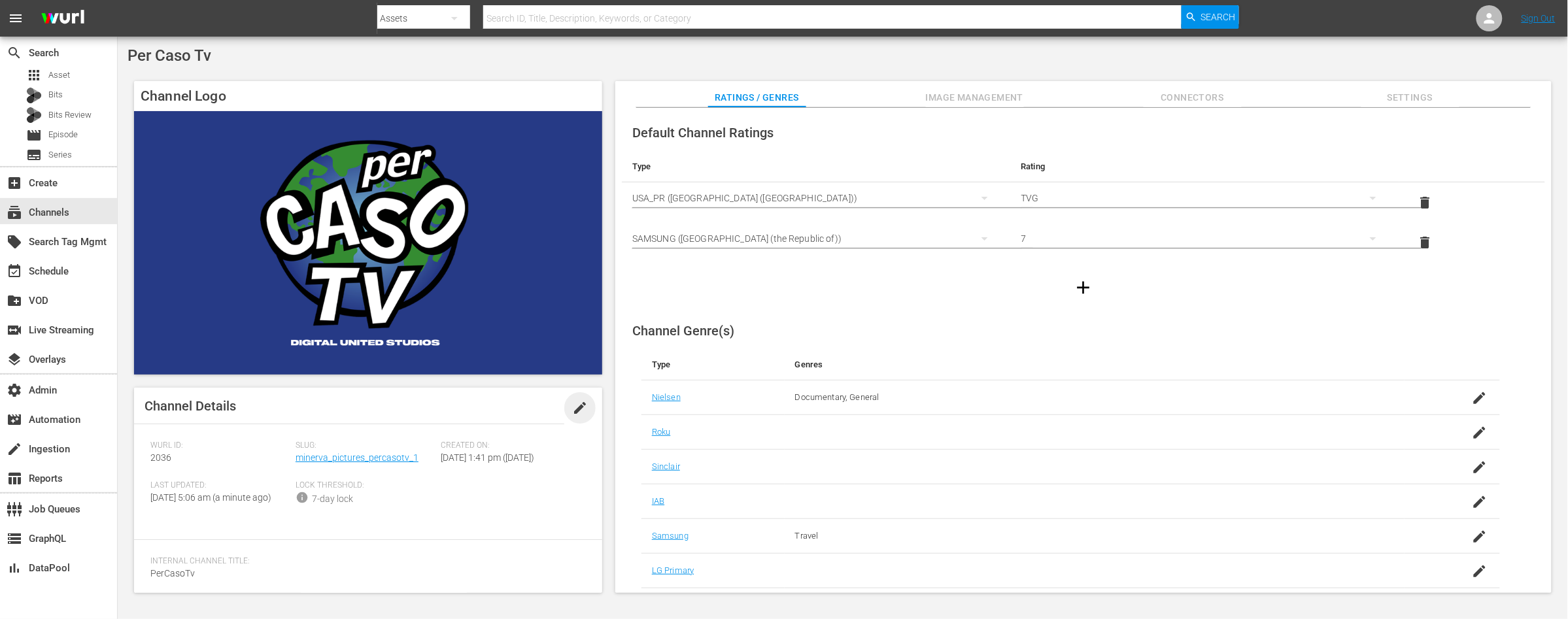
click at [573, 408] on span "edit" at bounding box center [580, 408] width 16 height 16
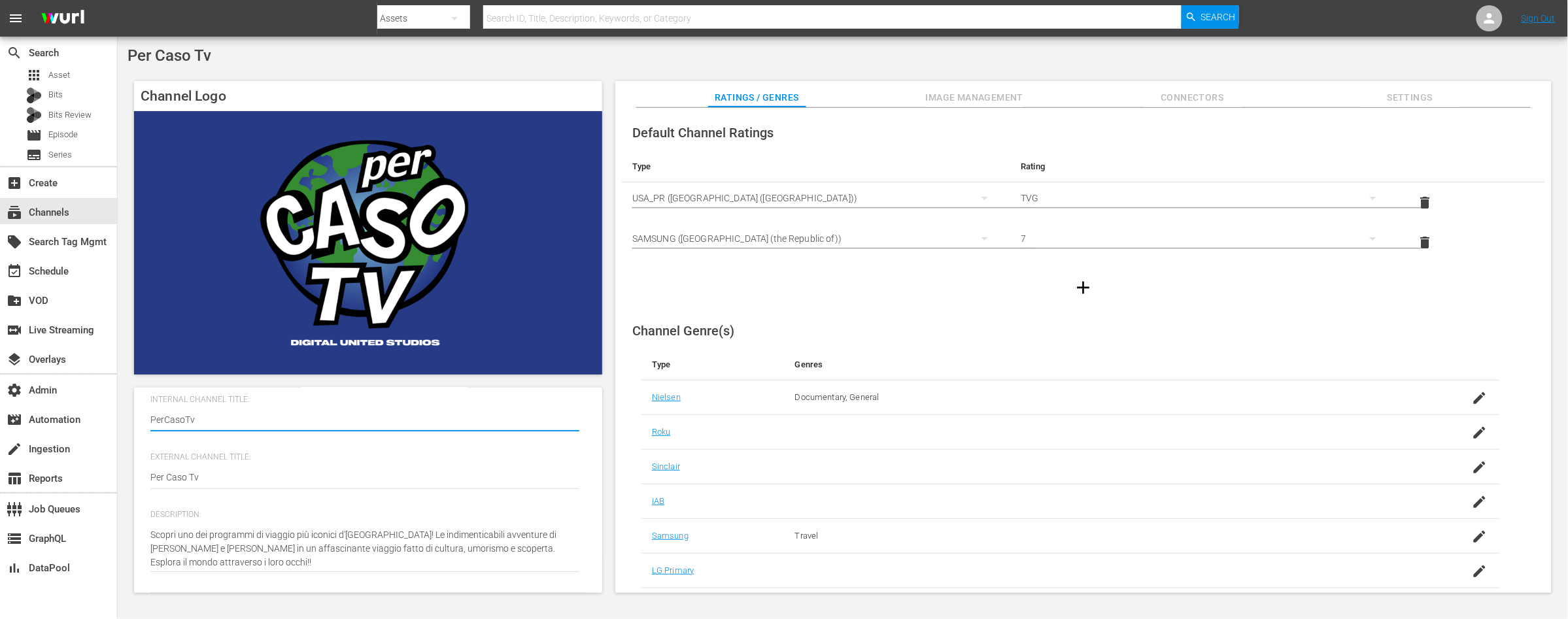
scroll to position [184, 0]
type textarea "Scopri uno dei programmi di viaggio più iconici d'Italia! Le indimenticabili av…"
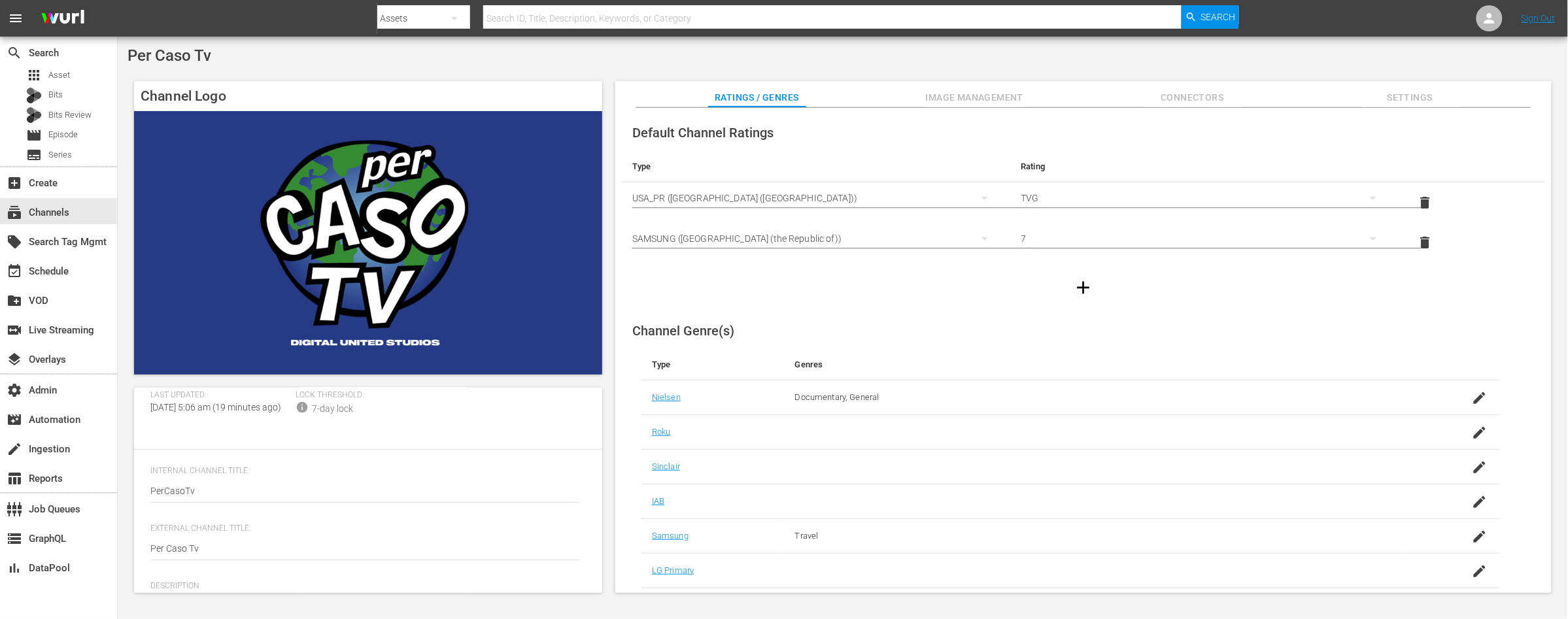
scroll to position [0, 0]
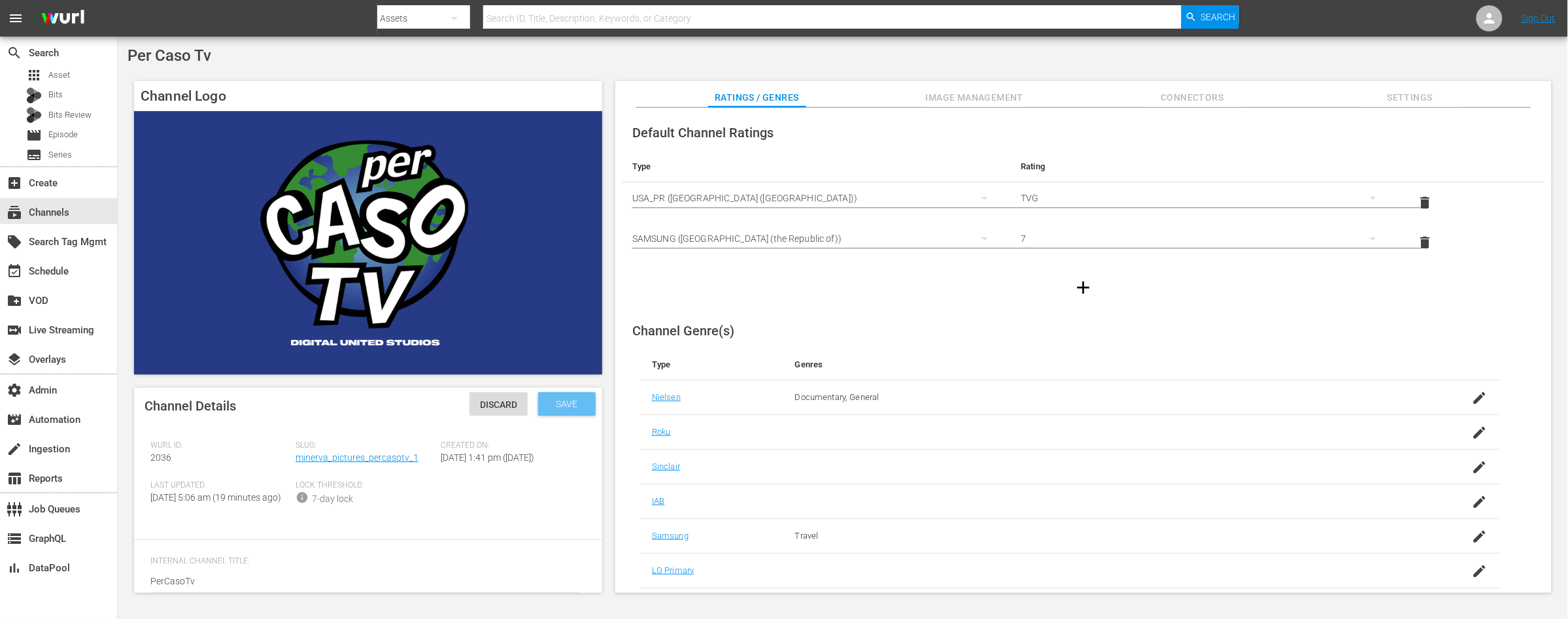
type textarea "Scopri uno dei programmi di viaggio più iconici d'Italia! Le indimenticabili av…"
click at [562, 409] on span "Save" at bounding box center [567, 404] width 43 height 10
click at [66, 266] on div "event_available Schedule" at bounding box center [37, 270] width 73 height 12
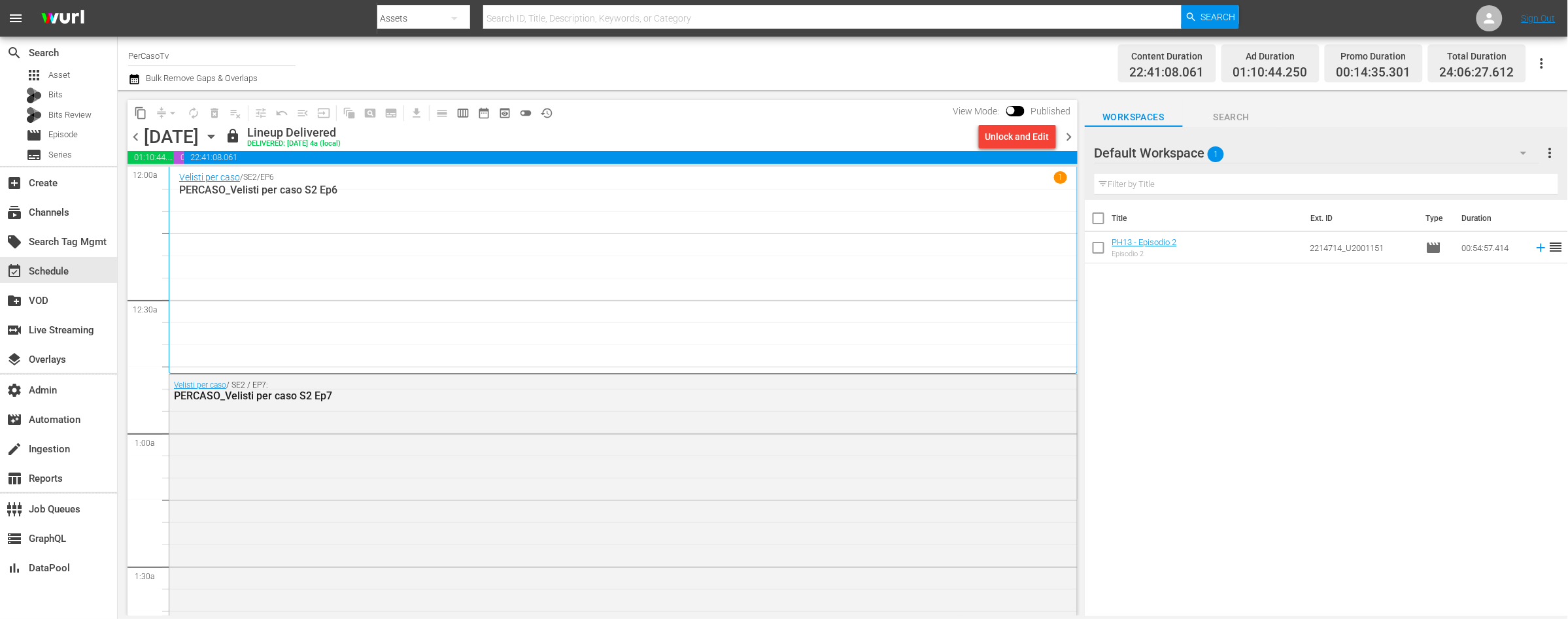
click at [1065, 138] on span "chevron_right" at bounding box center [1069, 136] width 16 height 16
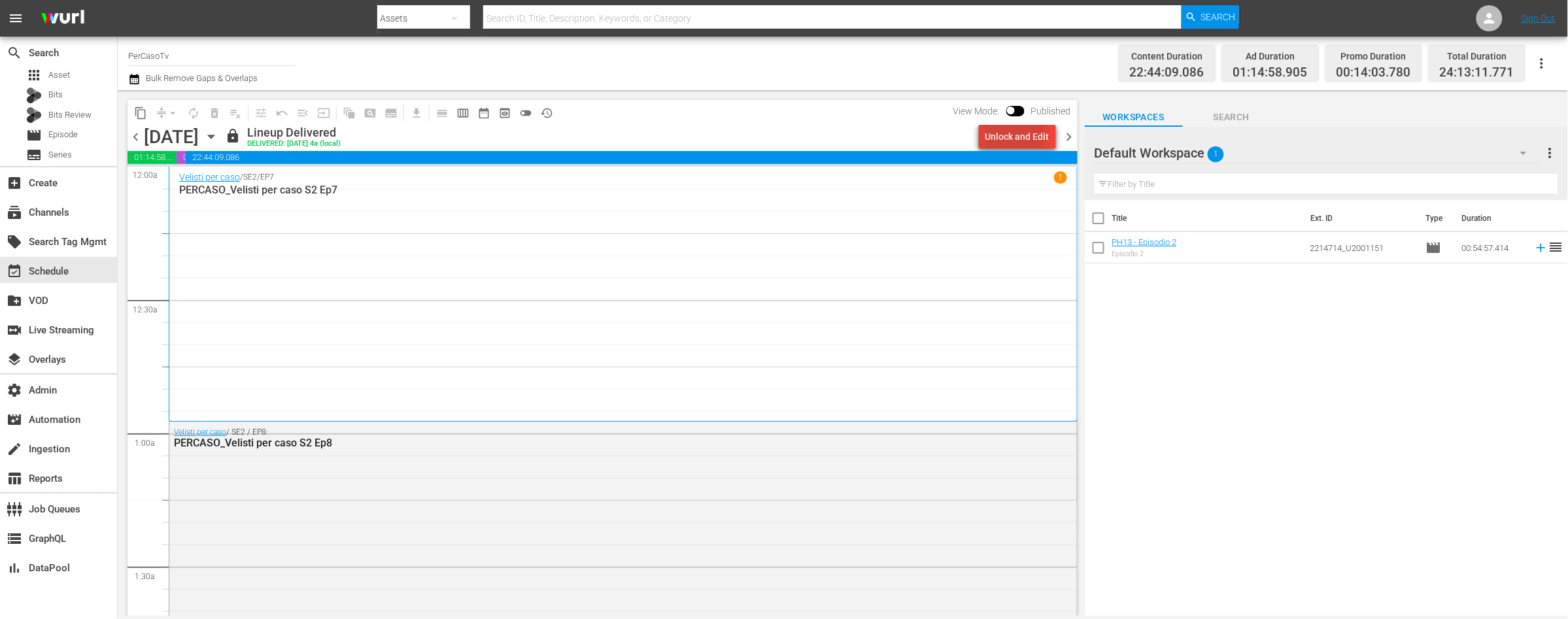
click at [1001, 135] on div "Unlock and Edit" at bounding box center [1018, 136] width 64 height 24
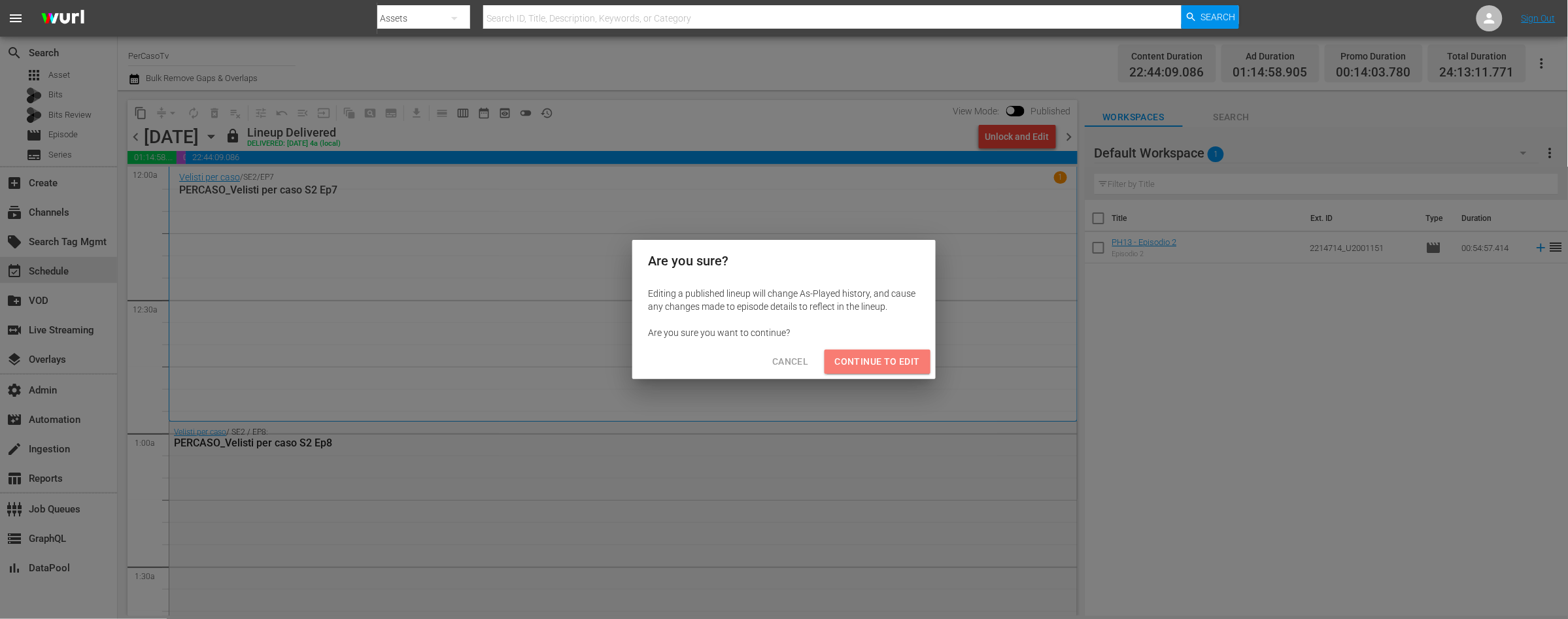
click at [890, 365] on span "Continue to Edit" at bounding box center [877, 361] width 85 height 16
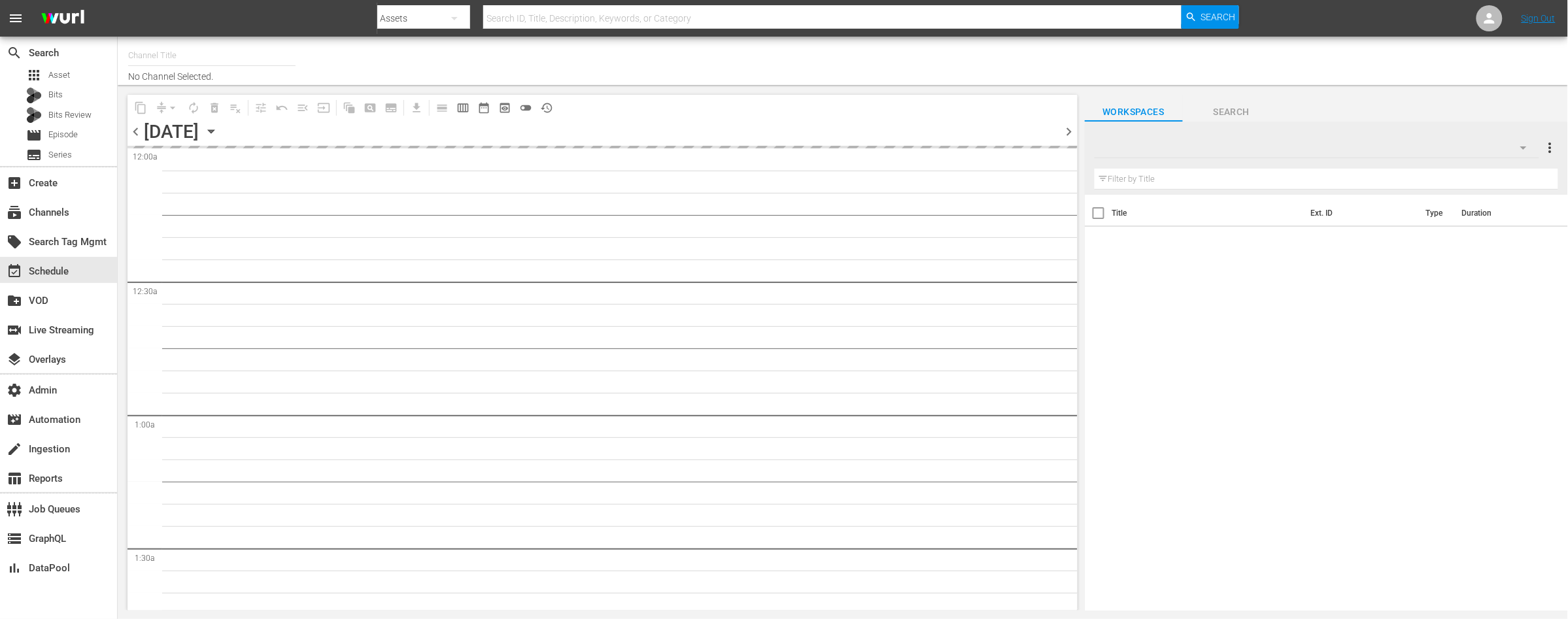
type input "PerCasoTv (2036)"
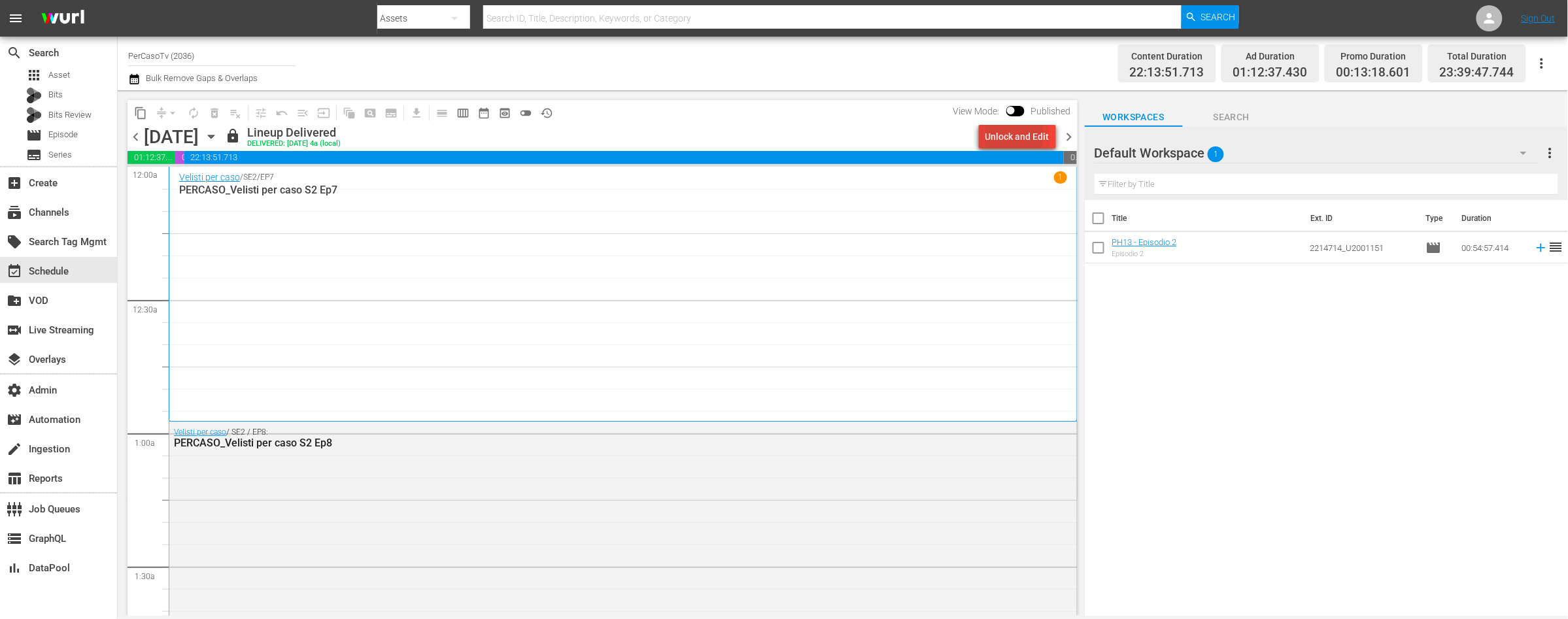
click at [989, 134] on div "Unlock and Edit" at bounding box center [1018, 136] width 64 height 24
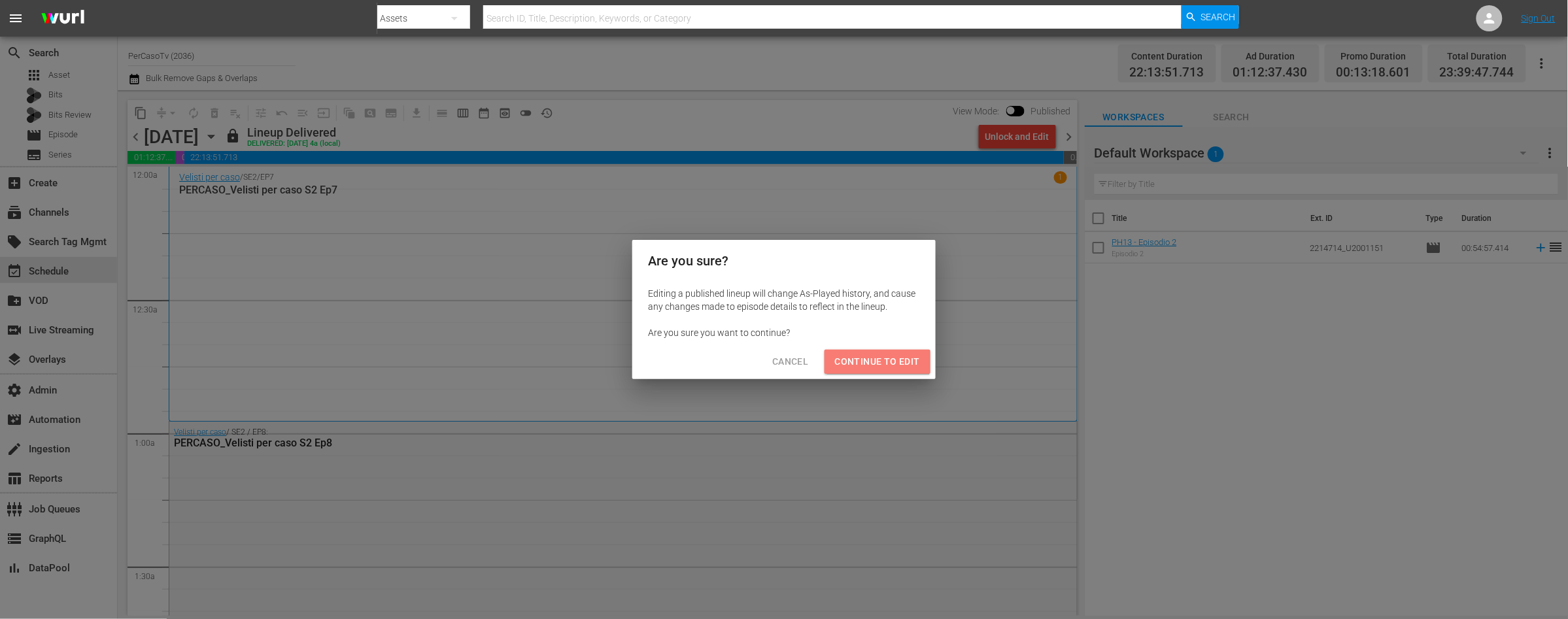
click at [894, 368] on span "Continue to Edit" at bounding box center [877, 361] width 85 height 16
